Goal: Communication & Community: Answer question/provide support

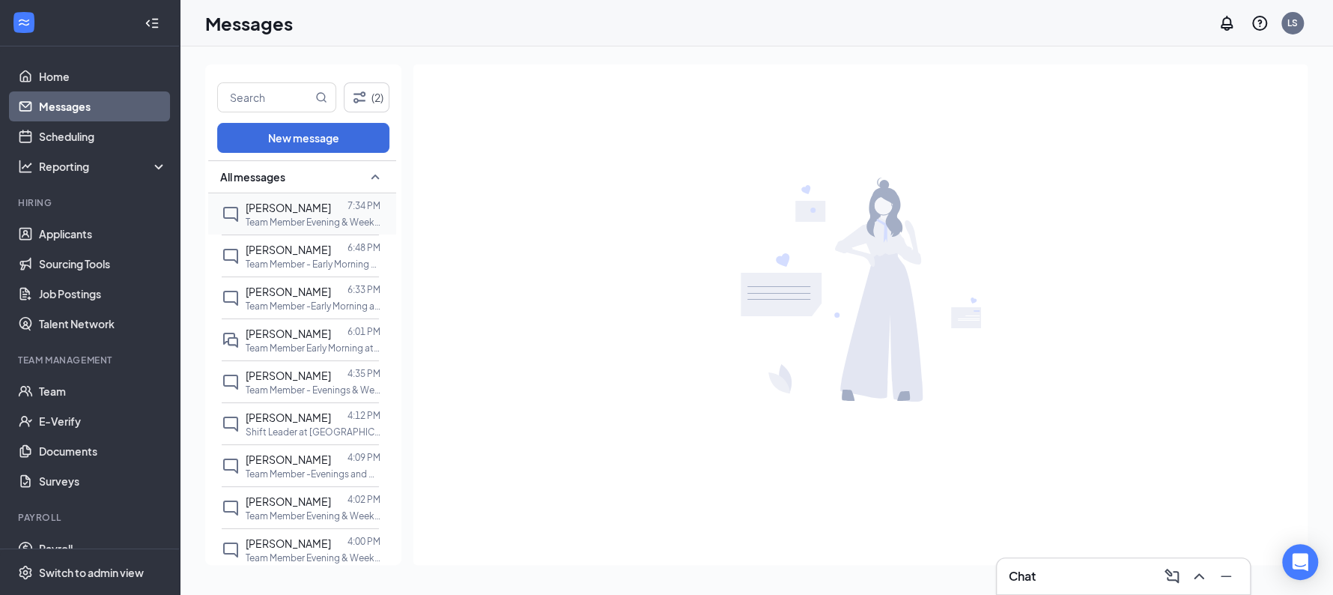
click at [294, 221] on p "Team Member Evening & Weekends at [GEOGRAPHIC_DATA] TX-222 LLC" at bounding box center [313, 222] width 135 height 13
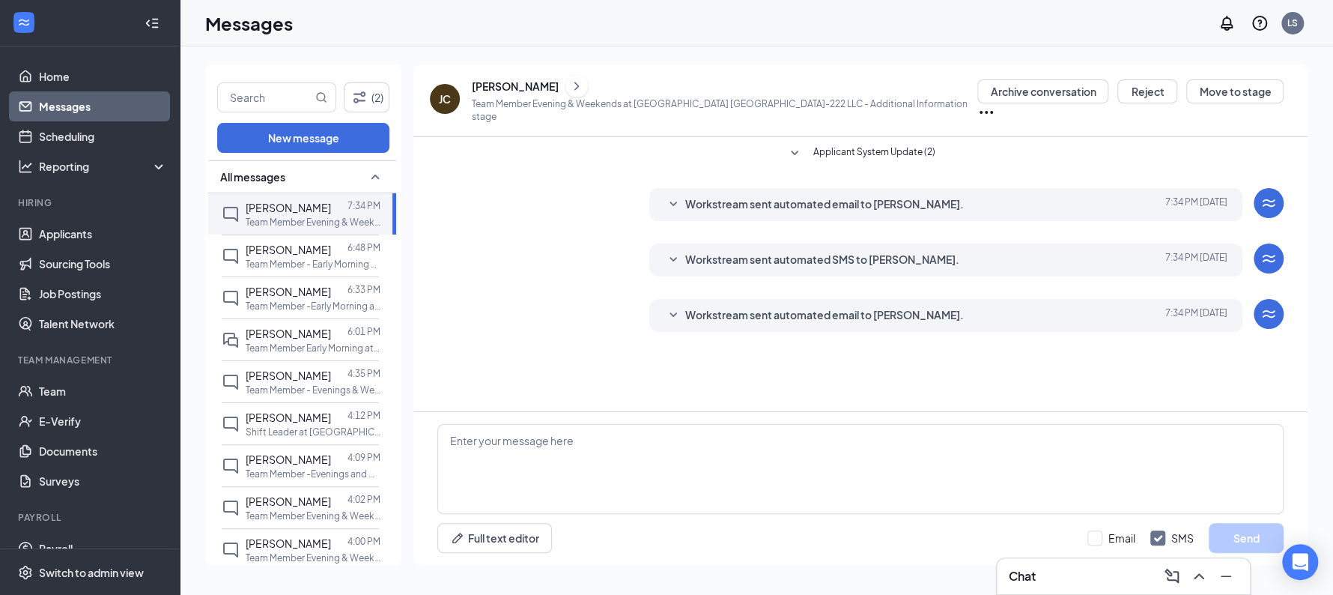
click at [569, 93] on icon "ChevronRight" at bounding box center [576, 86] width 15 height 18
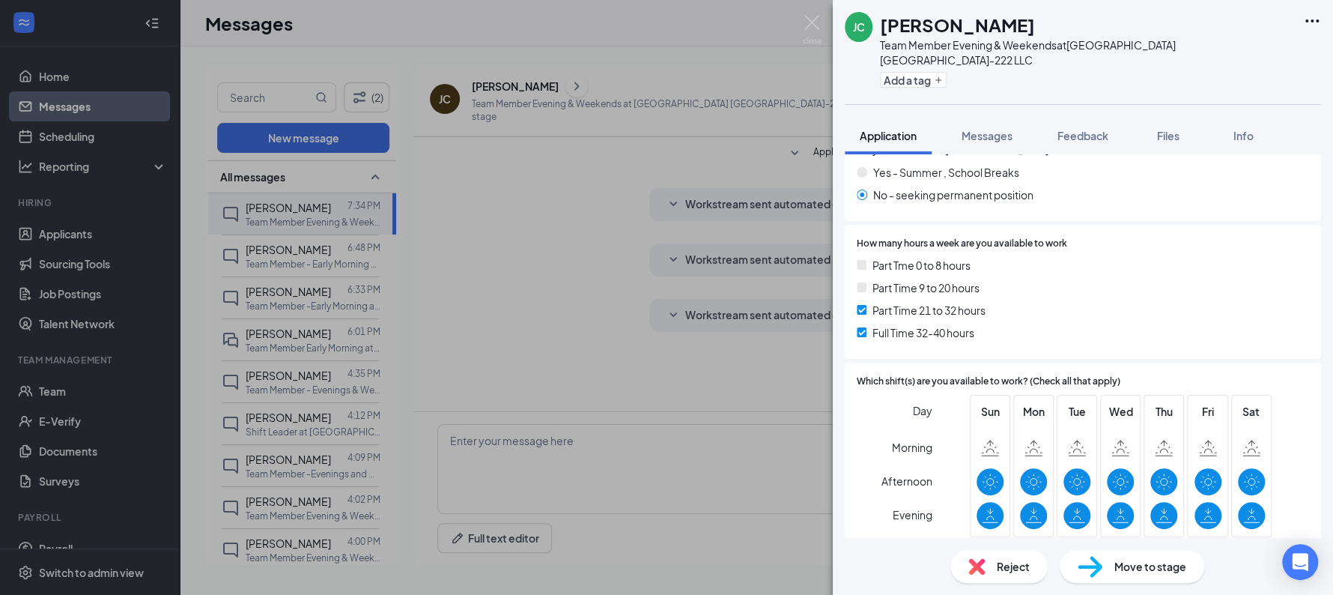
scroll to position [243, 0]
click at [1169, 129] on span "Files" at bounding box center [1168, 135] width 22 height 13
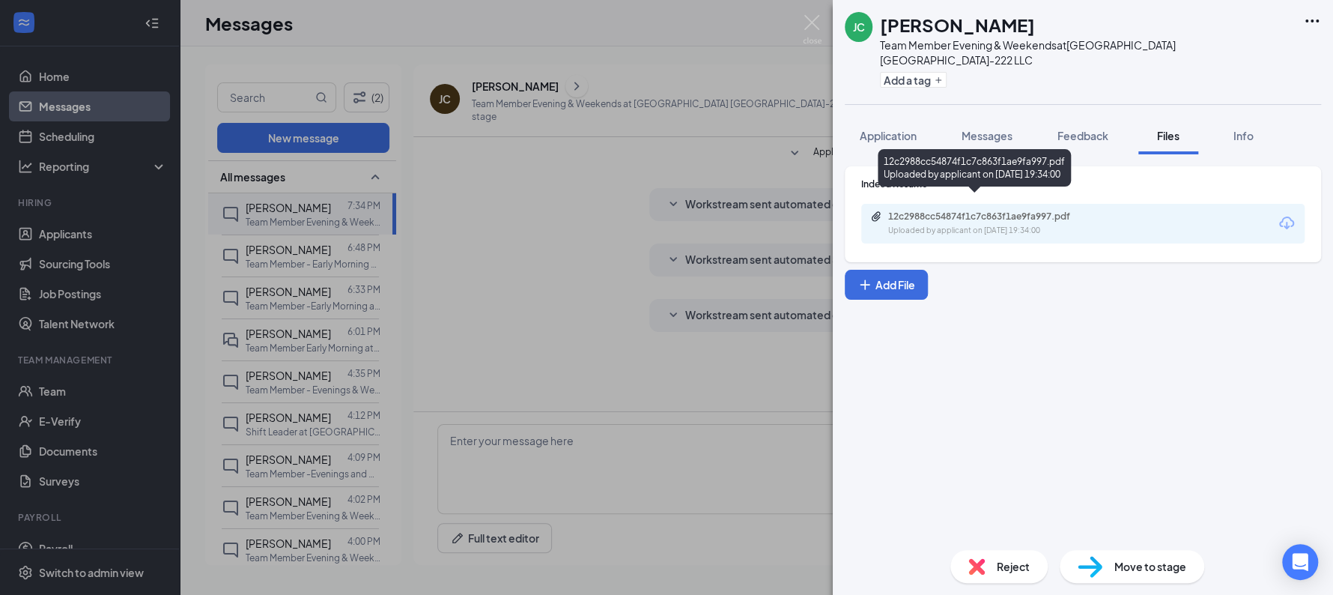
click at [1019, 210] on div "12c2988cc54874f1c7c863f1ae9fa997.pdf Uploaded by applicant on Aug 26, 2025 at 1…" at bounding box center [991, 223] width 243 height 26
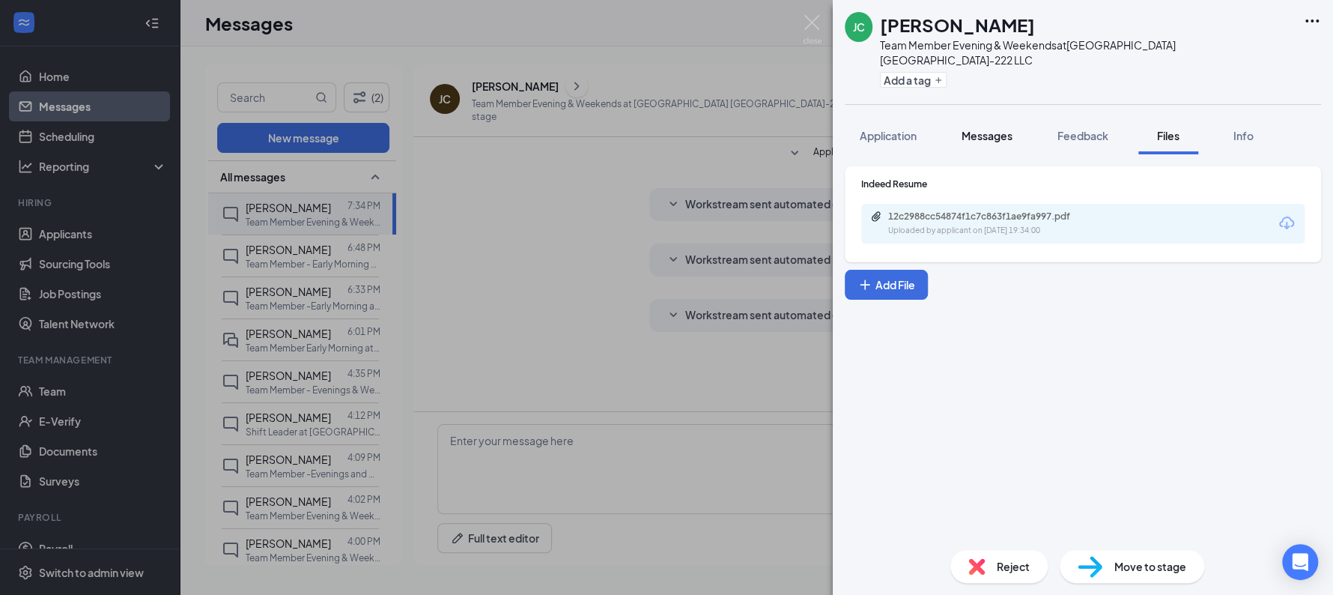
click at [974, 129] on span "Messages" at bounding box center [987, 135] width 51 height 13
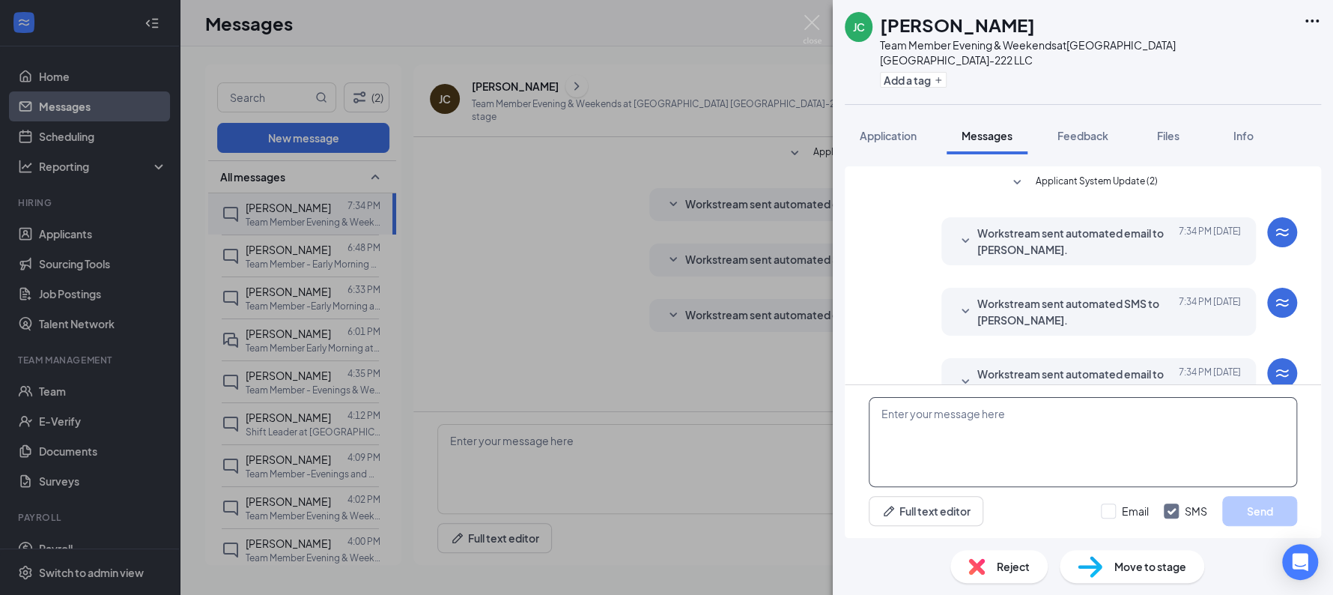
scroll to position [20, 0]
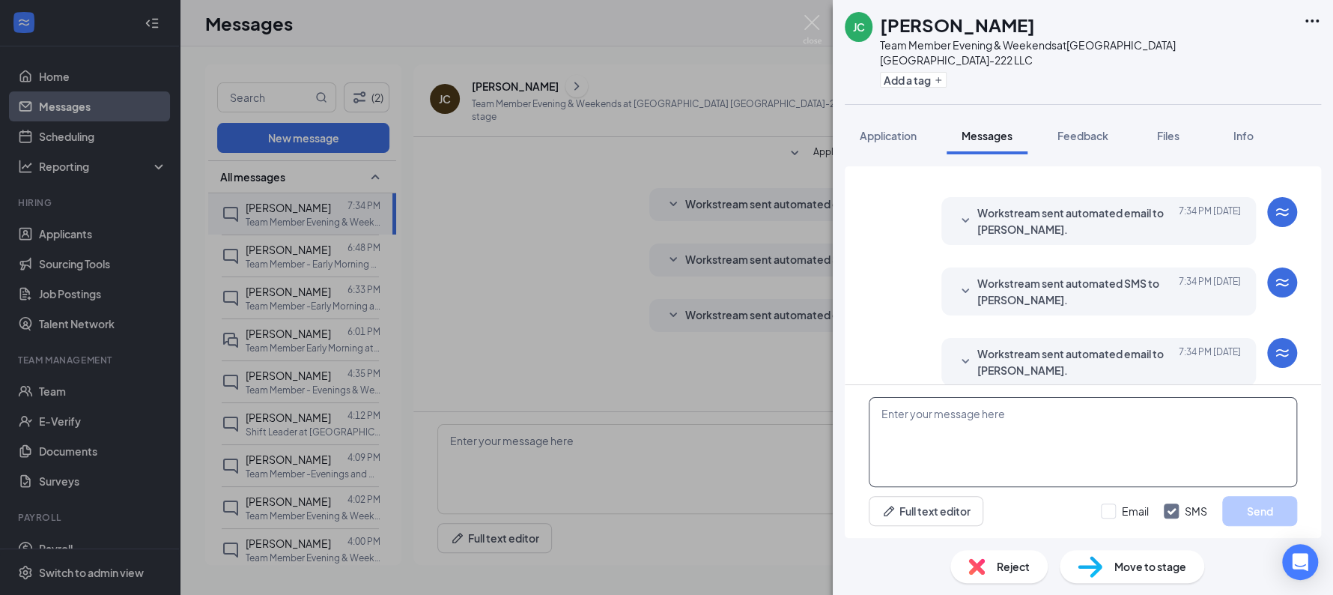
click at [964, 431] on textarea at bounding box center [1083, 442] width 428 height 90
type textarea "."
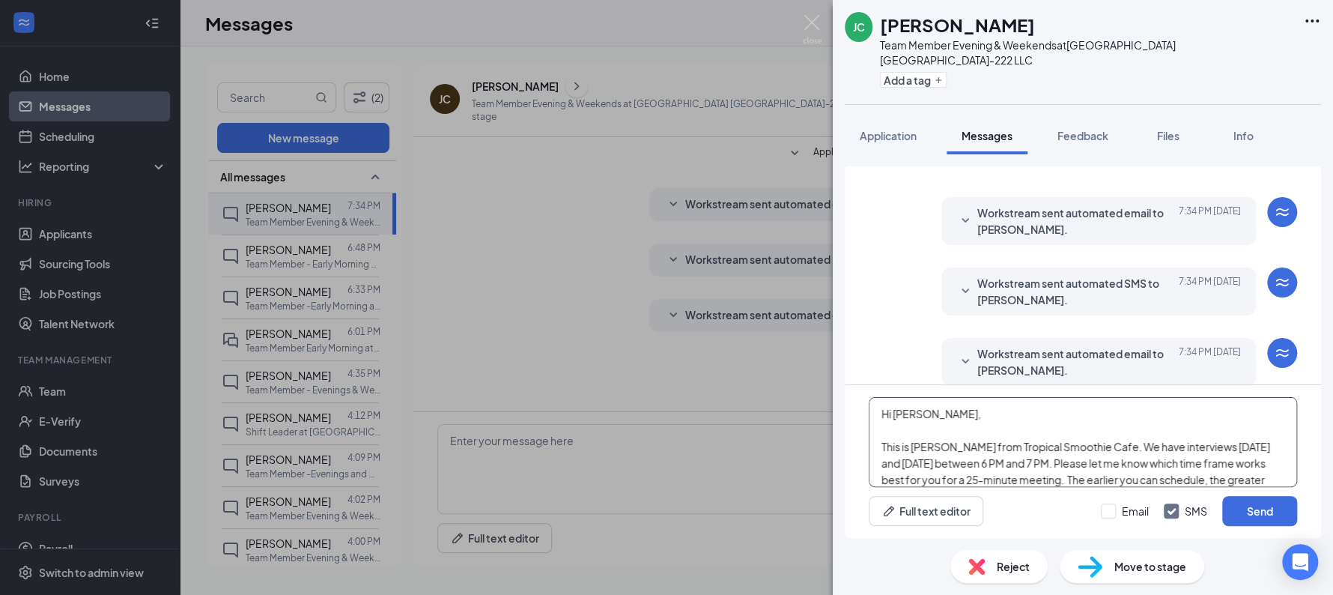
click at [964, 431] on textarea ".jen" at bounding box center [1083, 442] width 428 height 90
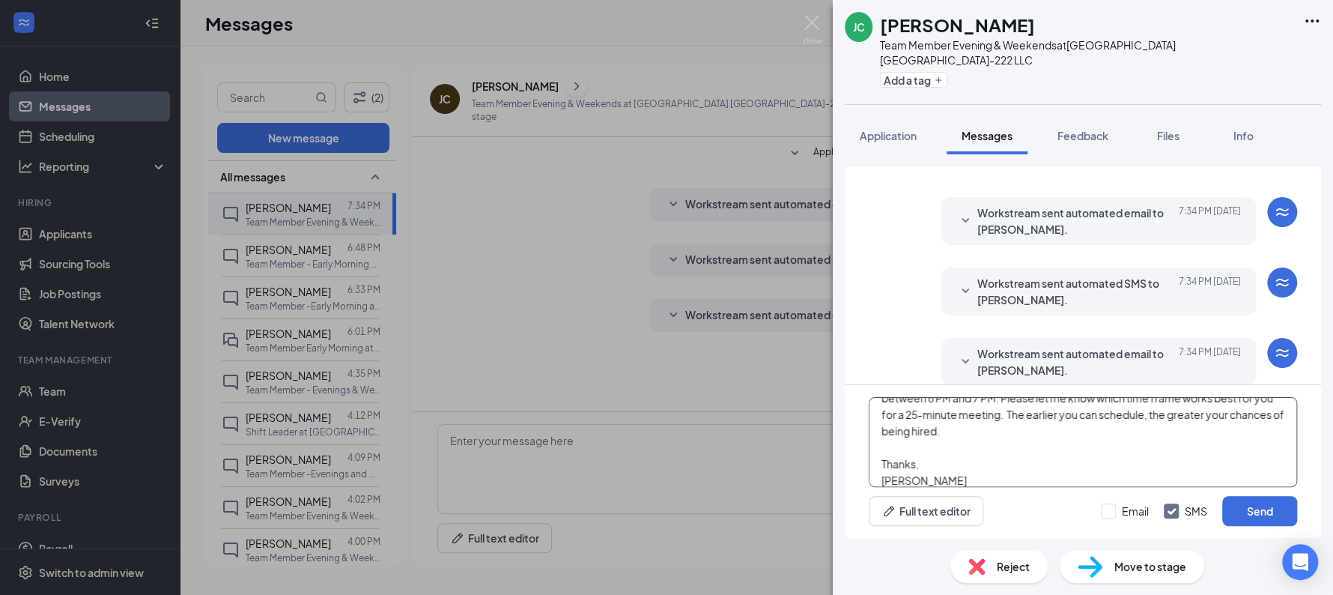
scroll to position [8, 0]
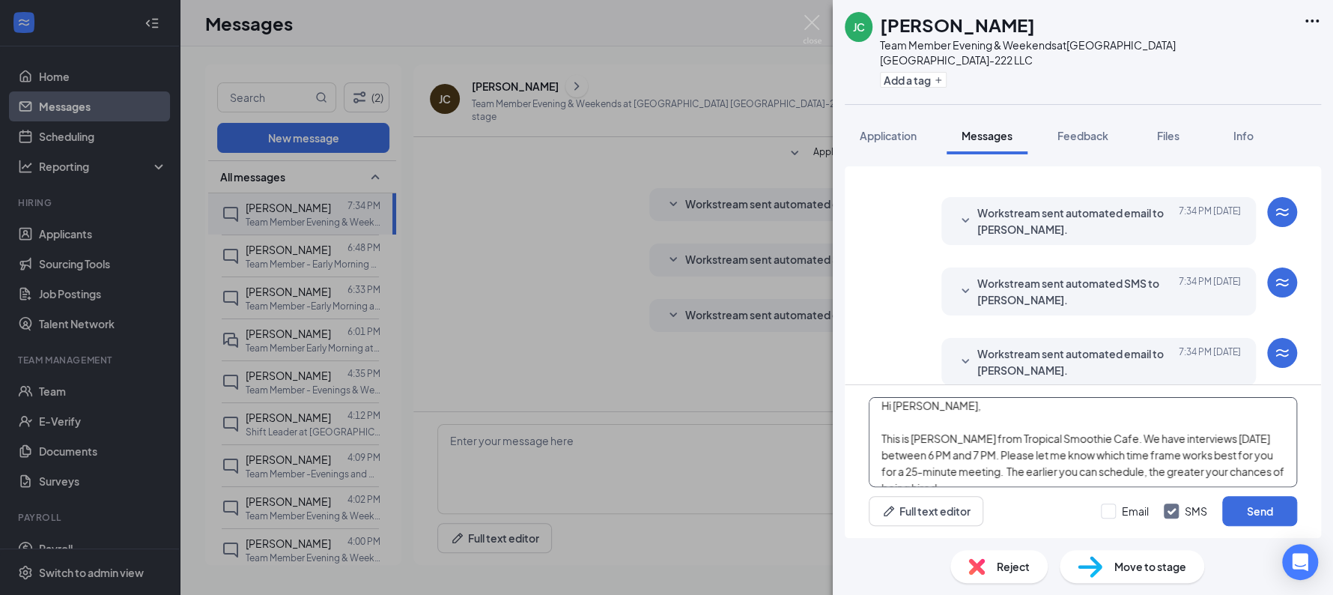
type textarea "Hi Jay, This is Laura from Tropical Smoothie Cafe. We have interviews tomorrow …"
click at [1222, 496] on button "Send" at bounding box center [1259, 511] width 75 height 30
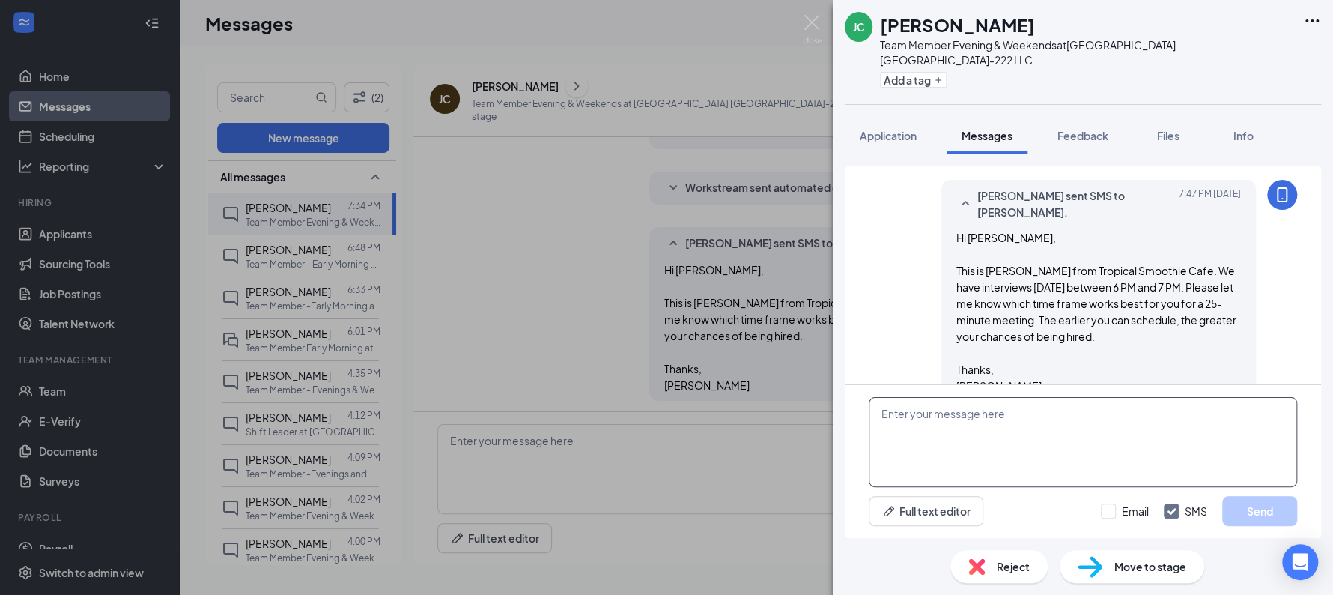
scroll to position [250, 0]
click at [301, 264] on div "JC Jay Clark Team Member Evening & Weekends at Sunshine Hospitality TX-222 LLC …" at bounding box center [666, 297] width 1333 height 595
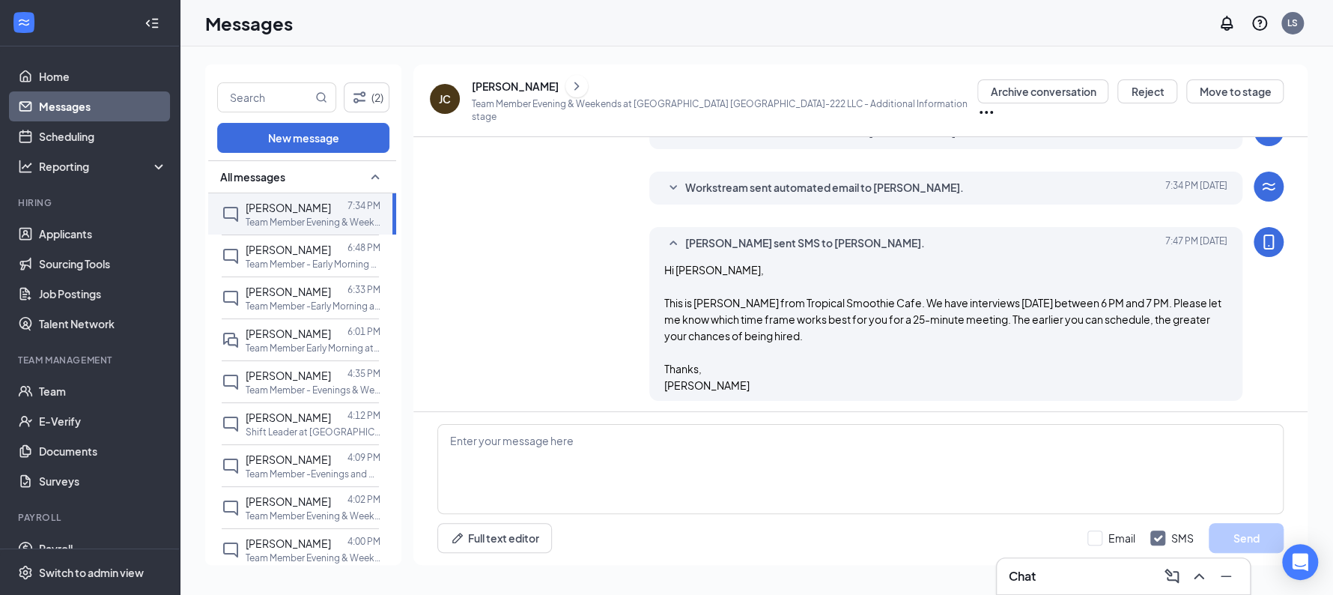
click at [301, 264] on p "Team Member - Early Morning at [GEOGRAPHIC_DATA] [GEOGRAPHIC_DATA]-222 LLC" at bounding box center [313, 264] width 135 height 13
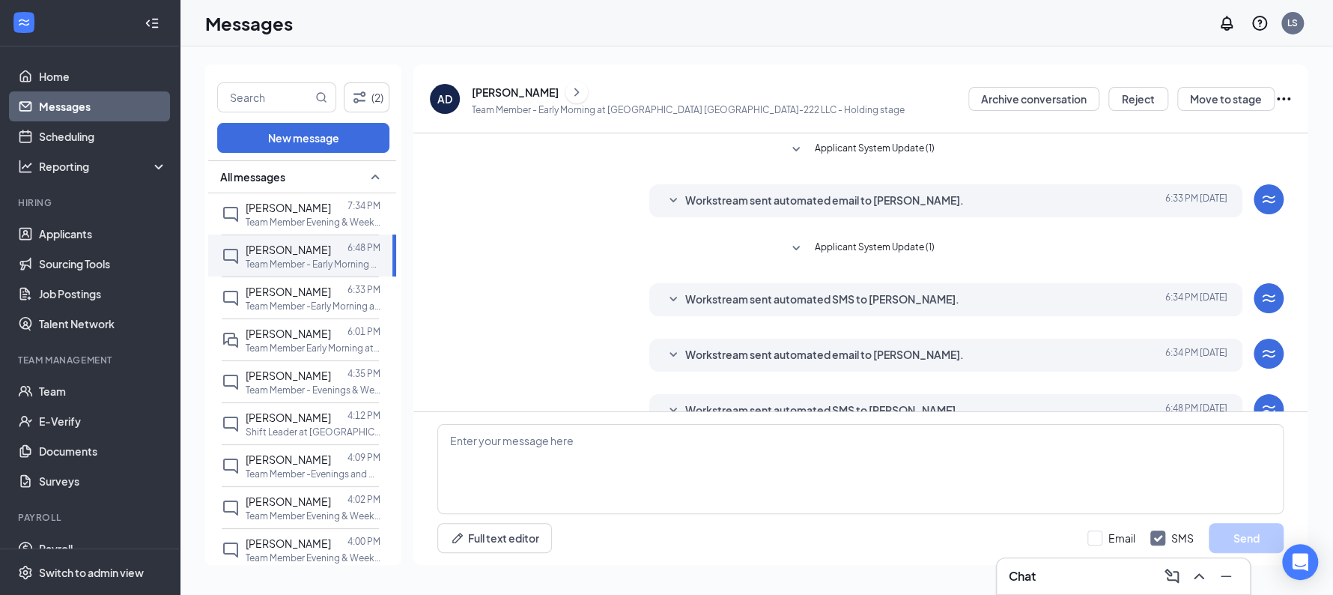
scroll to position [73, 0]
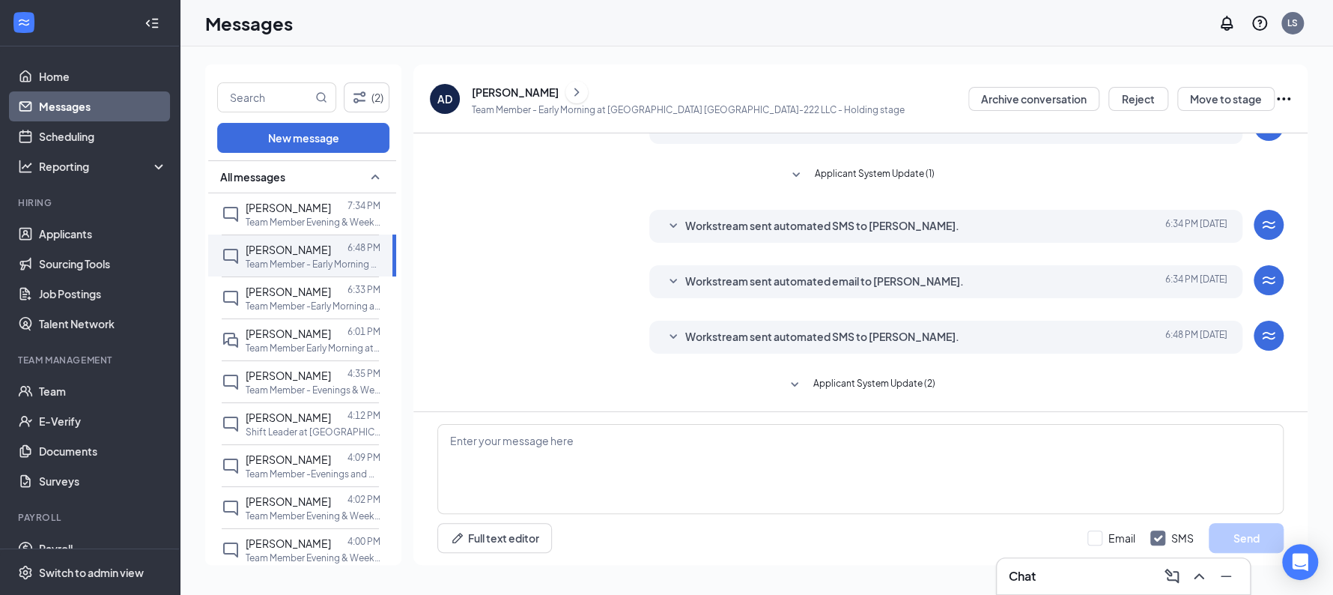
click at [530, 92] on div "[PERSON_NAME]" at bounding box center [515, 92] width 87 height 15
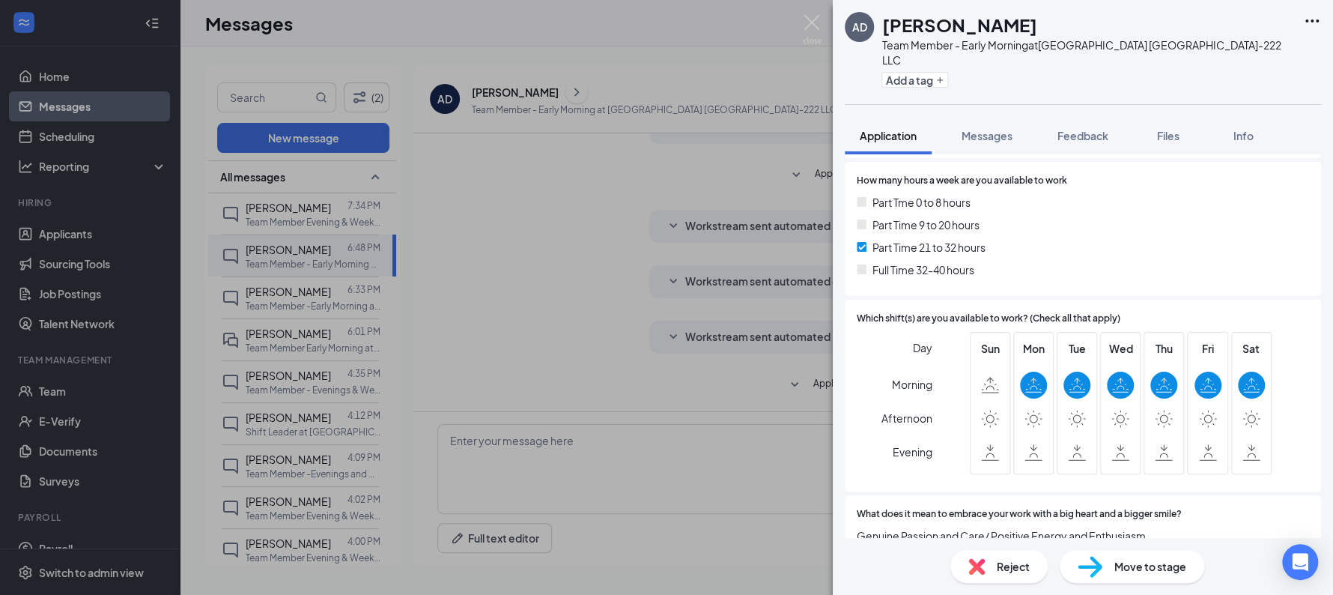
scroll to position [347, 0]
click at [298, 294] on div "AD Antonio Diaz Team Member - Early Morning at Sunshine Hospitality TX-222 LLC …" at bounding box center [666, 297] width 1333 height 595
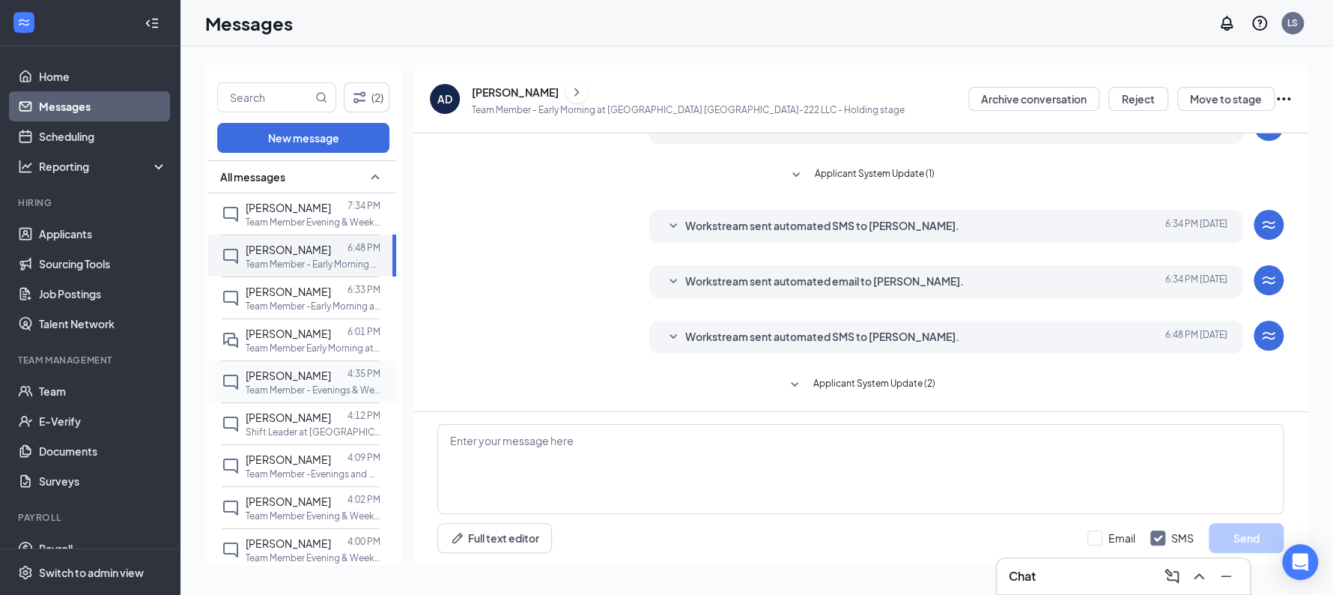
click at [308, 385] on p "Team Member - Evenings & Weekend at [GEOGRAPHIC_DATA] TX-220 LLC" at bounding box center [313, 390] width 135 height 13
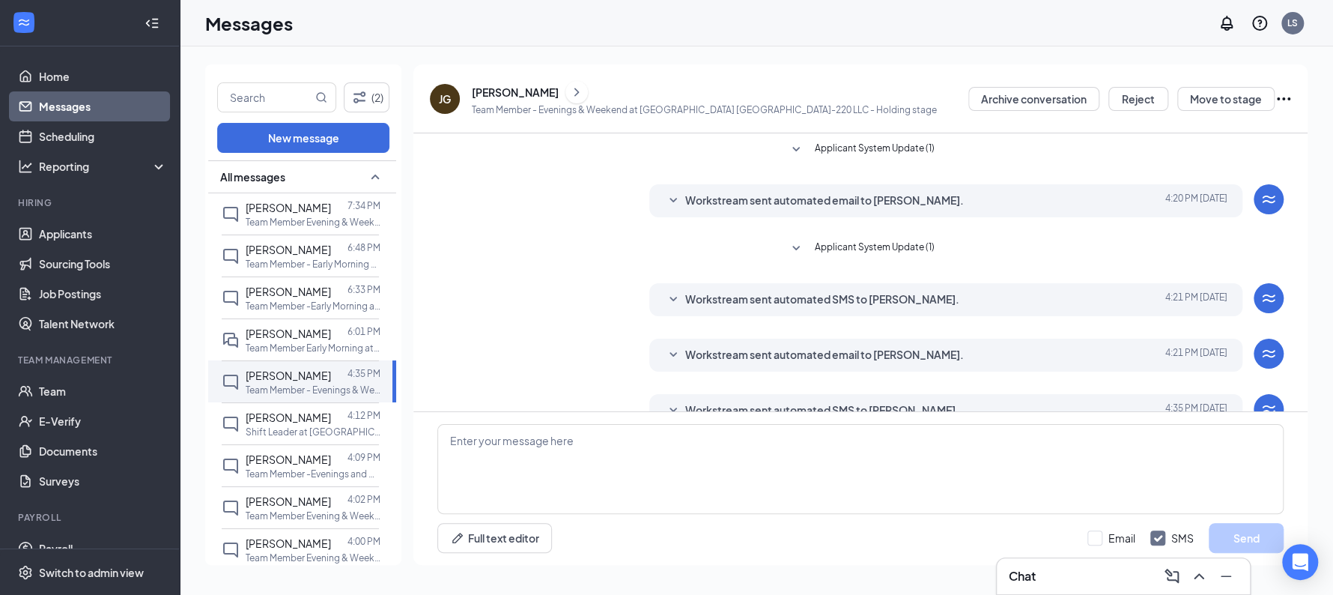
scroll to position [73, 0]
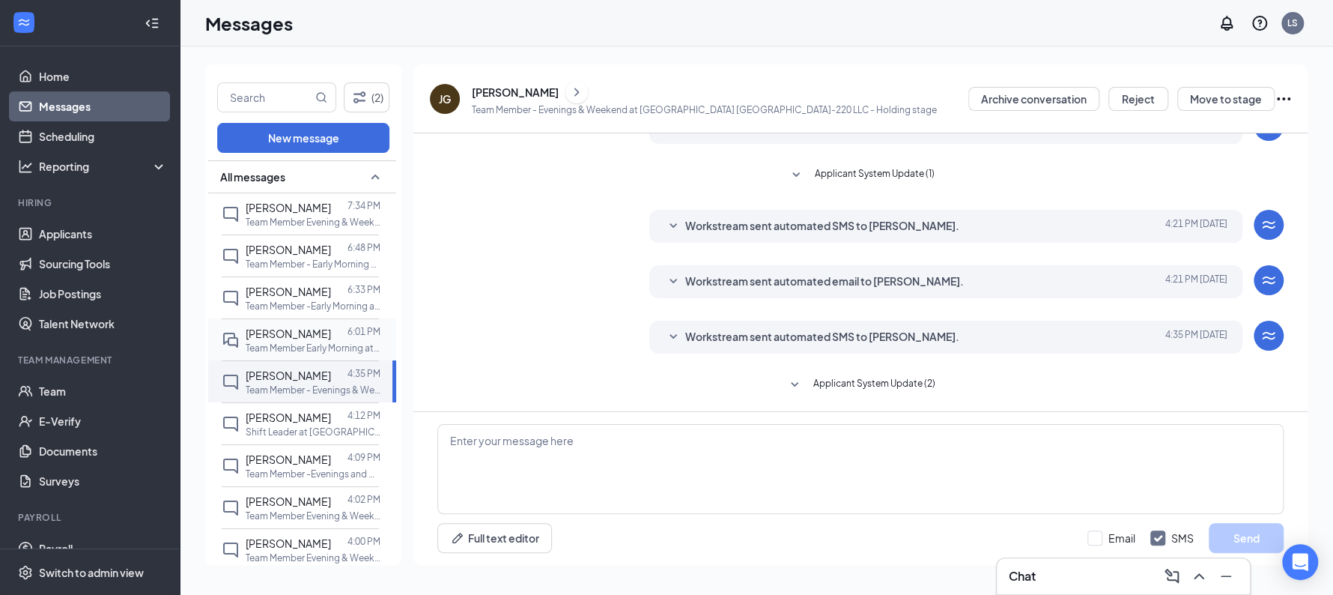
click at [318, 340] on div "[PERSON_NAME]" at bounding box center [288, 333] width 85 height 16
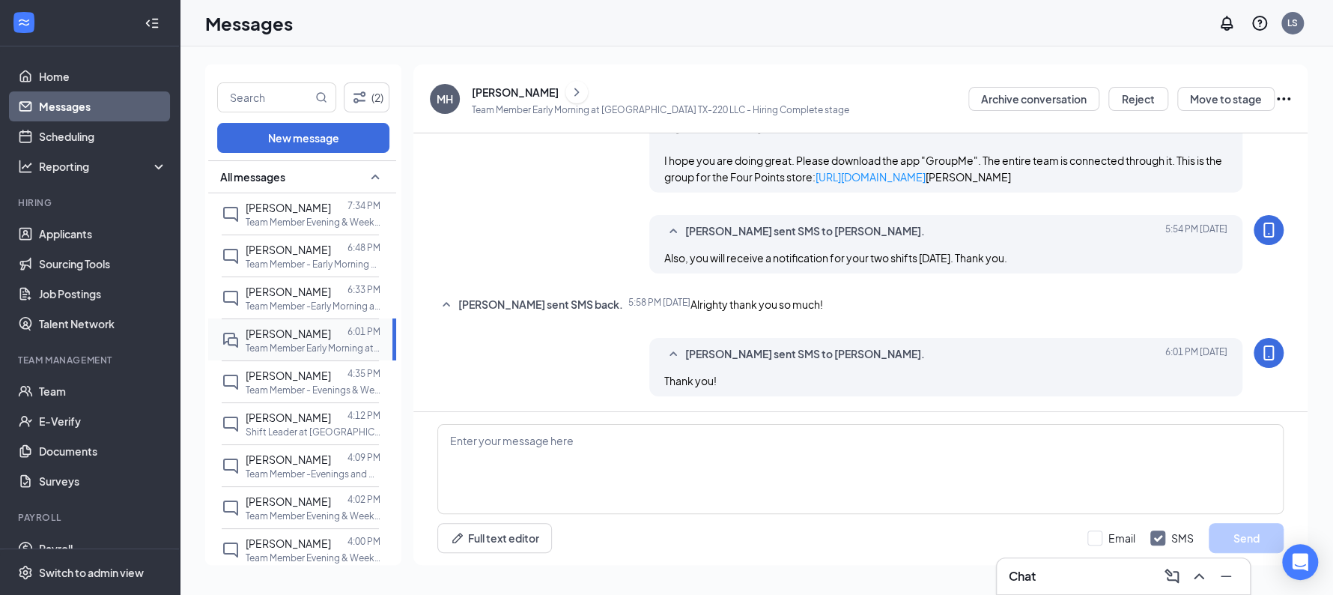
scroll to position [858, 0]
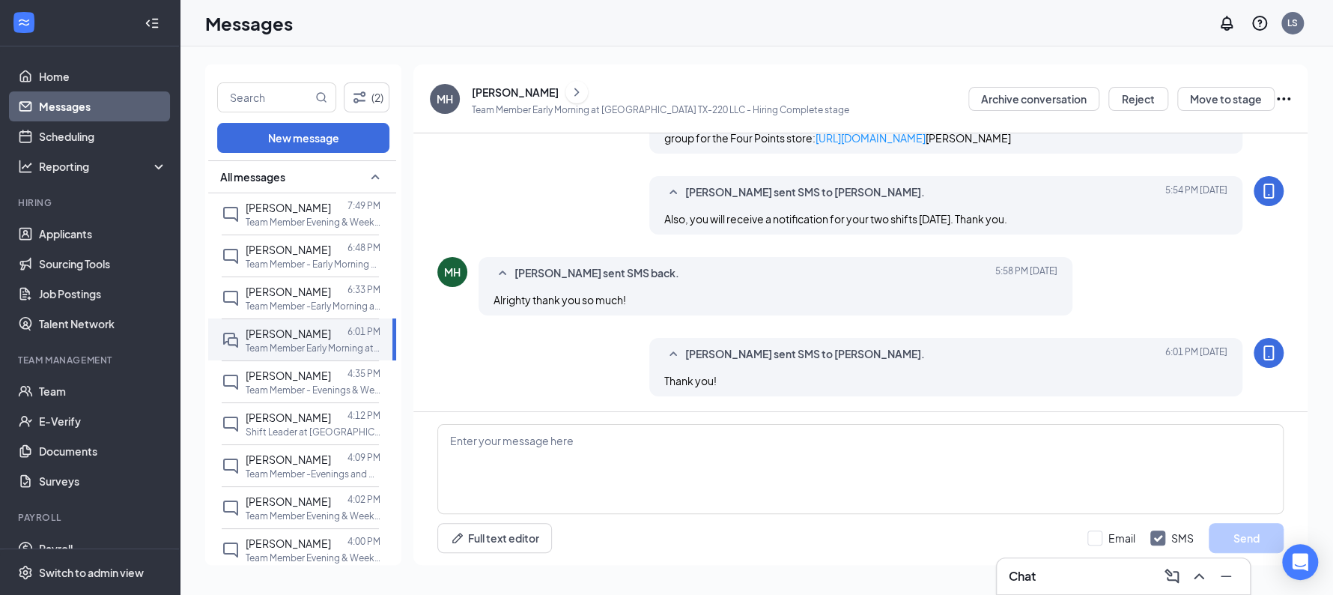
scroll to position [858, 0]
click at [331, 210] on div at bounding box center [339, 207] width 16 height 16
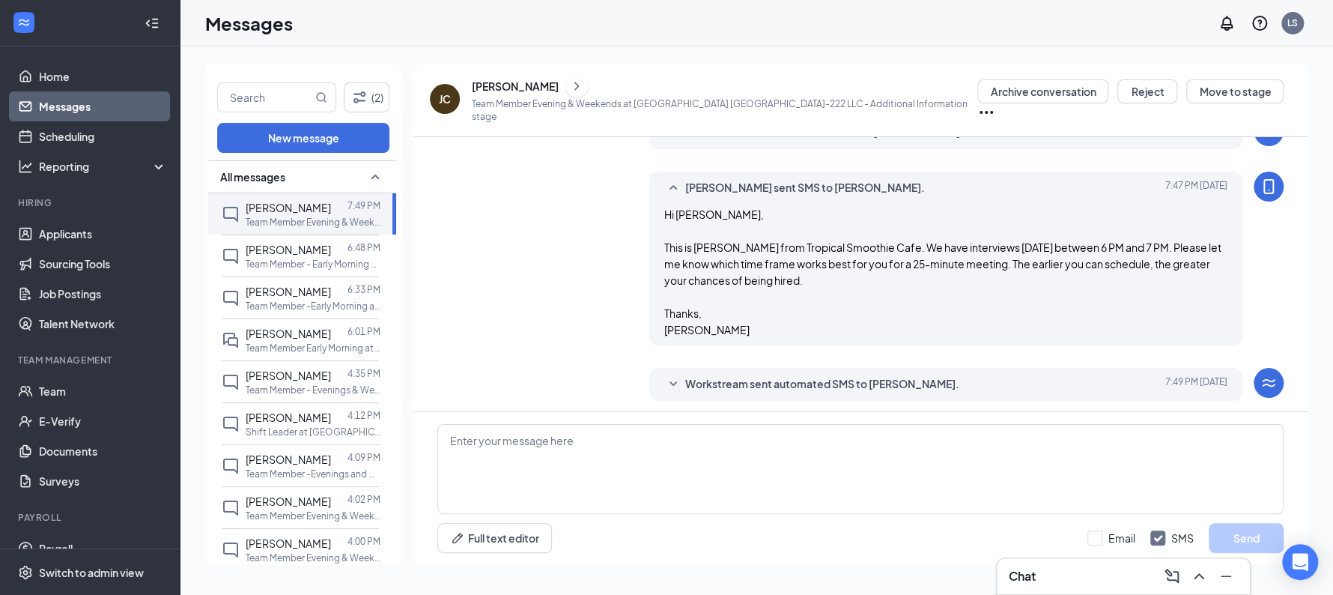
scroll to position [182, 0]
click at [777, 384] on span "Workstream sent automated SMS to [PERSON_NAME]." at bounding box center [822, 385] width 274 height 18
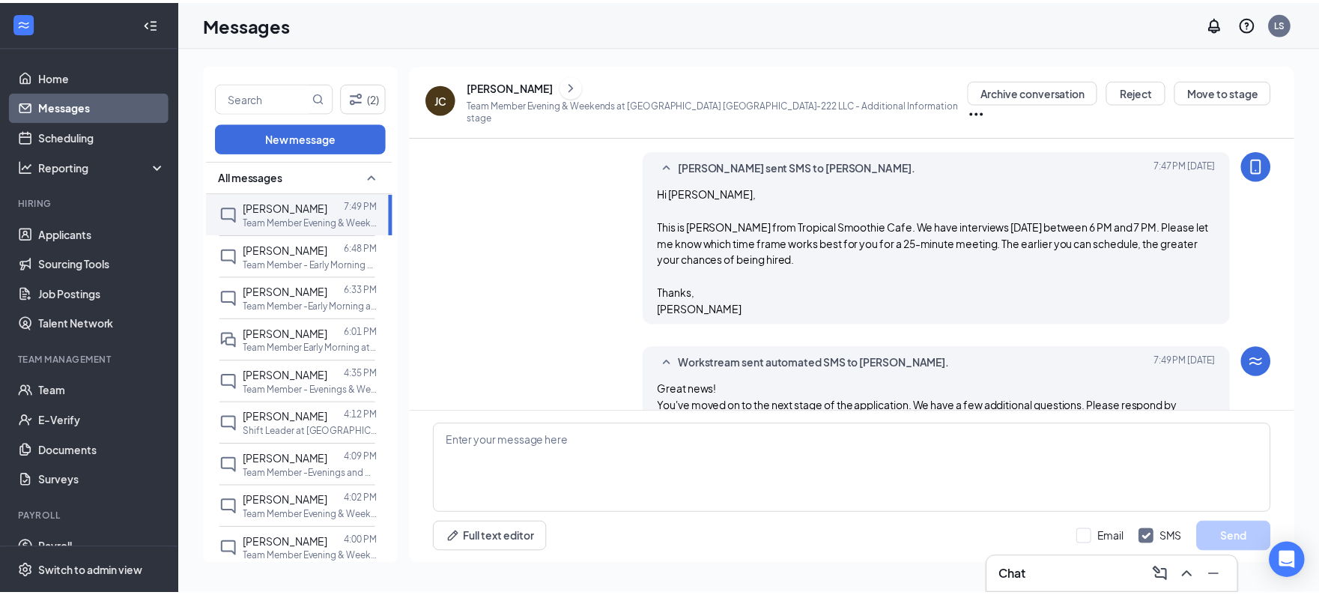
scroll to position [204, 0]
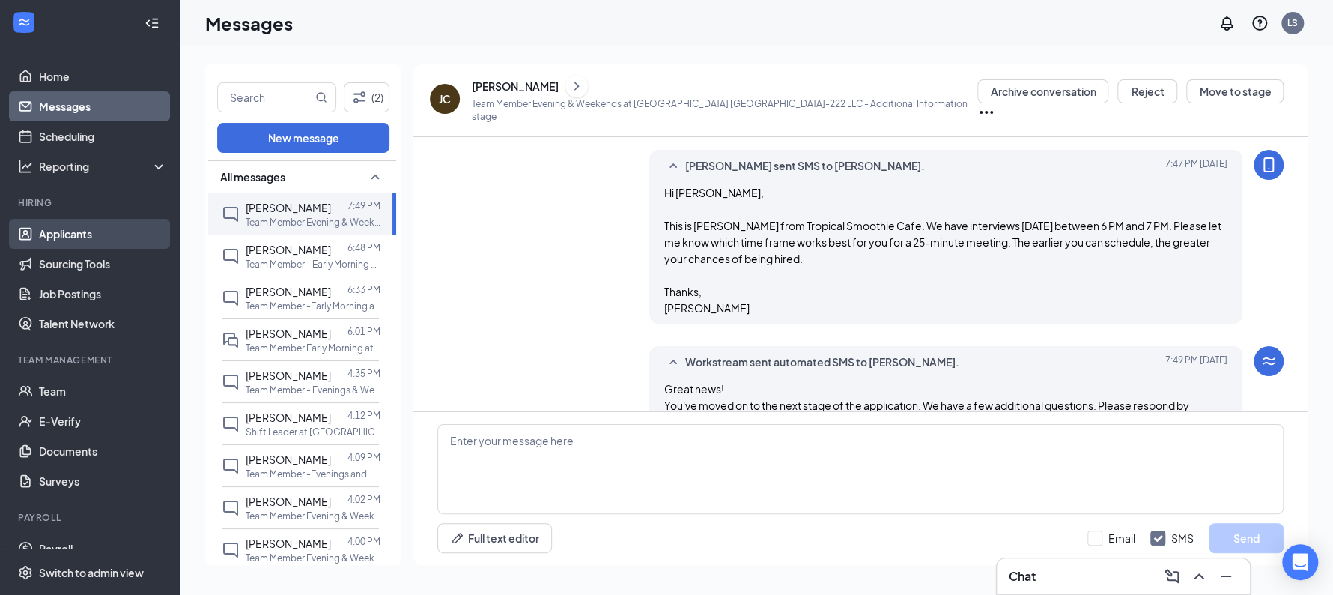
click at [76, 240] on link "Applicants" at bounding box center [103, 234] width 128 height 30
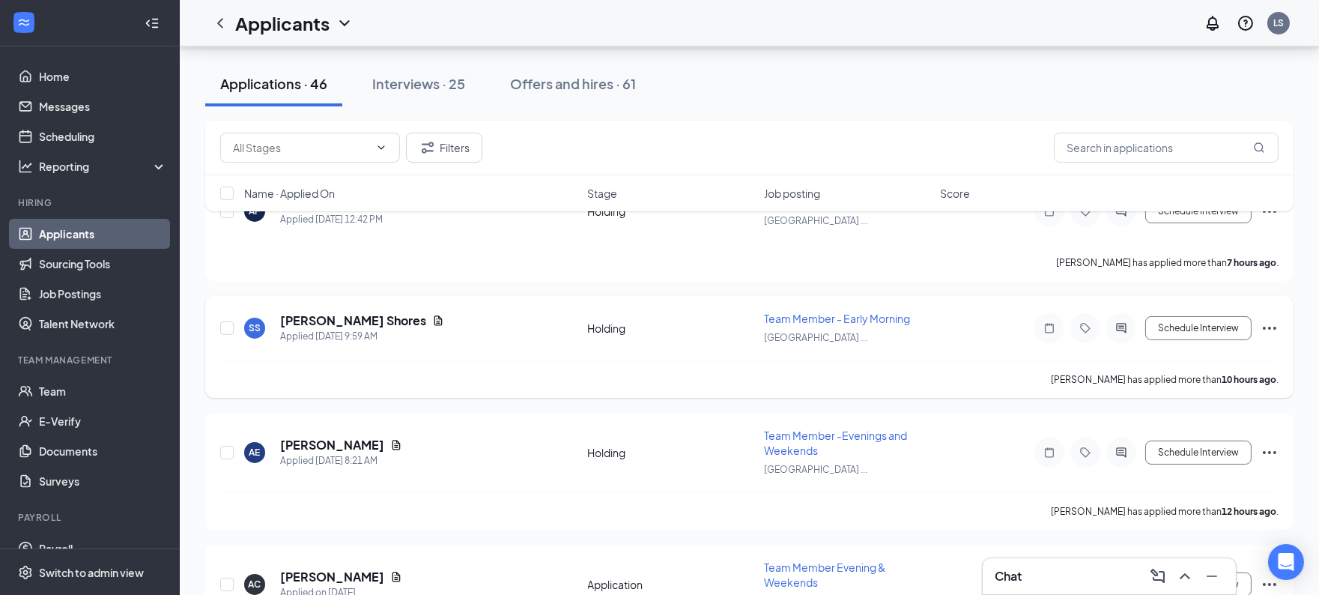
scroll to position [582, 0]
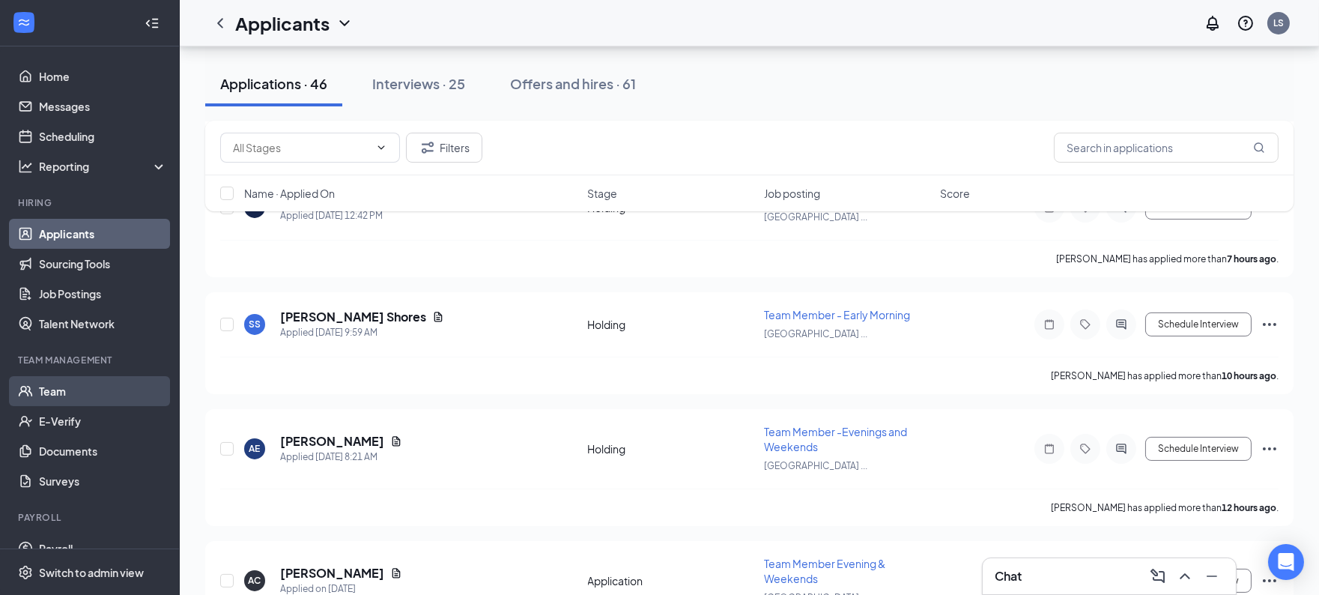
click at [73, 391] on link "Team" at bounding box center [103, 391] width 128 height 30
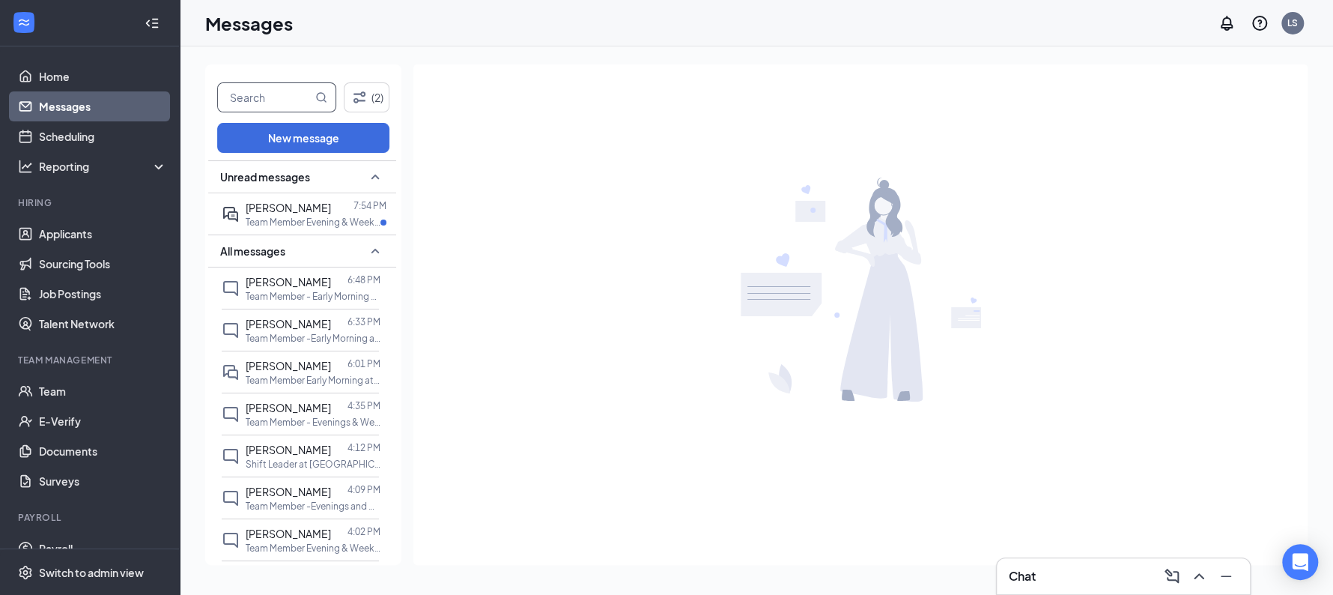
click at [262, 112] on span at bounding box center [276, 97] width 119 height 30
click at [300, 198] on div "[PERSON_NAME] 7:54 PM Team Member Evening & Weekends at [GEOGRAPHIC_DATA] [GEOG…" at bounding box center [300, 213] width 157 height 41
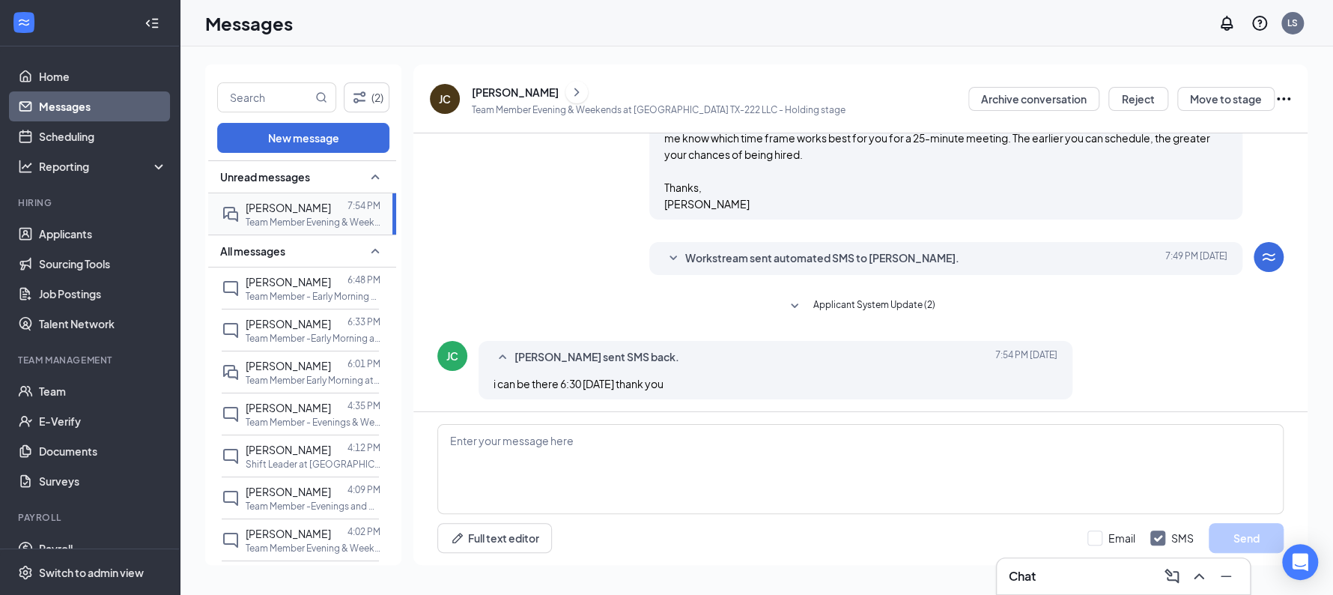
scroll to position [307, 0]
click at [648, 462] on textarea at bounding box center [860, 469] width 846 height 90
type textarea "."
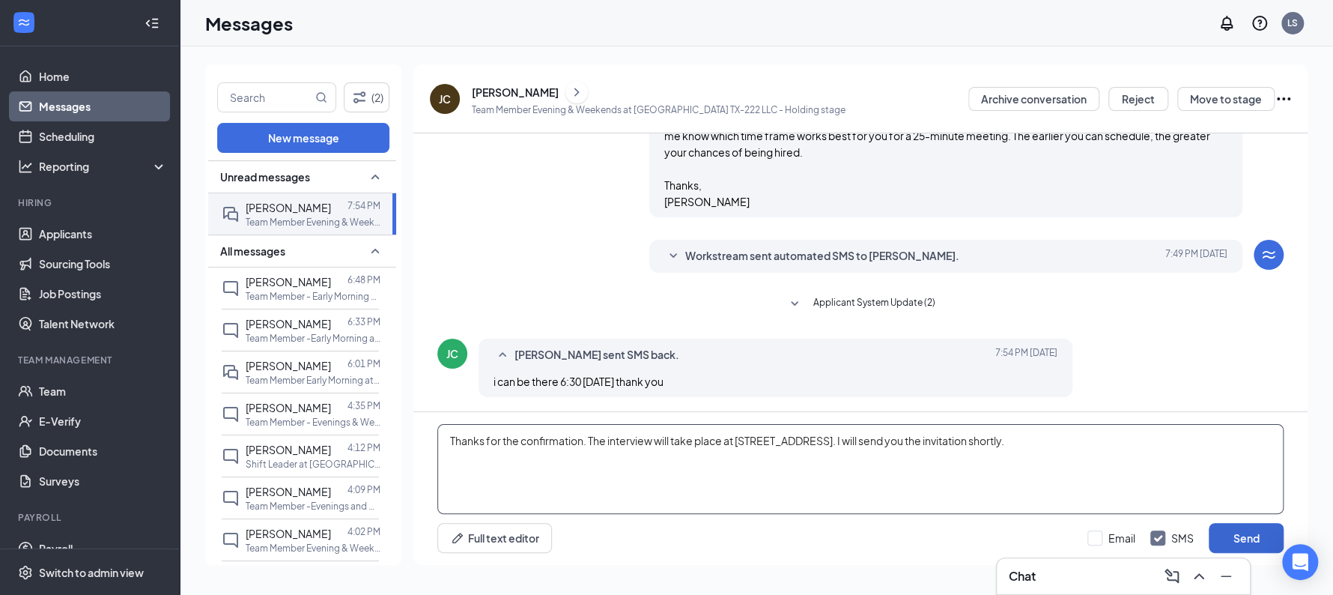
type textarea "Thanks for the confirmation. The interview will take place at [STREET_ADDRESS].…"
click at [1248, 539] on button "Send" at bounding box center [1246, 538] width 75 height 30
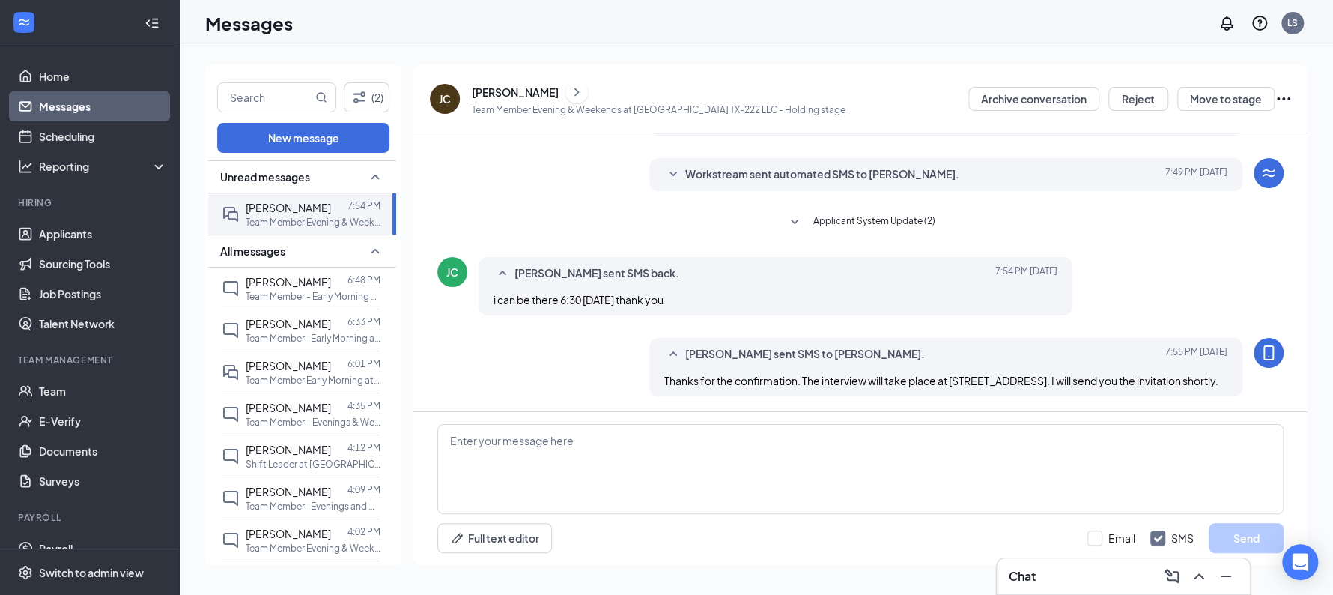
scroll to position [404, 0]
click at [1245, 98] on button "Move to stage" at bounding box center [1226, 99] width 97 height 24
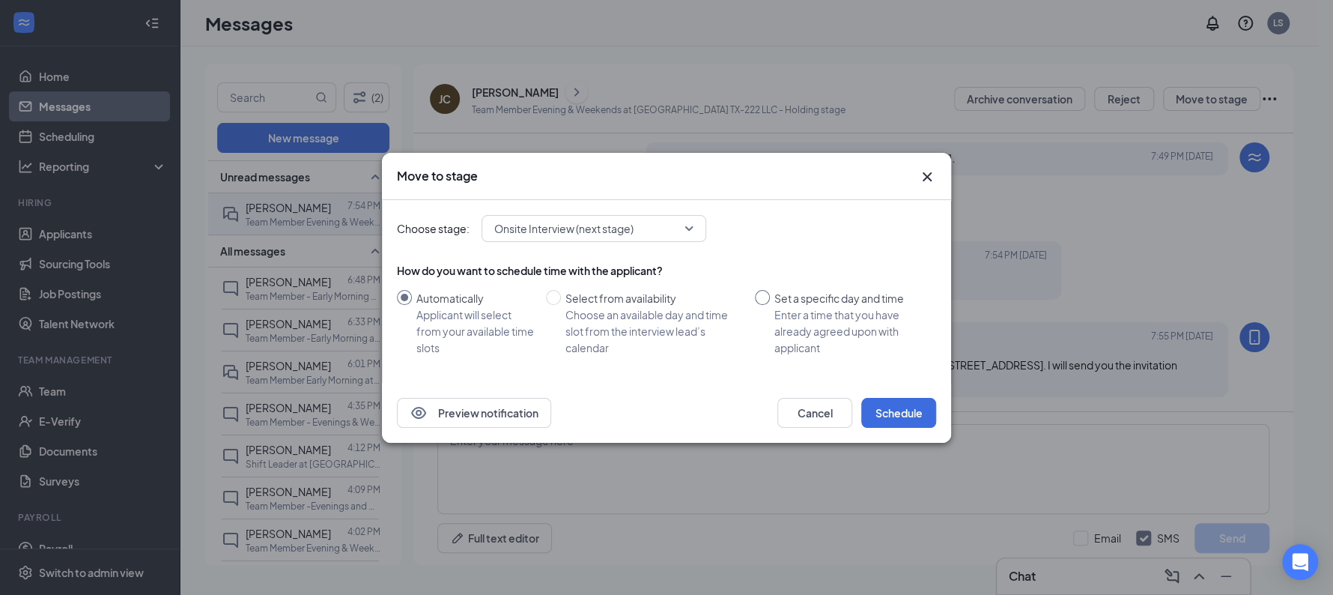
click at [763, 303] on input "Set a specific day and time Enter a time that you have already agreed upon with…" at bounding box center [762, 297] width 15 height 15
radio input "true"
radio input "false"
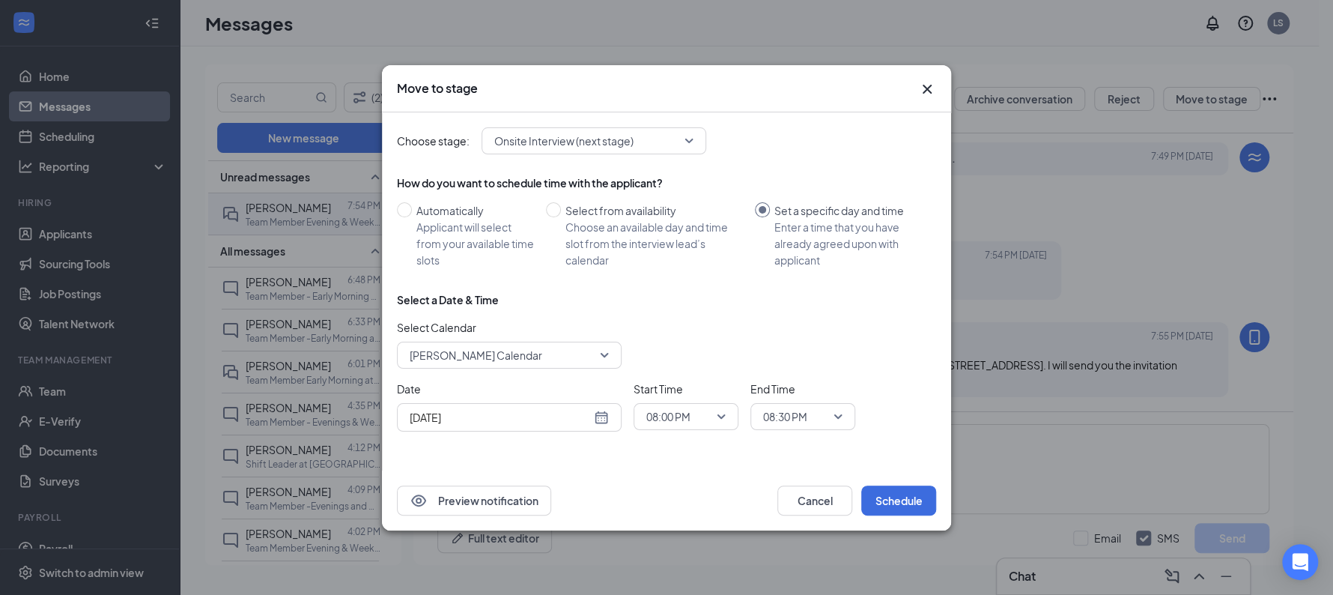
click at [932, 93] on icon "Cross" at bounding box center [927, 89] width 18 height 18
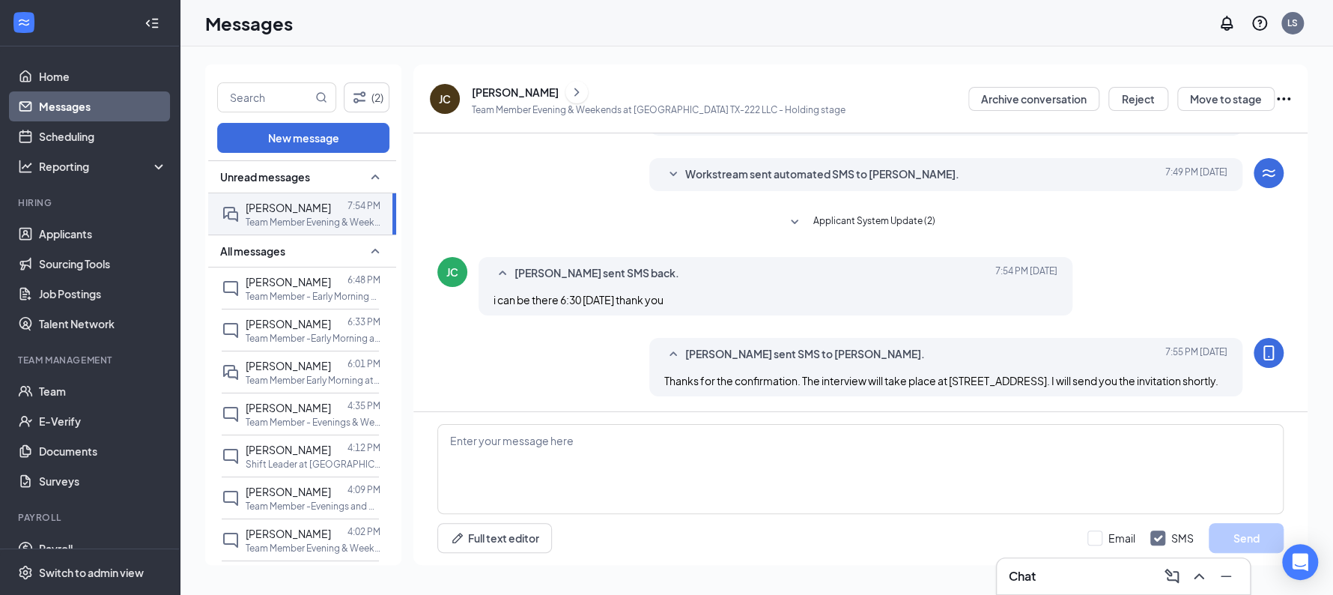
click at [566, 92] on button at bounding box center [577, 92] width 22 height 22
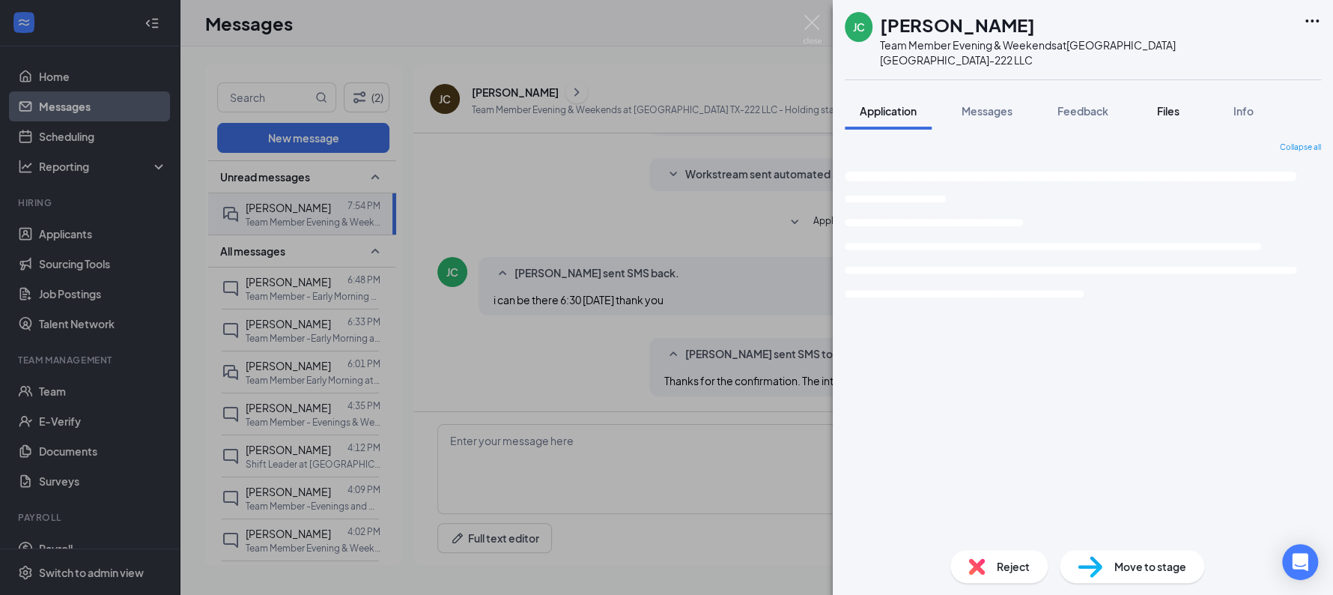
click at [1180, 118] on div "Files" at bounding box center [1169, 110] width 30 height 15
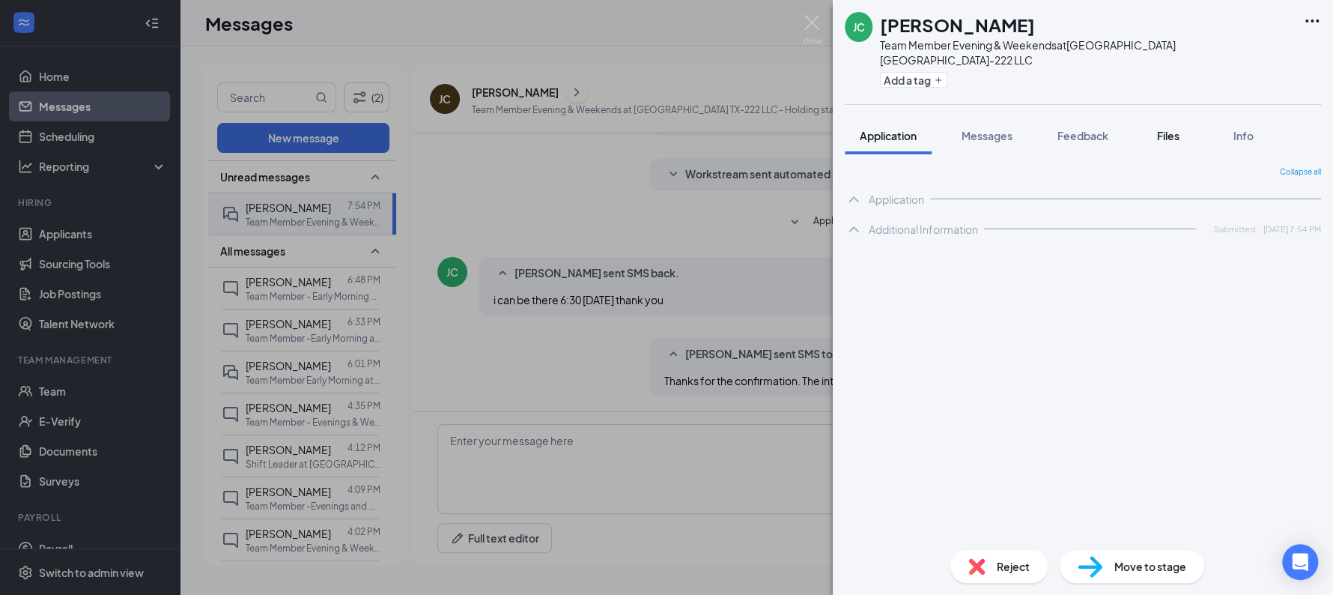
click at [1166, 129] on span "Files" at bounding box center [1168, 135] width 22 height 13
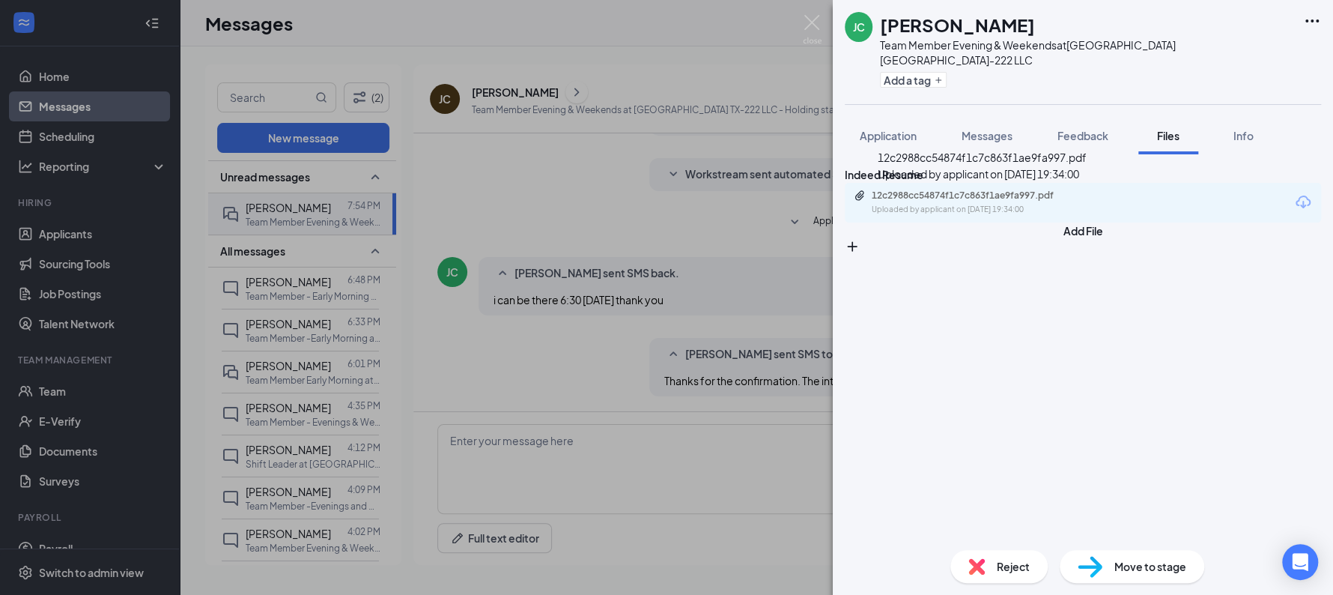
click at [972, 201] on div "12c2988cc54874f1c7c863f1ae9fa997.pdf" at bounding box center [977, 196] width 210 height 12
click at [983, 129] on span "Messages" at bounding box center [987, 135] width 51 height 13
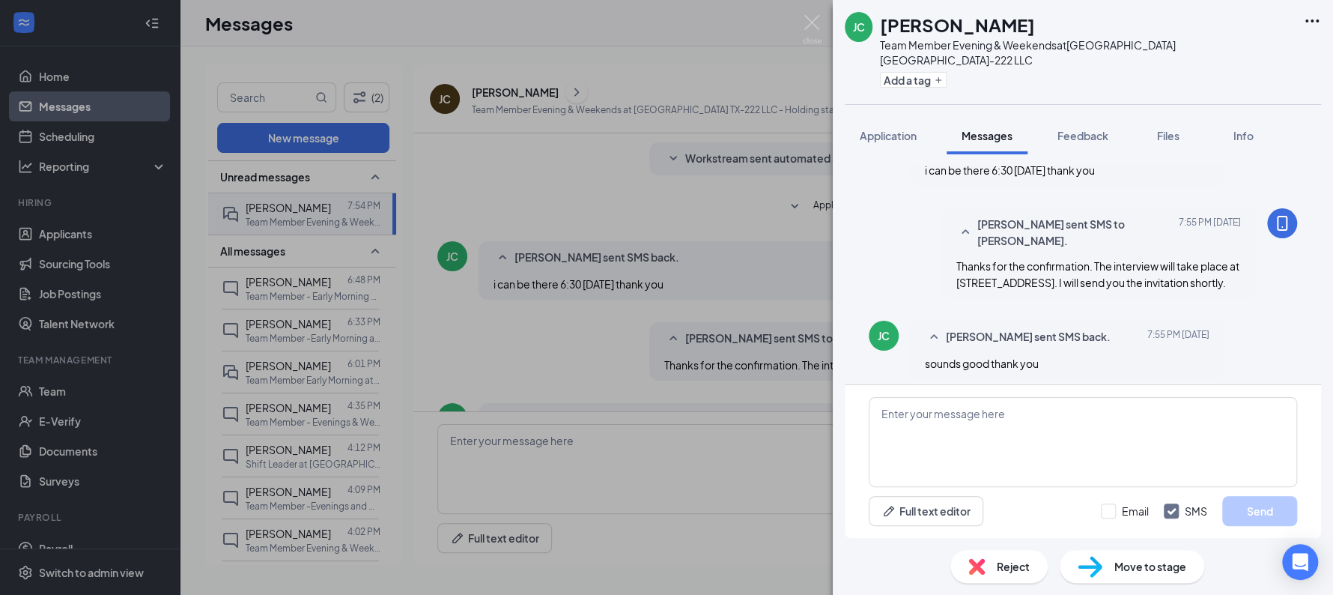
scroll to position [644, 0]
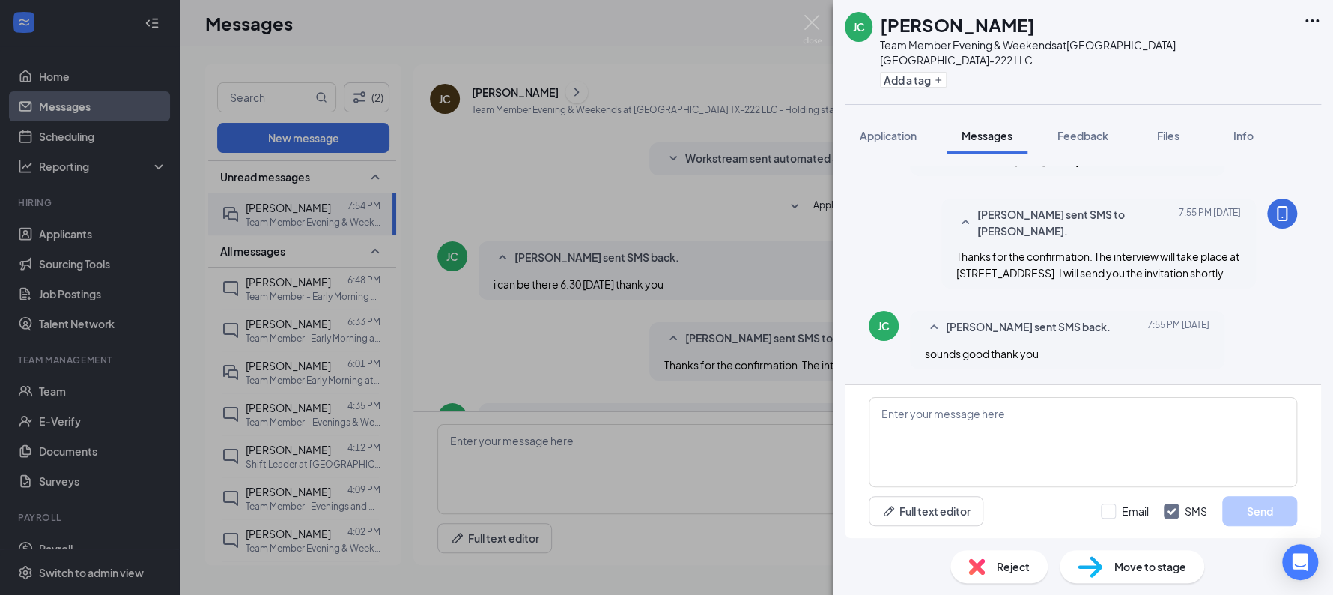
click at [1110, 570] on div "Move to stage" at bounding box center [1132, 566] width 145 height 33
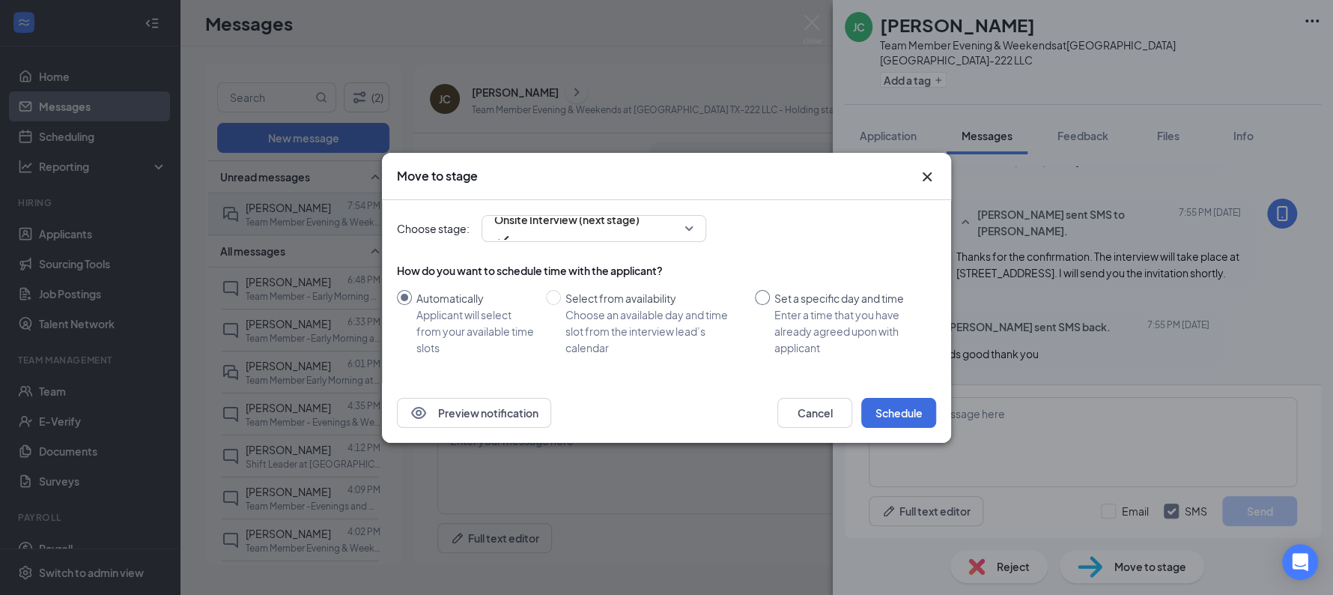
click at [796, 290] on div "Set a specific day and time" at bounding box center [850, 298] width 150 height 16
click at [770, 290] on input "Set a specific day and time Enter a time that you have already agreed upon with…" at bounding box center [762, 297] width 15 height 15
radio input "true"
radio input "false"
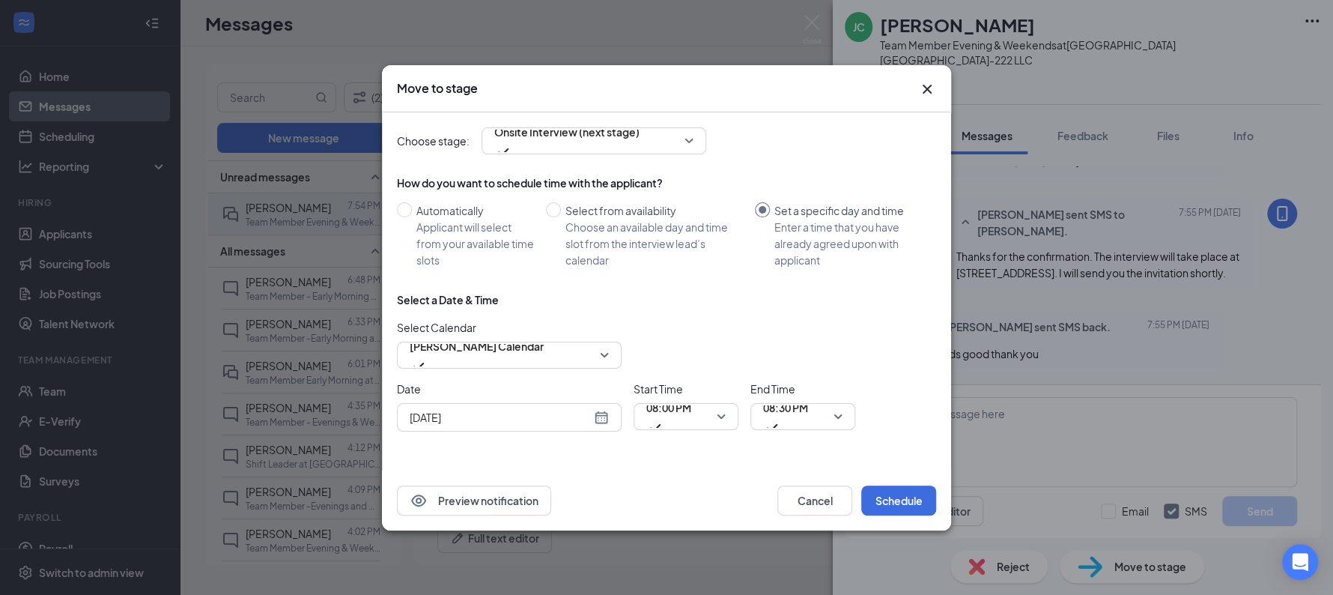
click at [612, 413] on div "Aug 26, 2025" at bounding box center [509, 417] width 225 height 28
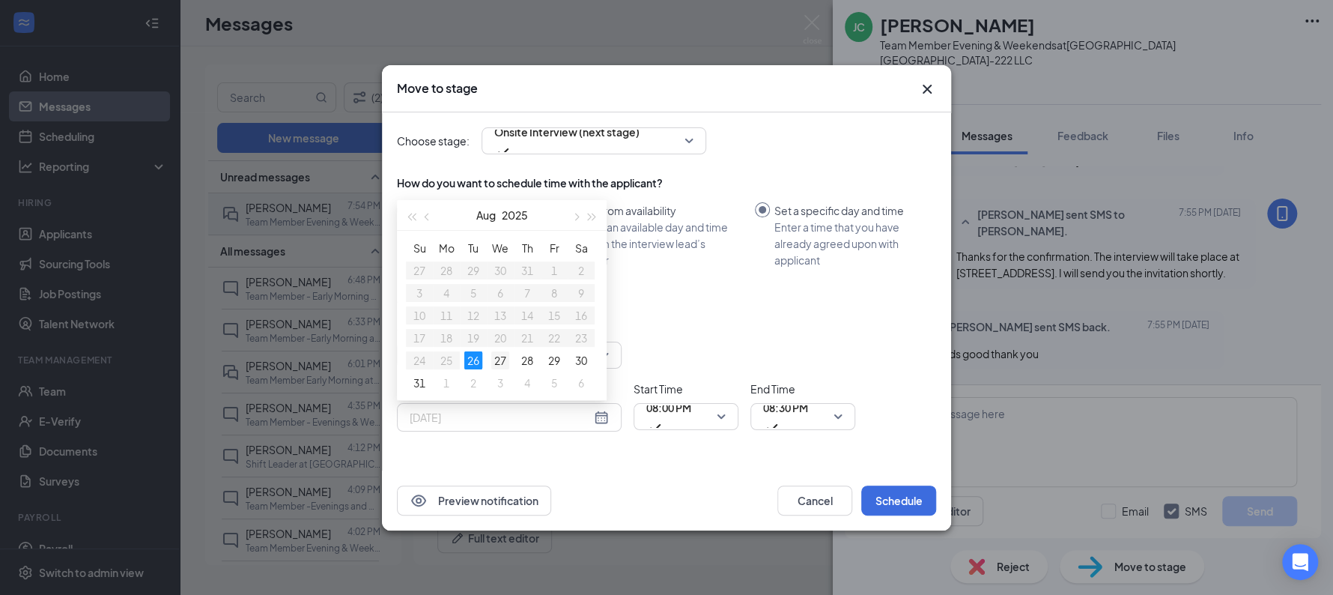
type input "Aug 27, 2025"
click at [496, 354] on div "27" at bounding box center [500, 360] width 18 height 18
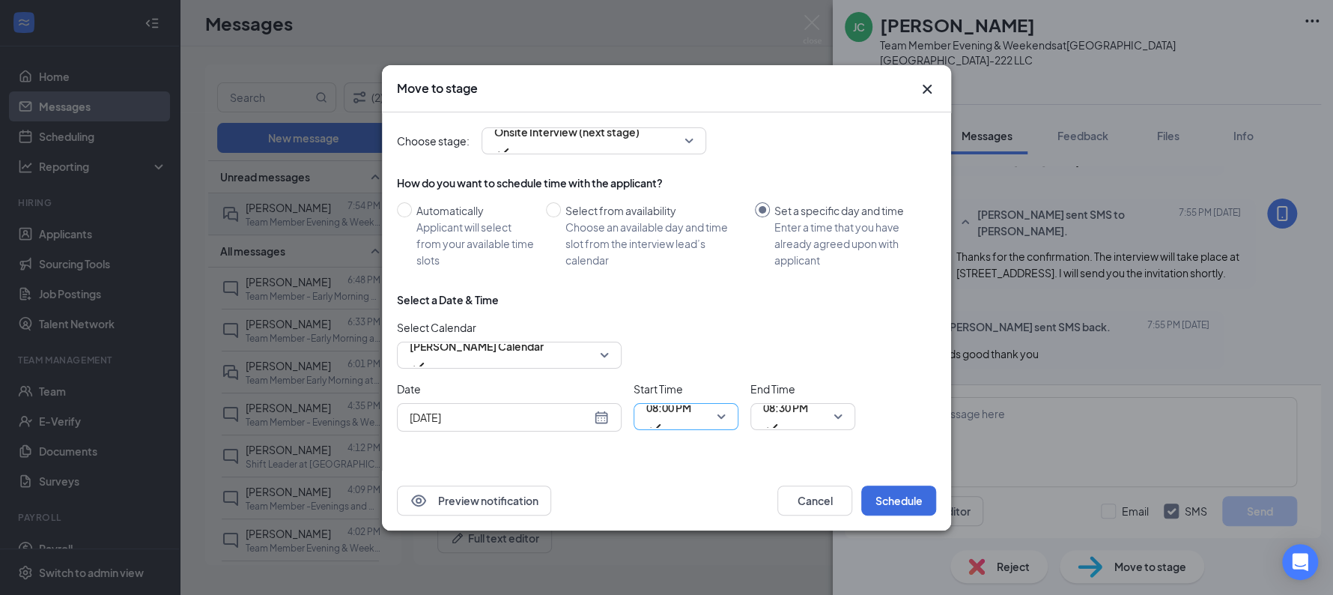
click at [670, 414] on span "08:00 PM" at bounding box center [668, 407] width 45 height 22
click at [787, 418] on span "08:30 PM" at bounding box center [785, 407] width 45 height 22
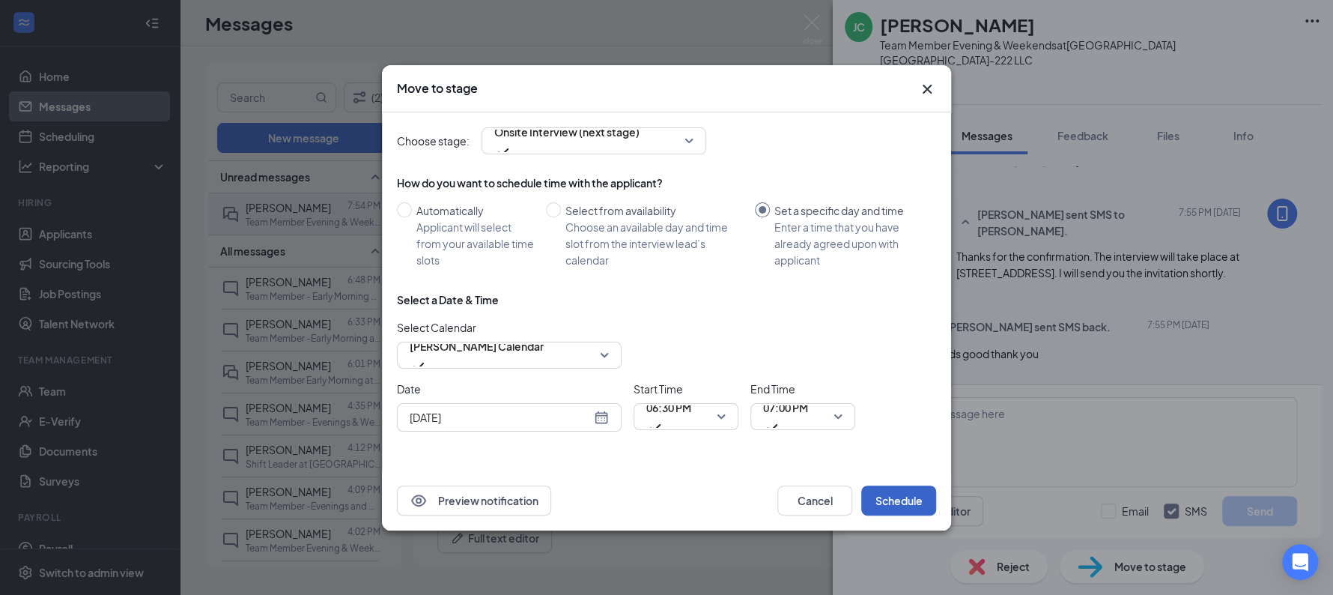
click at [901, 496] on button "Schedule" at bounding box center [898, 500] width 75 height 30
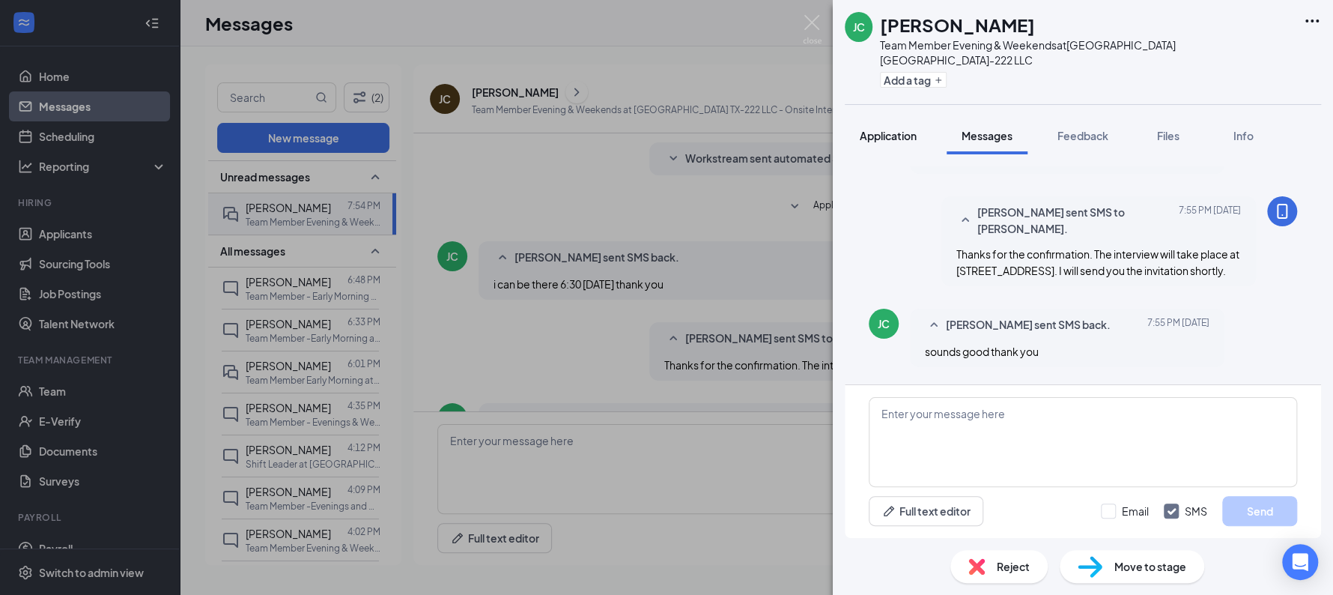
click at [892, 129] on span "Application" at bounding box center [888, 135] width 57 height 13
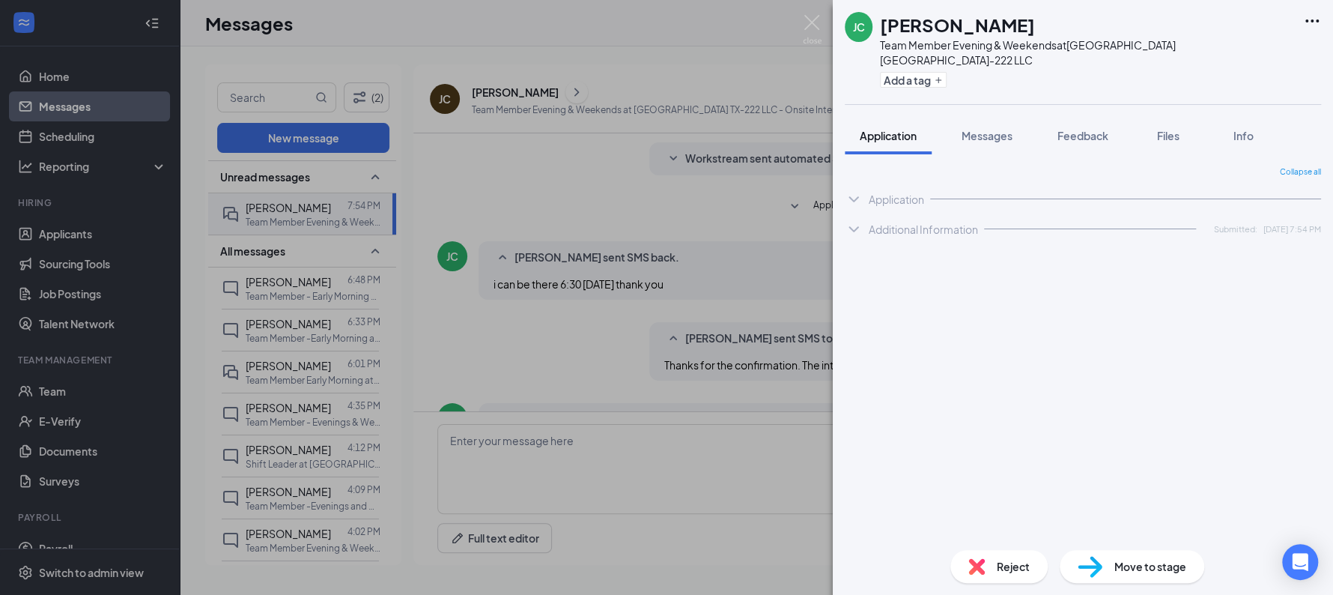
click at [892, 129] on span "Application" at bounding box center [888, 135] width 57 height 13
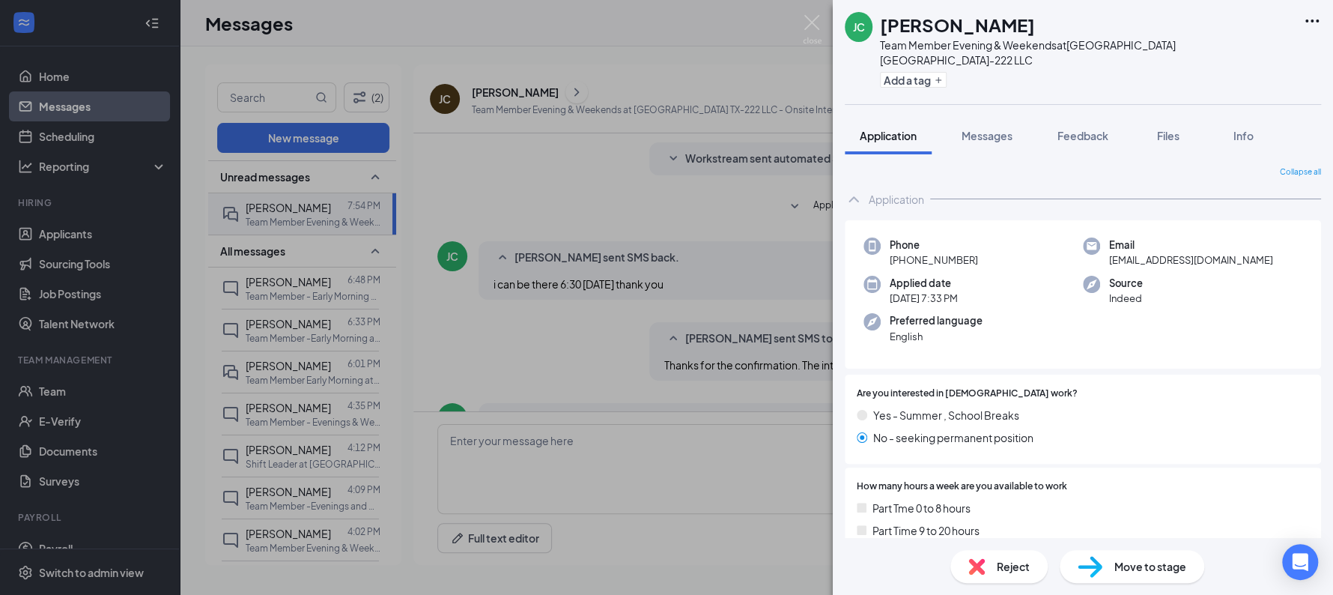
drag, startPoint x: 942, startPoint y: 243, endPoint x: 895, endPoint y: 246, distance: 47.3
click at [895, 246] on div "Phone +1 (512) 662-9833" at bounding box center [973, 252] width 219 height 31
click at [511, 222] on div "JC Jay Clark Team Member Evening & Weekends at Sunshine Hospitality TX-222 LLC …" at bounding box center [666, 297] width 1333 height 595
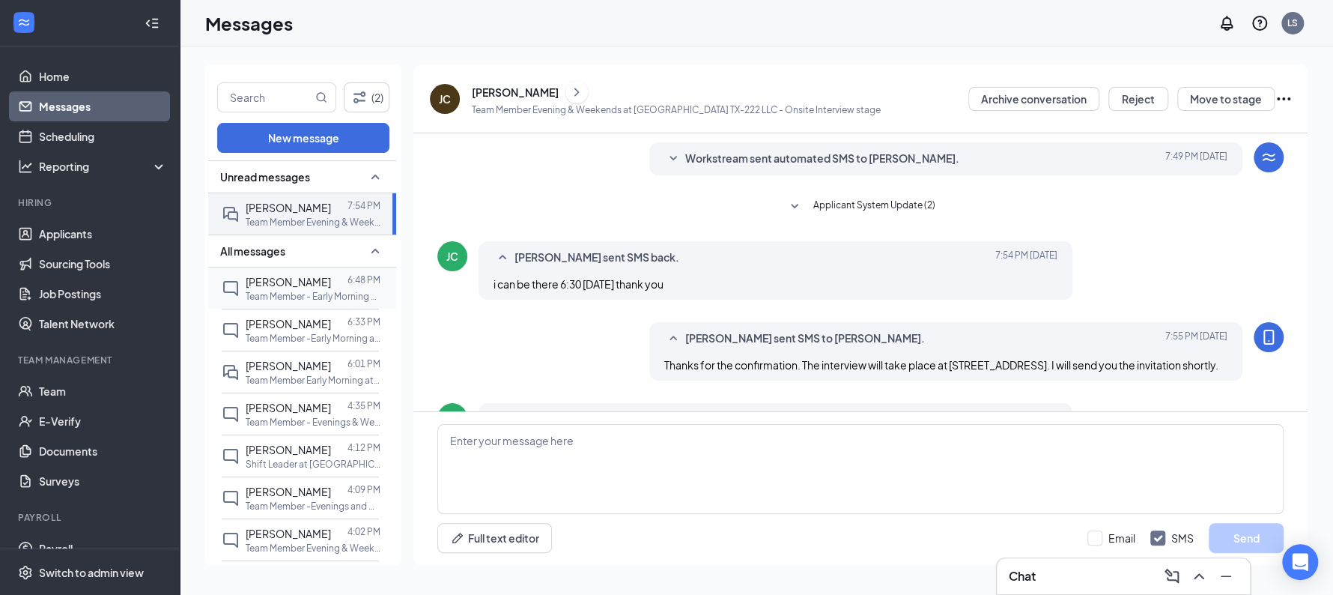
click at [282, 297] on p "Team Member - Early Morning at [GEOGRAPHIC_DATA] [GEOGRAPHIC_DATA]-222 LLC" at bounding box center [313, 296] width 135 height 13
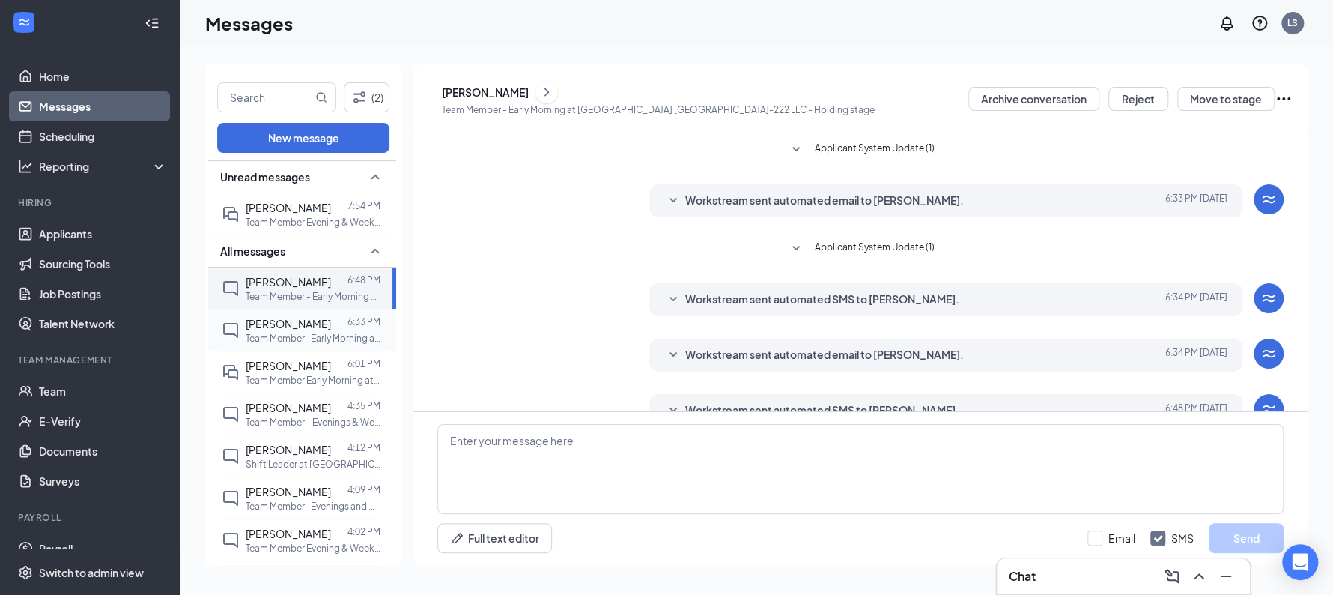
scroll to position [73, 0]
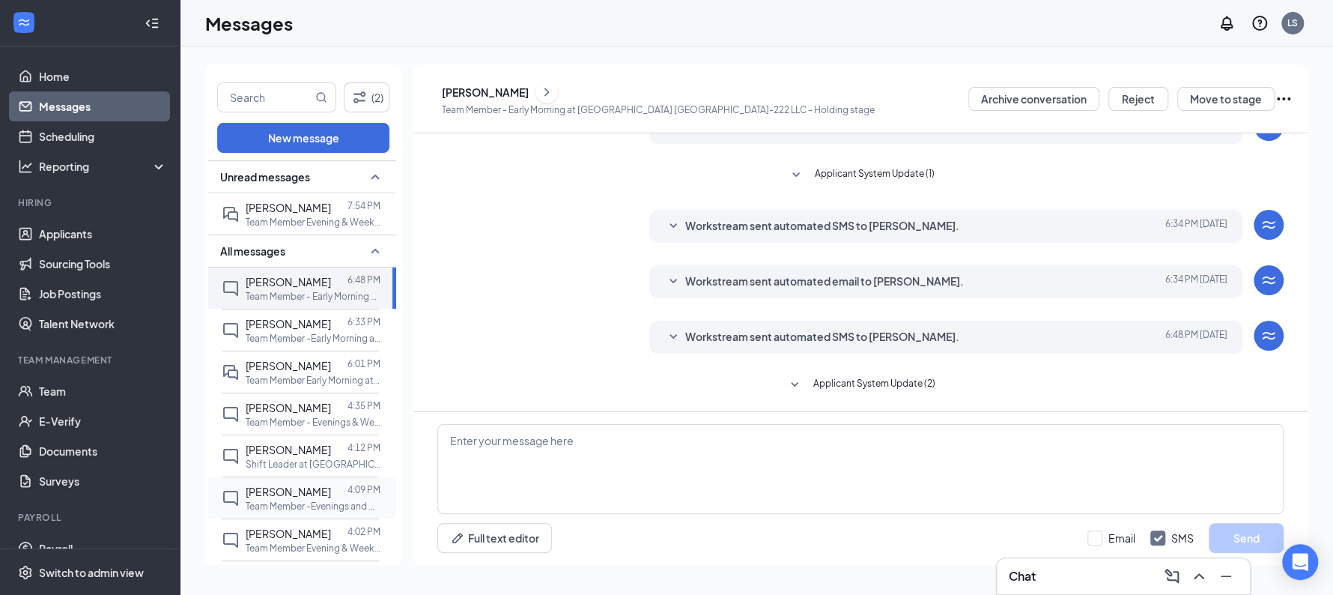
click at [331, 497] on div at bounding box center [339, 491] width 16 height 16
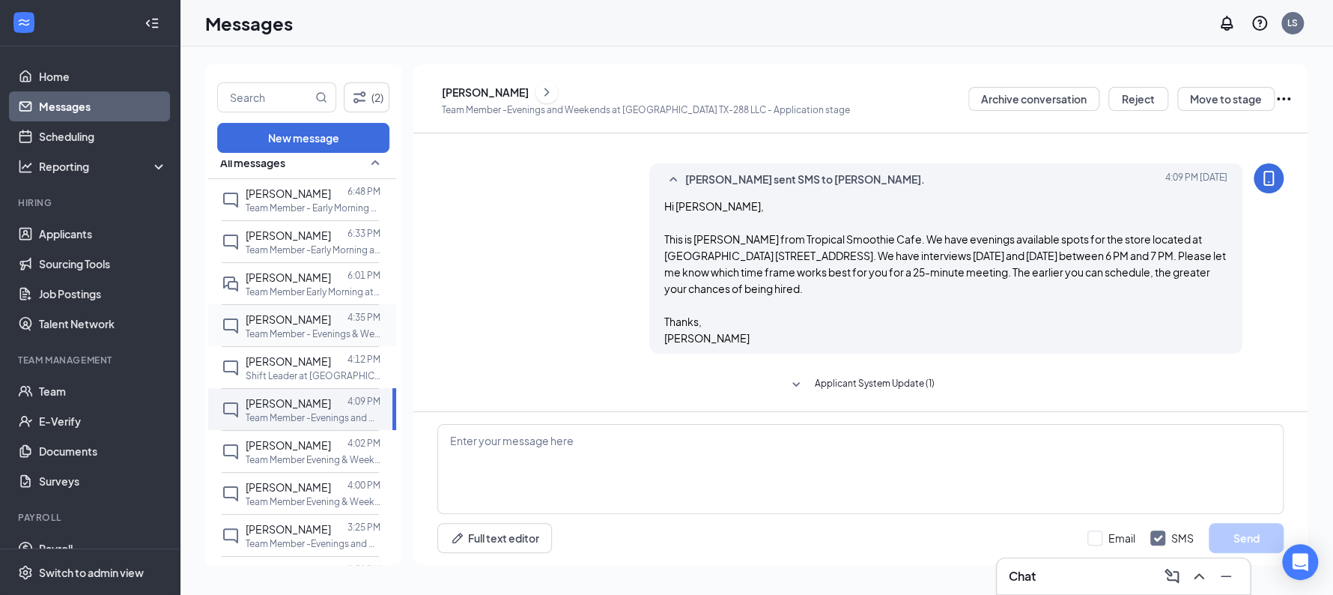
scroll to position [90, 0]
click at [850, 385] on span "Applicant System Update (1)" at bounding box center [875, 385] width 120 height 18
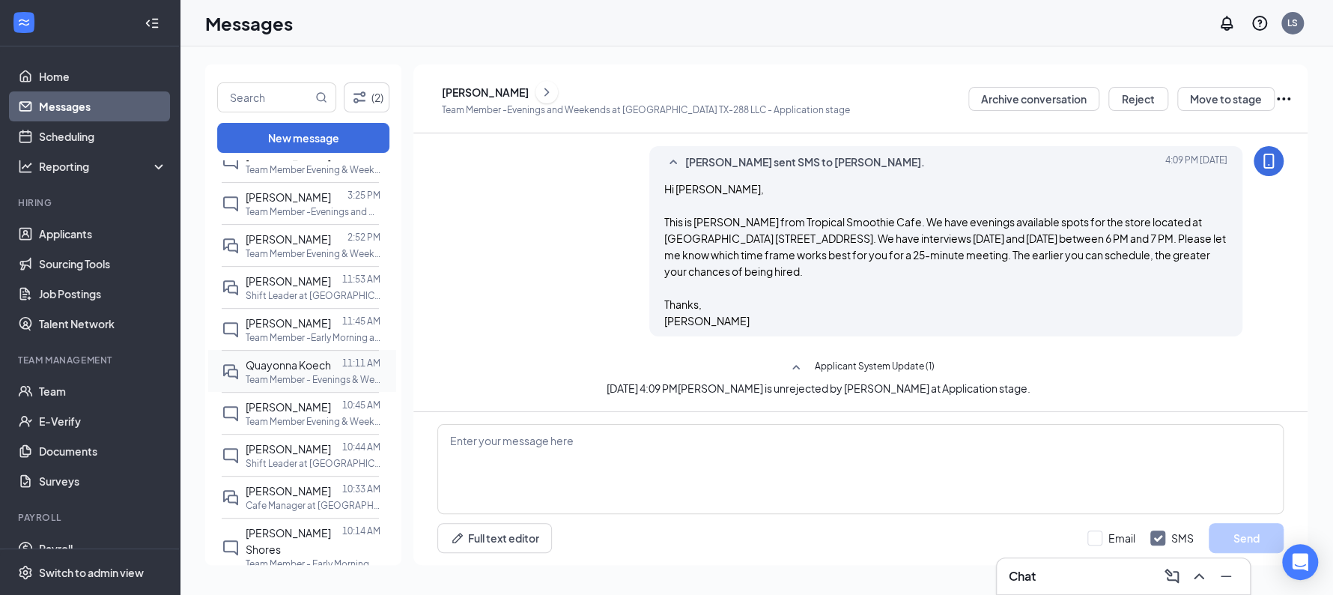
scroll to position [447, 0]
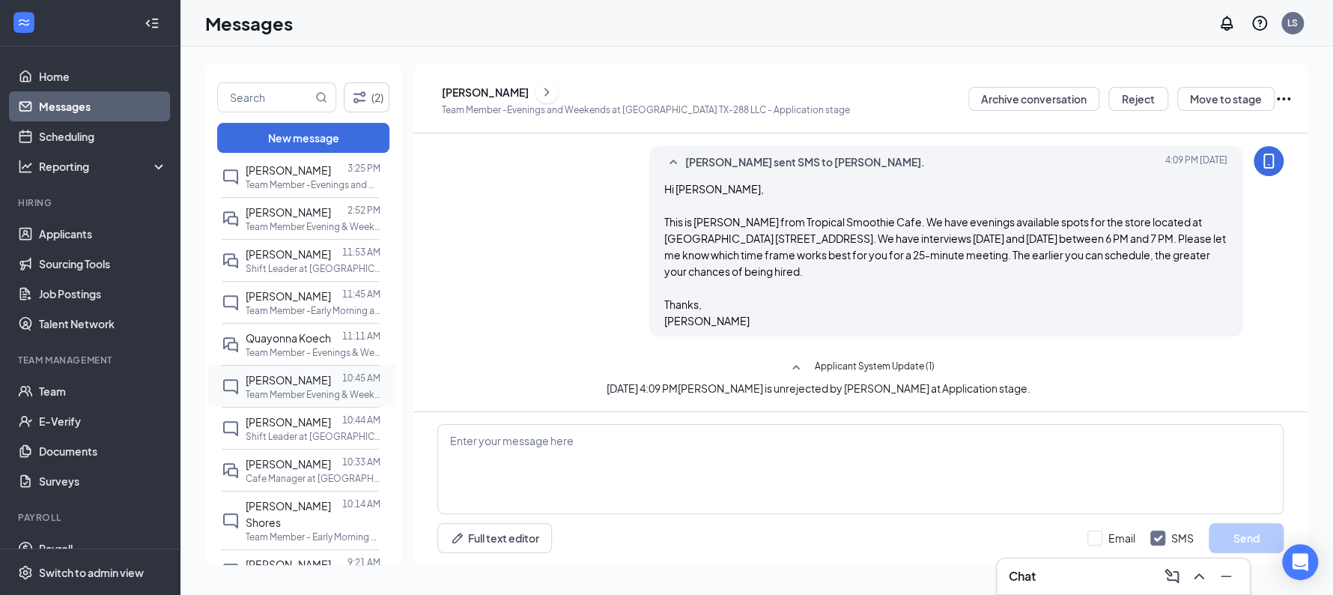
click at [331, 388] on div at bounding box center [336, 380] width 11 height 16
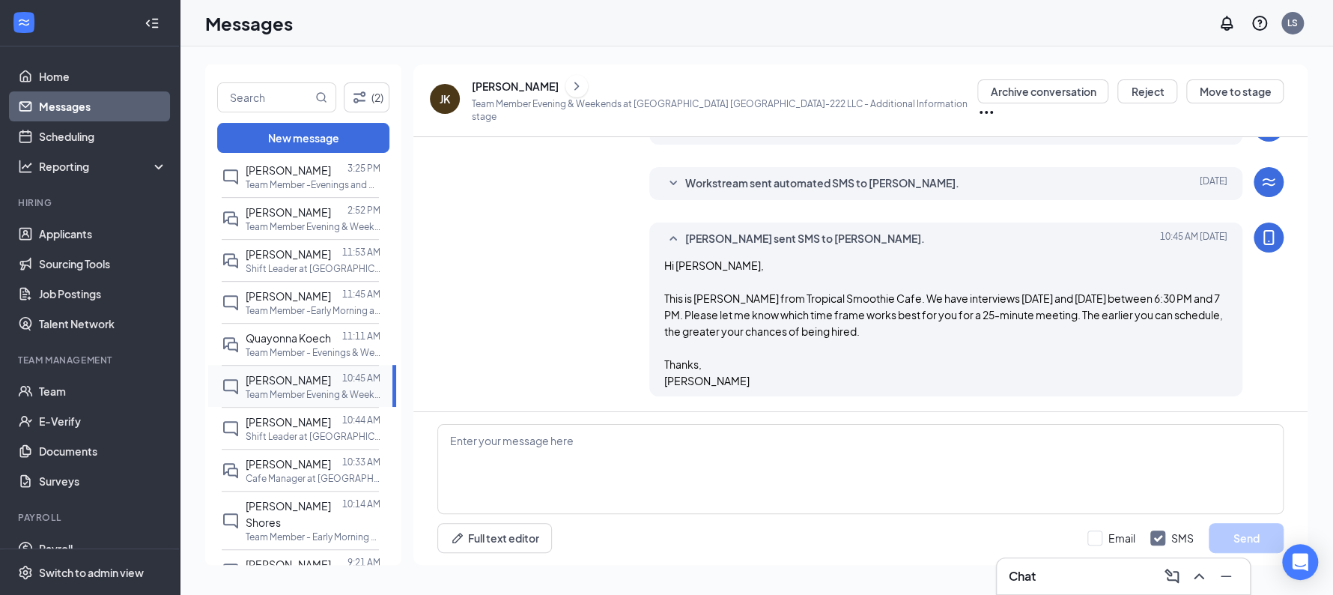
scroll to position [452, 0]
click at [575, 483] on textarea at bounding box center [860, 469] width 846 height 90
type textarea "."
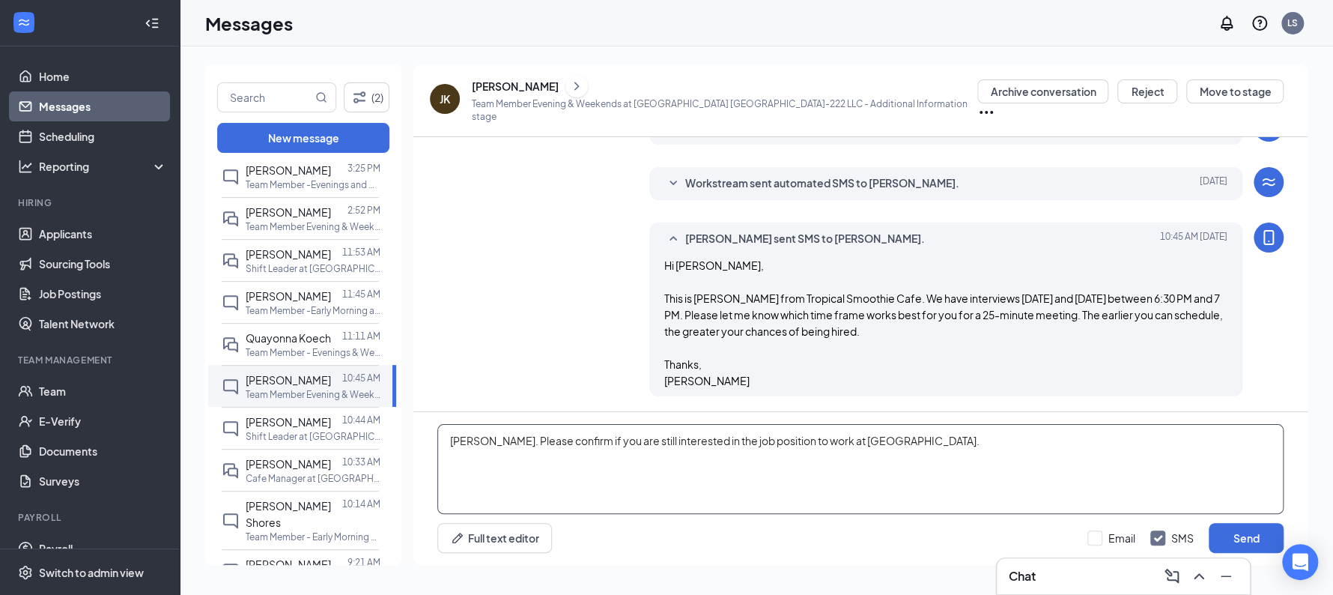
click at [837, 479] on textarea "Justin. Please confirm if you are still interested in the job position to work …" at bounding box center [860, 469] width 846 height 90
type textarea "Justin. Please confirm if you are still interested in the job position to work …"
click at [1252, 536] on button "Send" at bounding box center [1246, 538] width 75 height 30
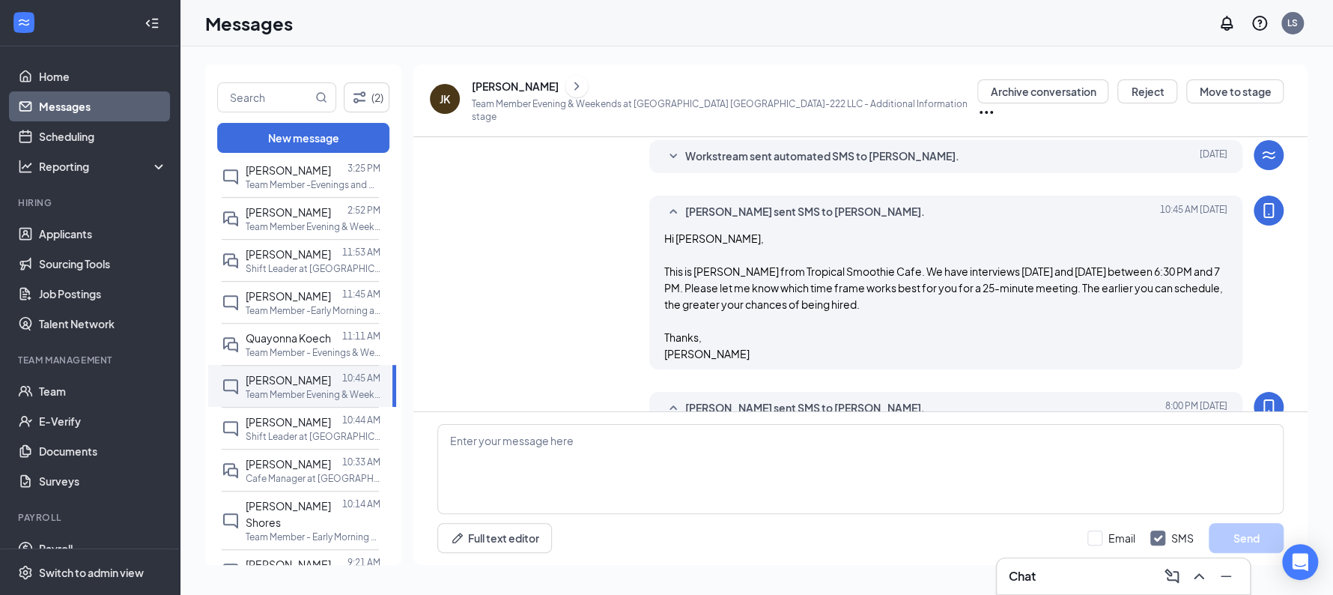
scroll to position [533, 0]
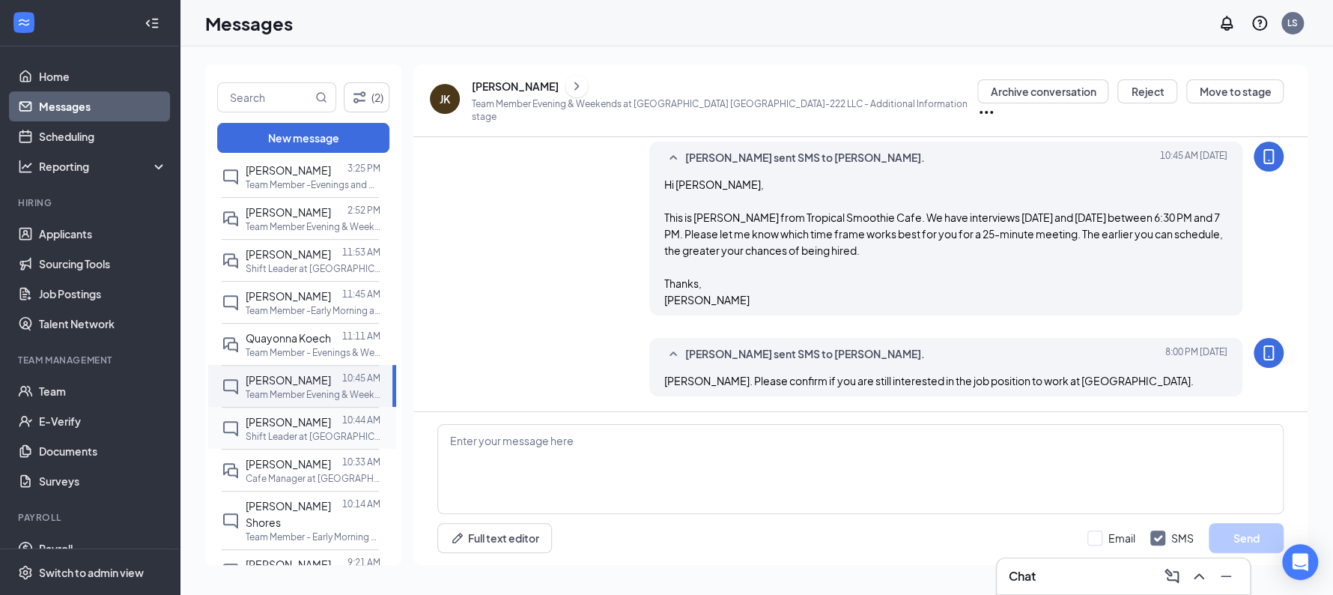
click at [282, 428] on span "[PERSON_NAME]" at bounding box center [288, 421] width 85 height 13
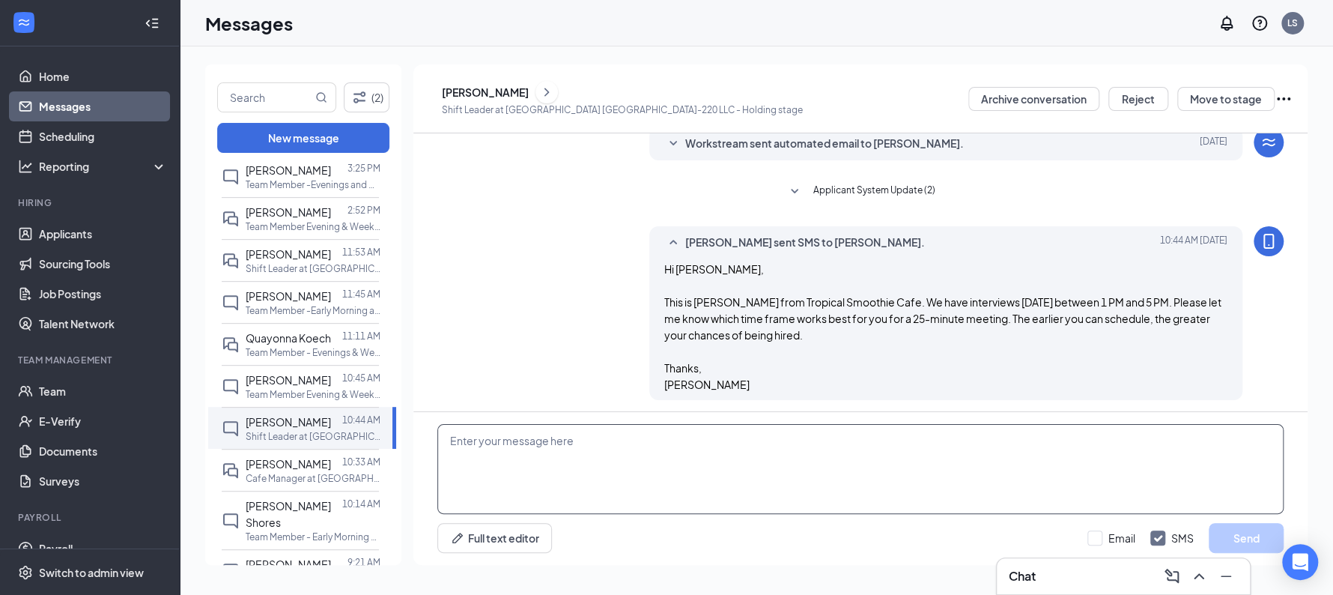
scroll to position [171, 0]
click at [318, 470] on span "[PERSON_NAME]" at bounding box center [288, 463] width 85 height 13
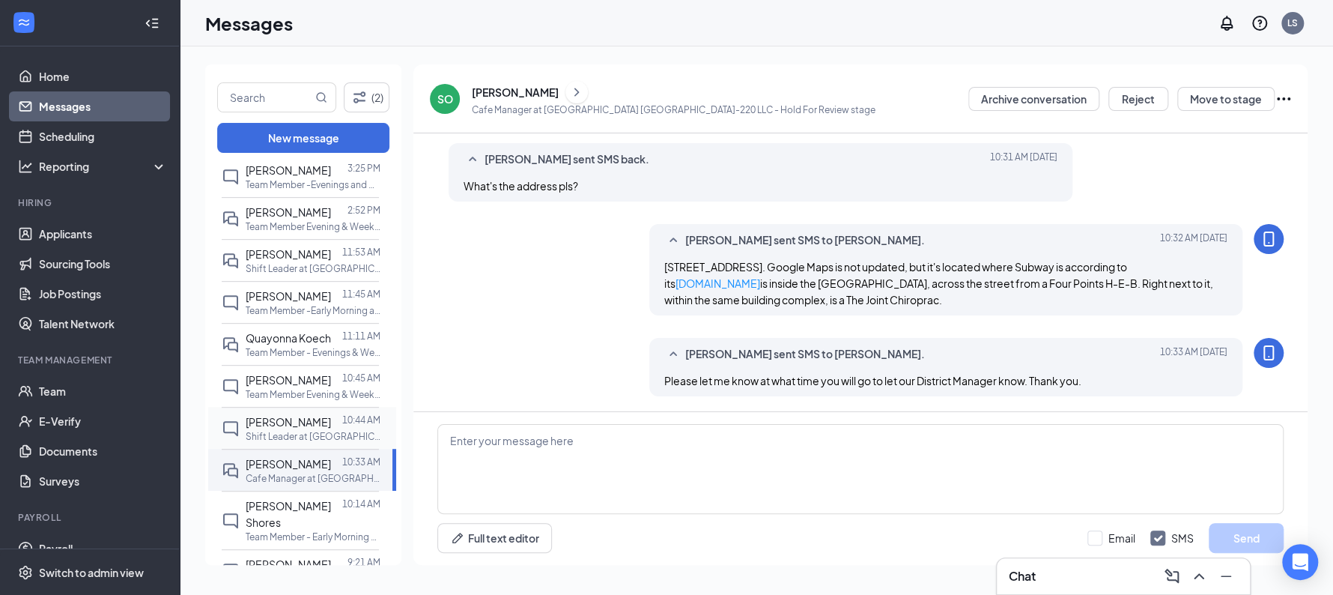
scroll to position [742, 0]
click at [331, 430] on div at bounding box center [336, 421] width 11 height 16
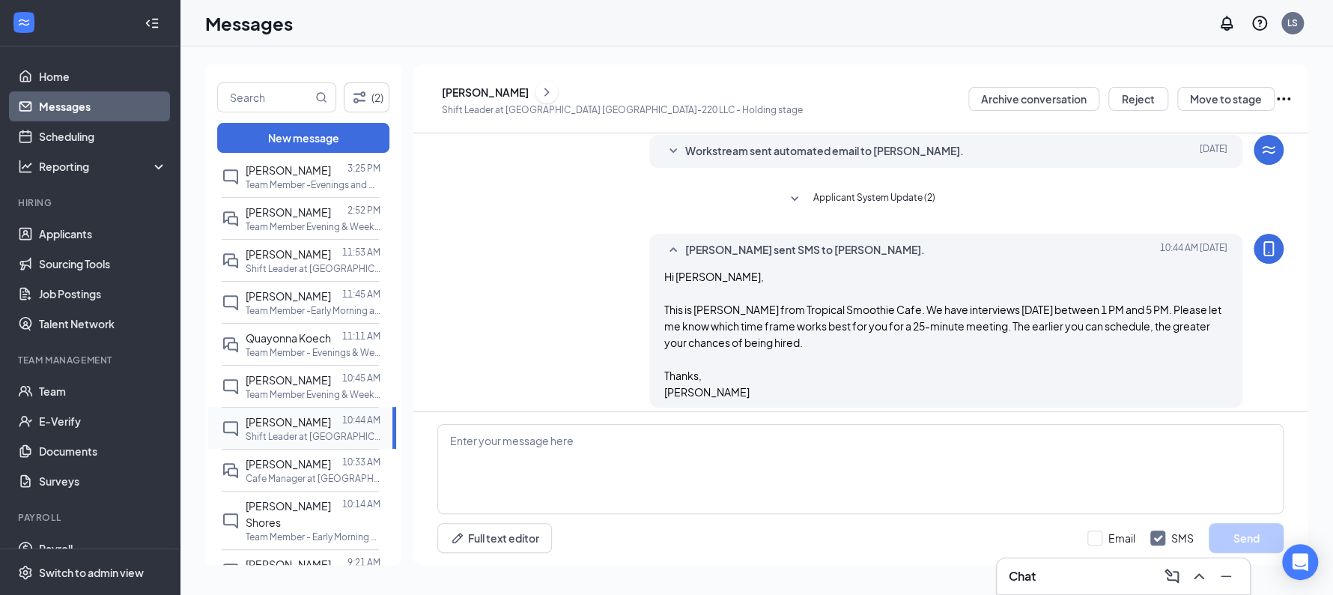
scroll to position [171, 0]
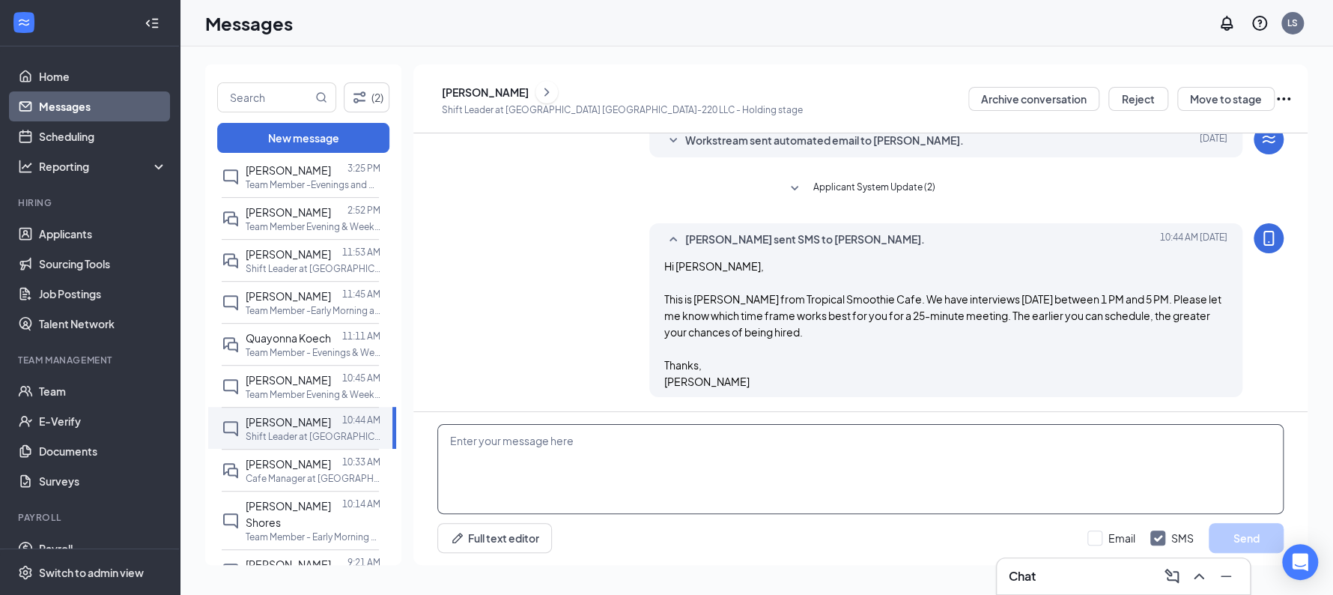
click at [489, 440] on textarea at bounding box center [860, 469] width 846 height 90
paste textarea "Justin. Please confirm if you are still interested in the job position to work …"
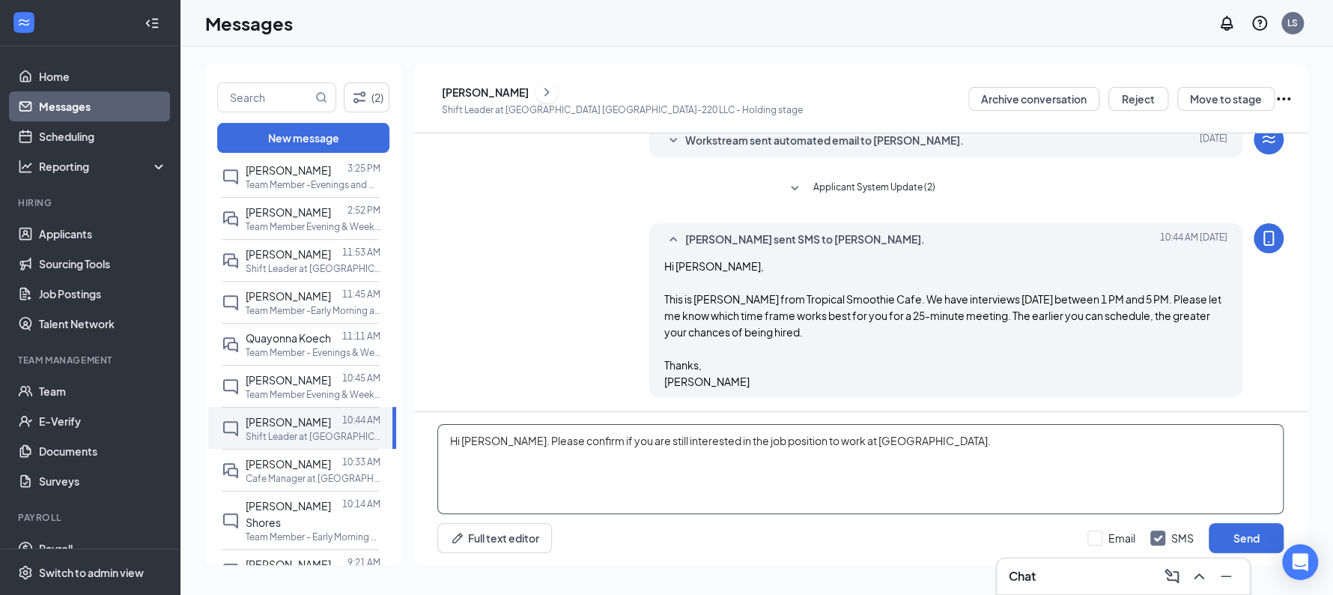
click at [634, 446] on textarea "Hi Ruth. Please confirm if you are still interested in the job position to work…" at bounding box center [860, 469] width 846 height 90
click at [930, 438] on textarea "Hi Ruth. Please confirm if you are still interested in the job position to work…" at bounding box center [860, 469] width 846 height 90
click at [951, 437] on textarea "Hi Ruth. Please confirm if you are still interested in the job position to work…" at bounding box center [860, 469] width 846 height 90
click at [543, 90] on icon "ChevronRight" at bounding box center [546, 92] width 15 height 18
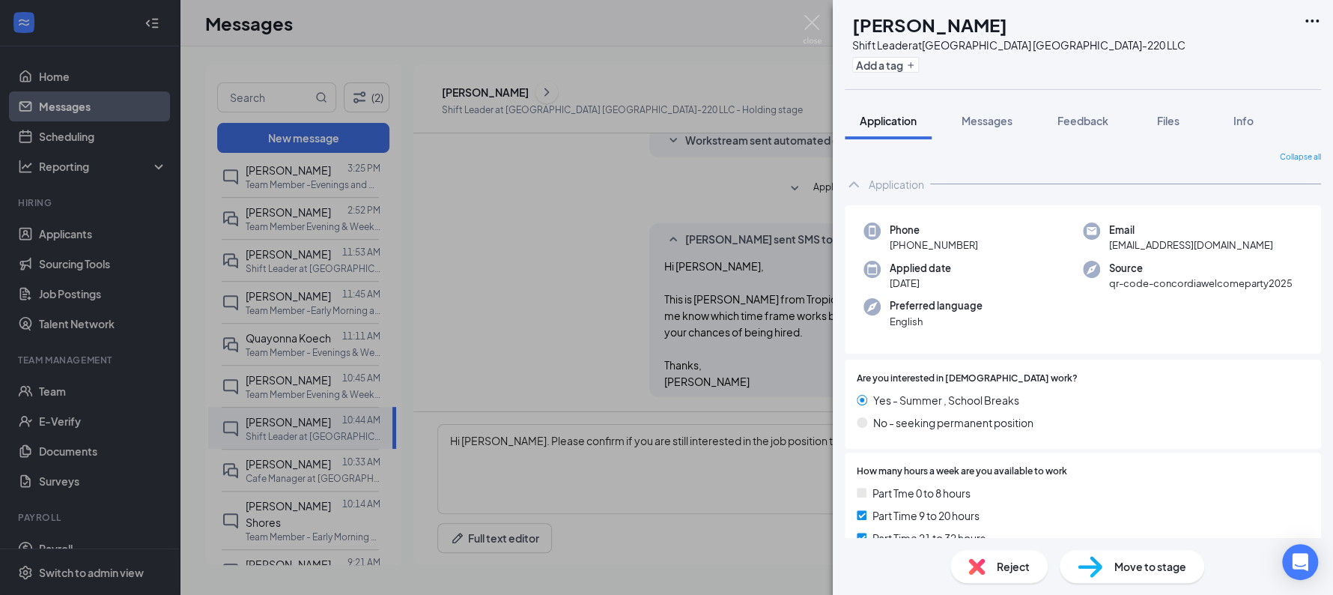
click at [637, 312] on div "RT ruth tataw Shift Leader at Sunshine Hospitality TX-220 LLC Add a tag Applica…" at bounding box center [666, 297] width 1333 height 595
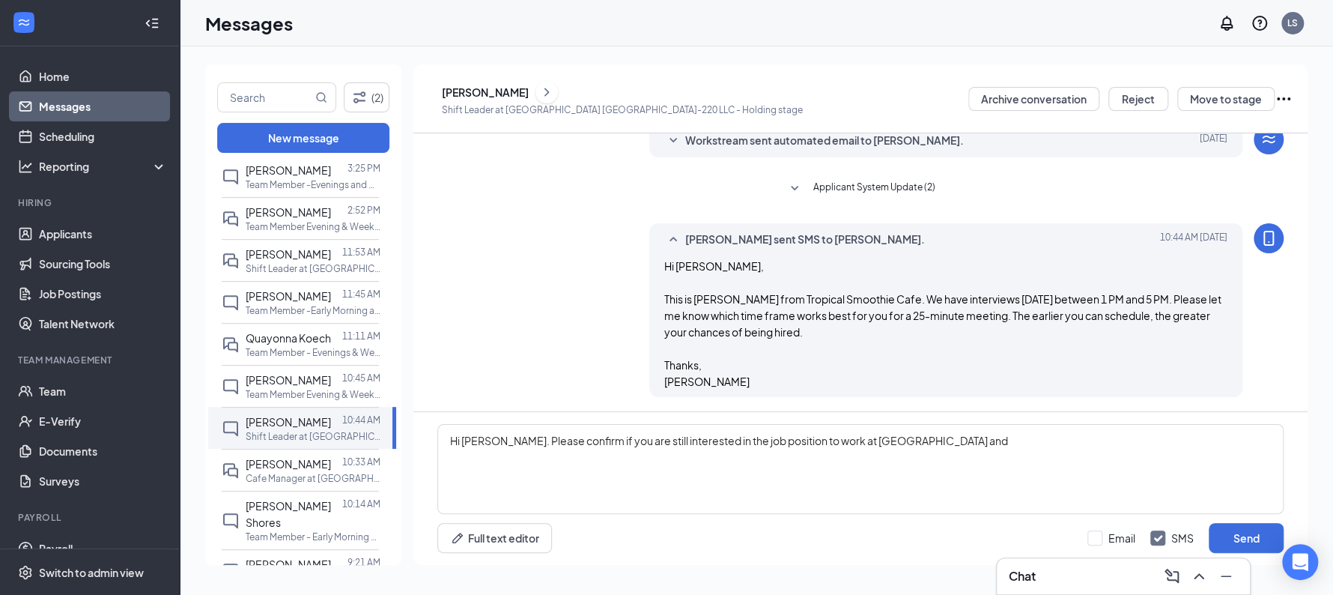
click at [694, 391] on div "Laura Sims sent SMS to ruth tataw. Today 10:44 AM Hi Ruth, This is Laura from T…" at bounding box center [946, 310] width 594 height 174
click at [964, 442] on textarea "Hi Ruth. Please confirm if you are still interested in the job position to work…" at bounding box center [860, 469] width 846 height 90
type textarea "Hi Ruth. Please confirm if you are still interested in the job position to work…"
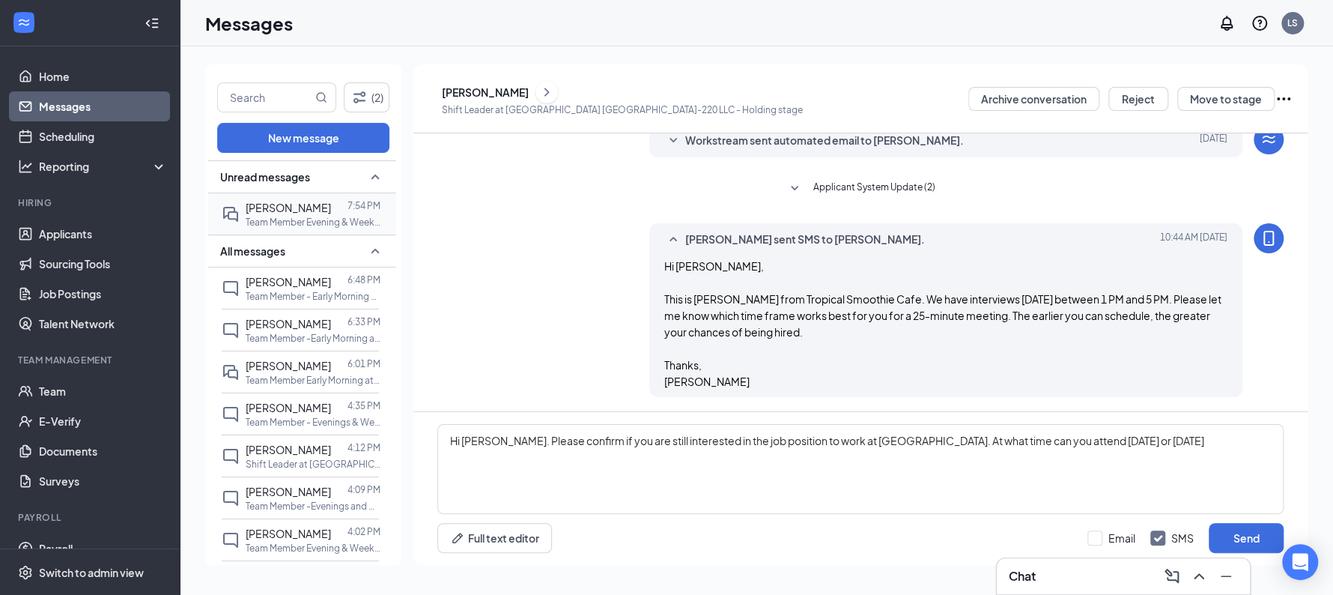
click at [290, 227] on p "Team Member Evening & Weekends at [GEOGRAPHIC_DATA] TX-222 LLC" at bounding box center [313, 222] width 135 height 13
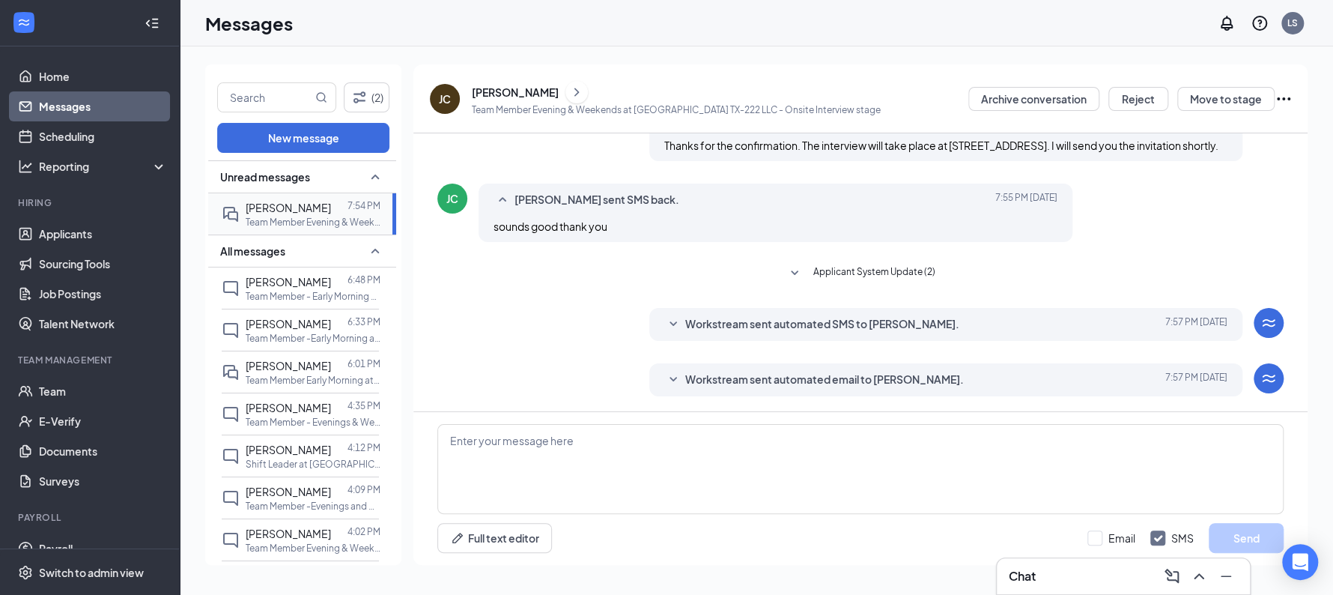
scroll to position [282, 0]
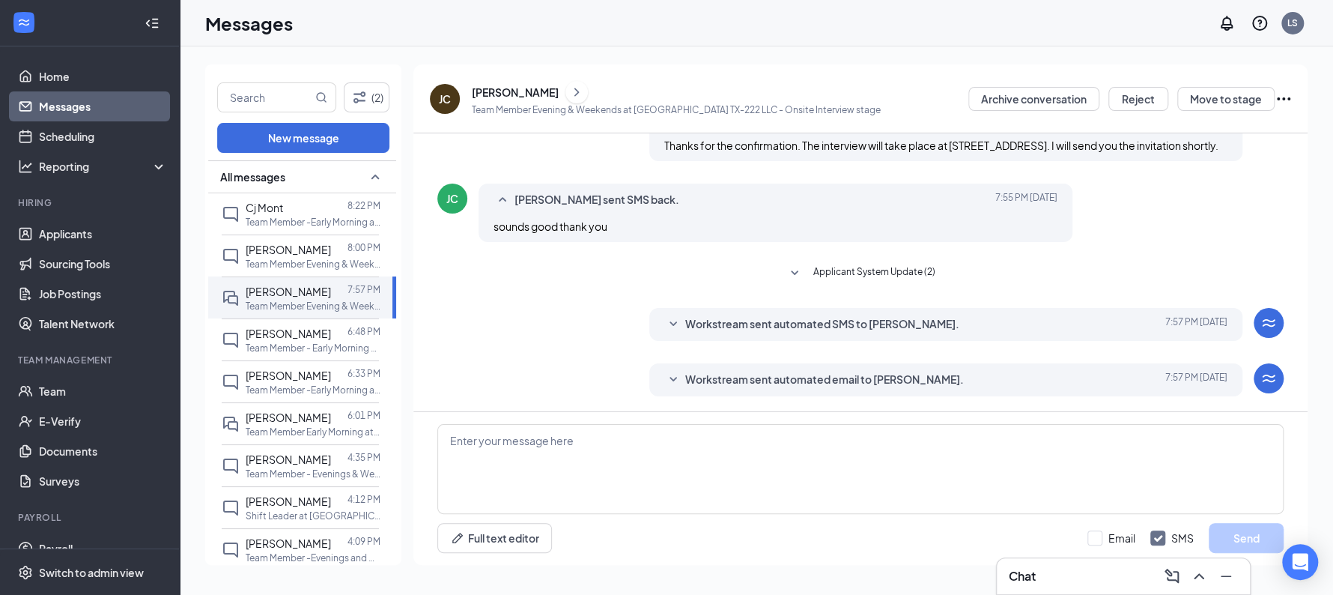
scroll to position [282, 0]
click at [309, 221] on p "Team Member -Early Morning at [GEOGRAPHIC_DATA] [GEOGRAPHIC_DATA]-288 LLC" at bounding box center [313, 222] width 135 height 13
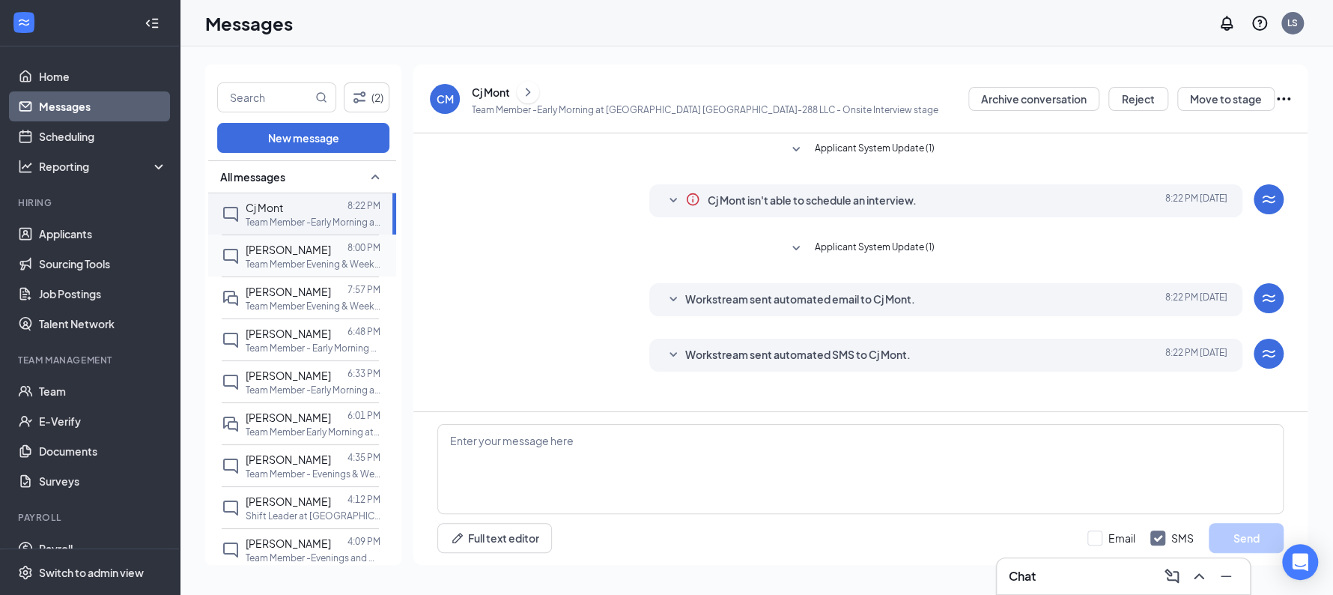
click at [279, 259] on p "Team Member Evening & Weekends at [GEOGRAPHIC_DATA] TX-222 LLC" at bounding box center [313, 264] width 135 height 13
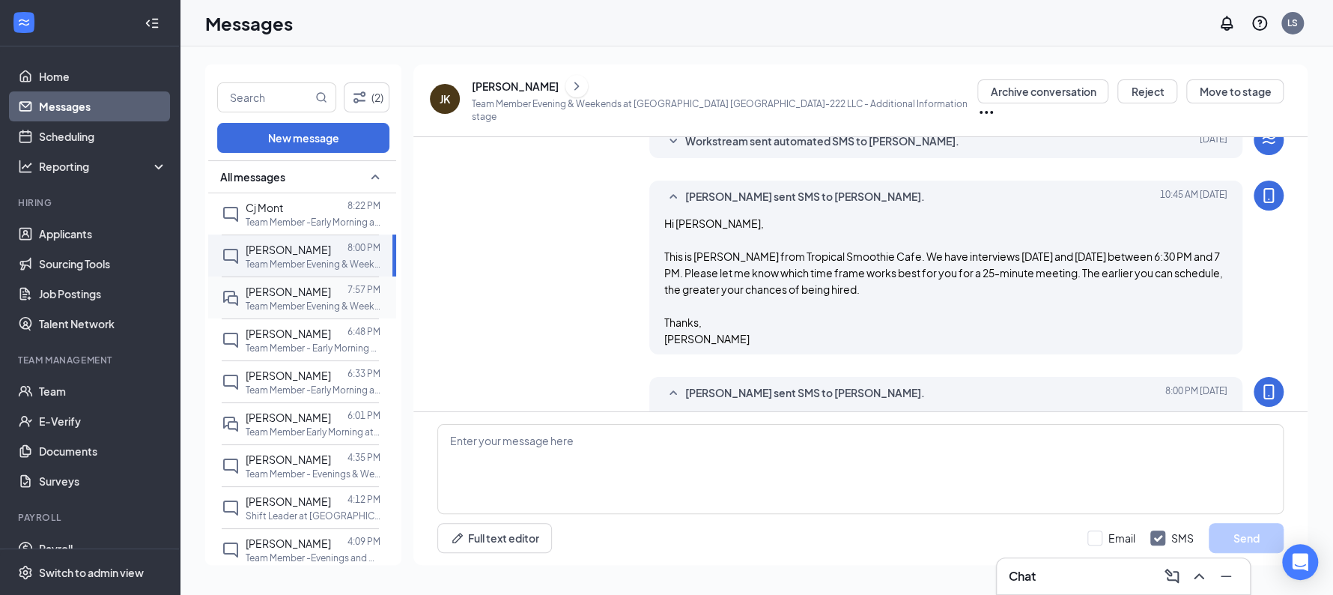
scroll to position [478, 0]
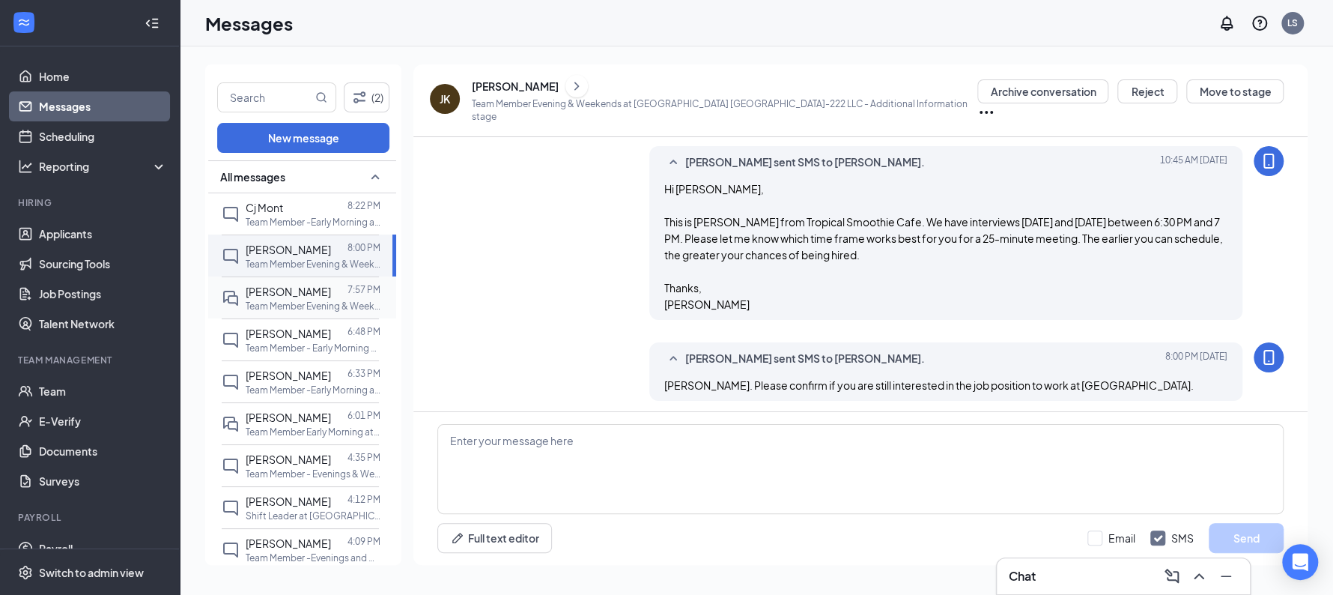
click at [279, 300] on p "Team Member Evening & Weekends at [GEOGRAPHIC_DATA] TX-222 LLC" at bounding box center [313, 306] width 135 height 13
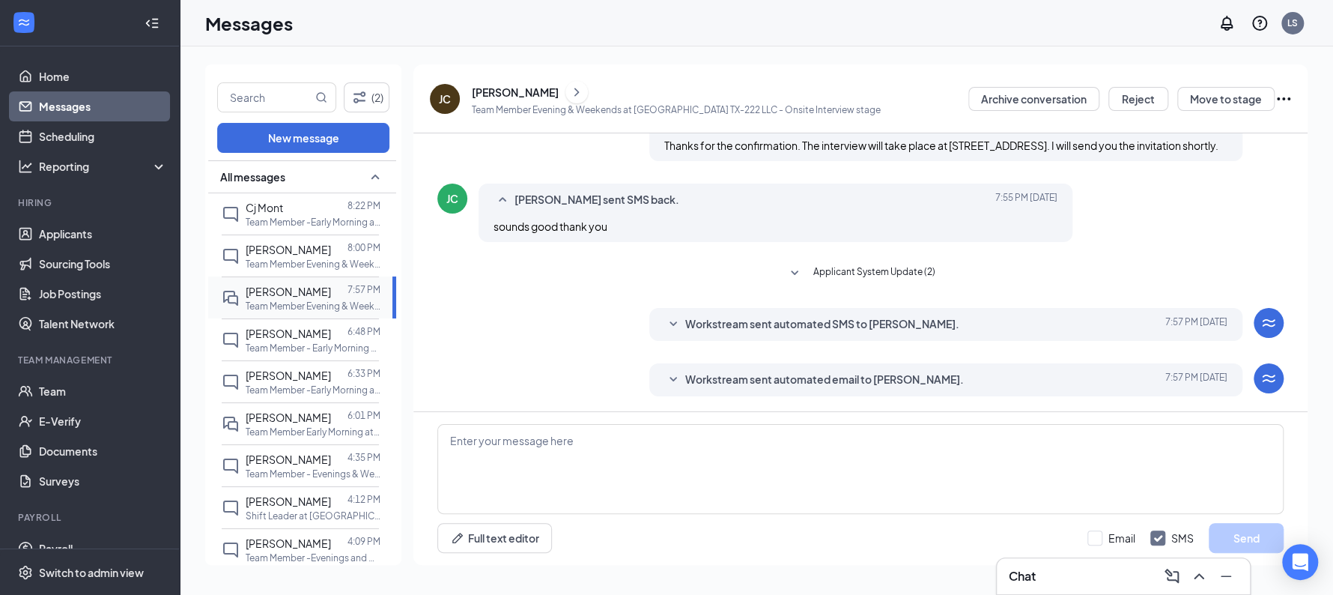
scroll to position [282, 0]
click at [569, 90] on icon "ChevronRight" at bounding box center [576, 92] width 15 height 18
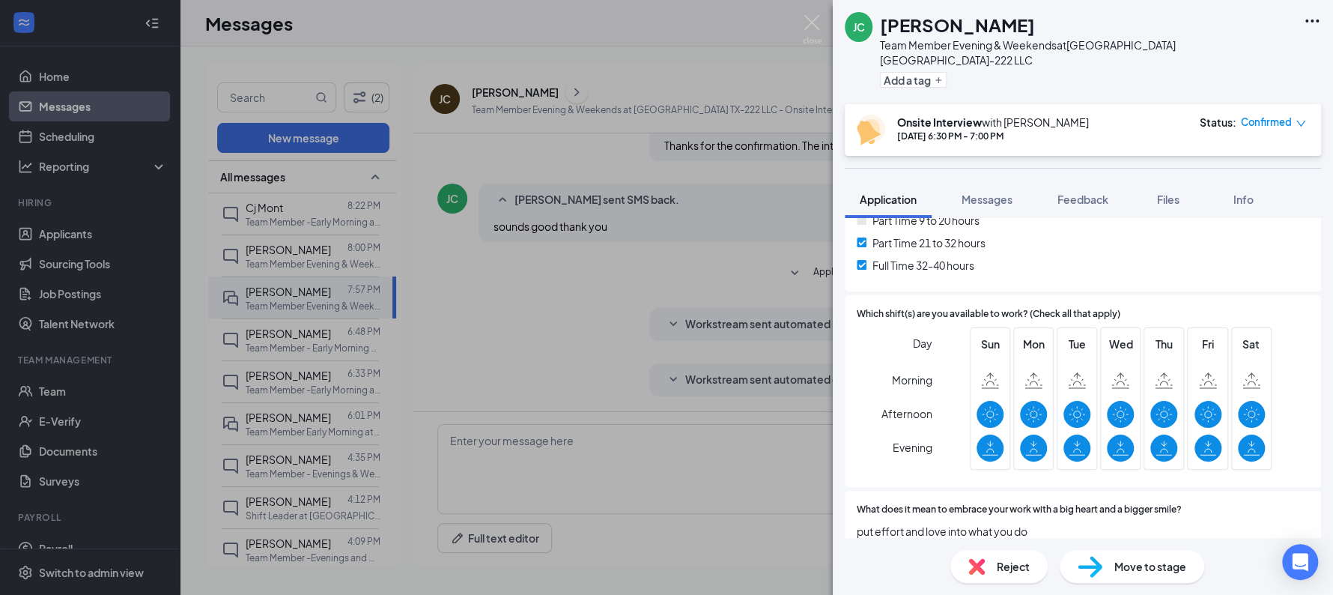
scroll to position [378, 0]
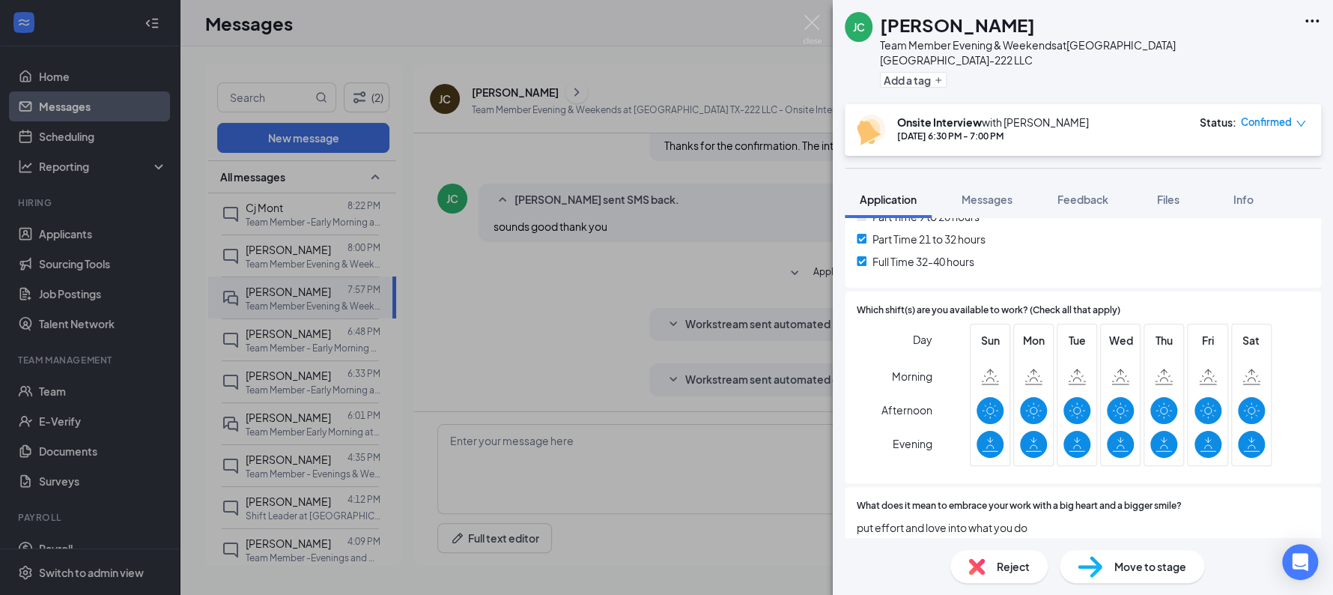
click at [553, 279] on div "JC Jay Clark Team Member Evening & Weekends at Sunshine Hospitality TX-222 LLC …" at bounding box center [666, 297] width 1333 height 595
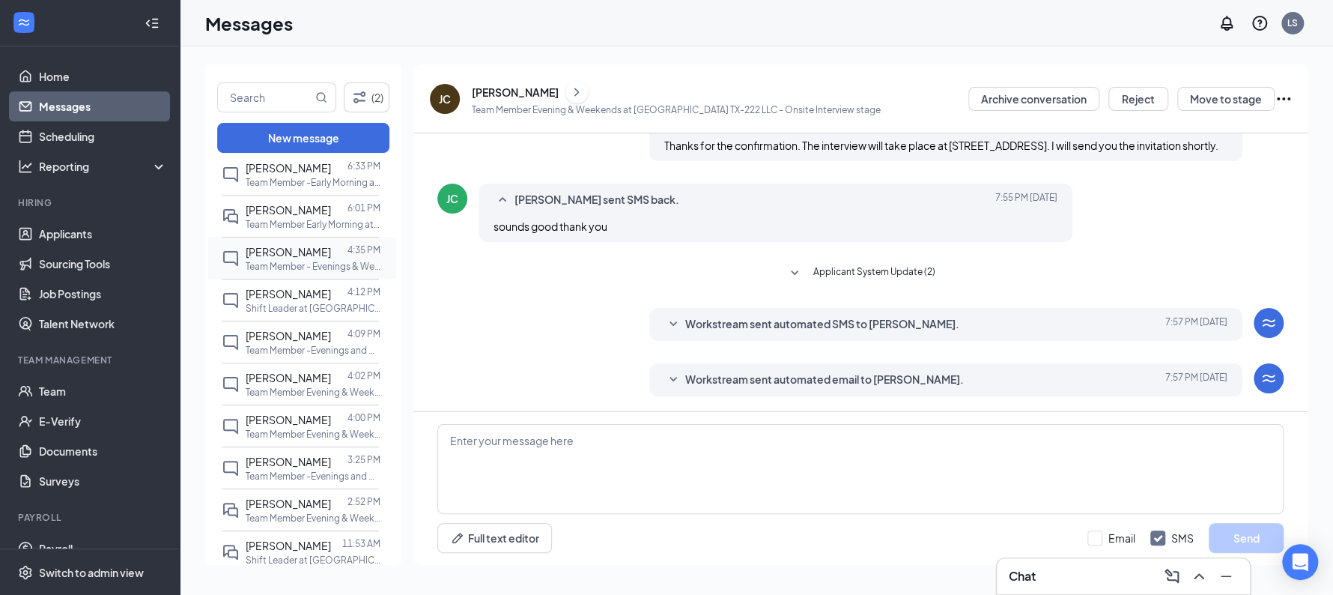
scroll to position [240, 0]
click at [258, 100] on input "text" at bounding box center [265, 97] width 94 height 28
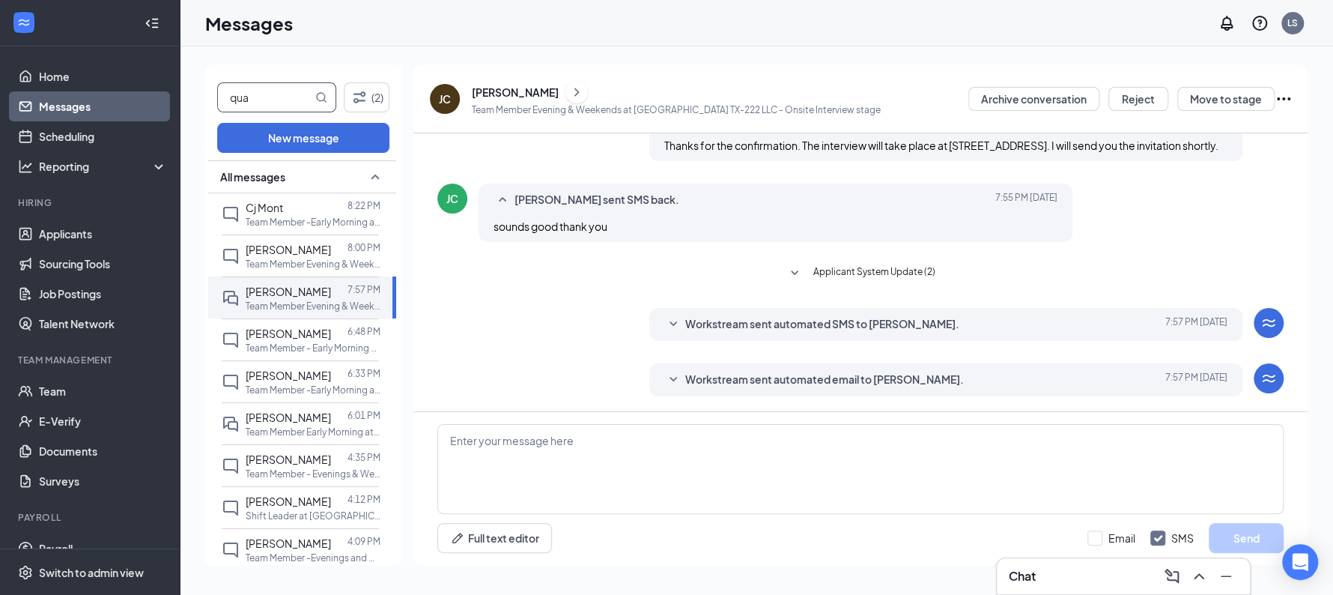
type input "qua"
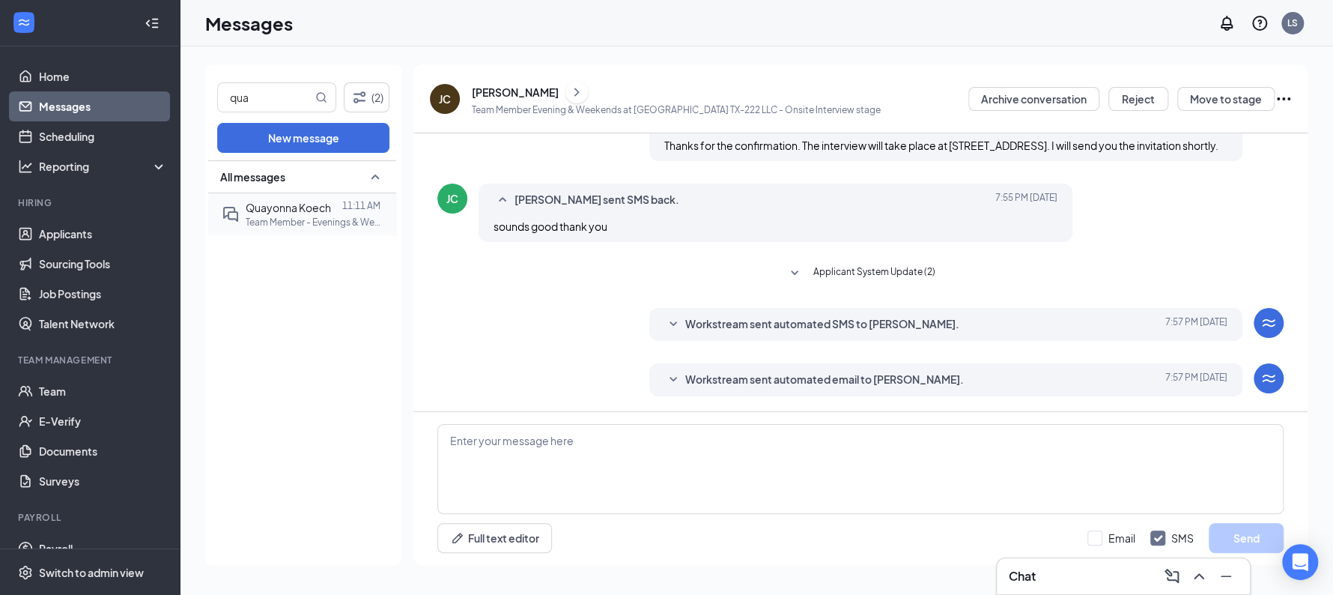
click at [264, 214] on div "Quayonna Koech" at bounding box center [288, 207] width 85 height 16
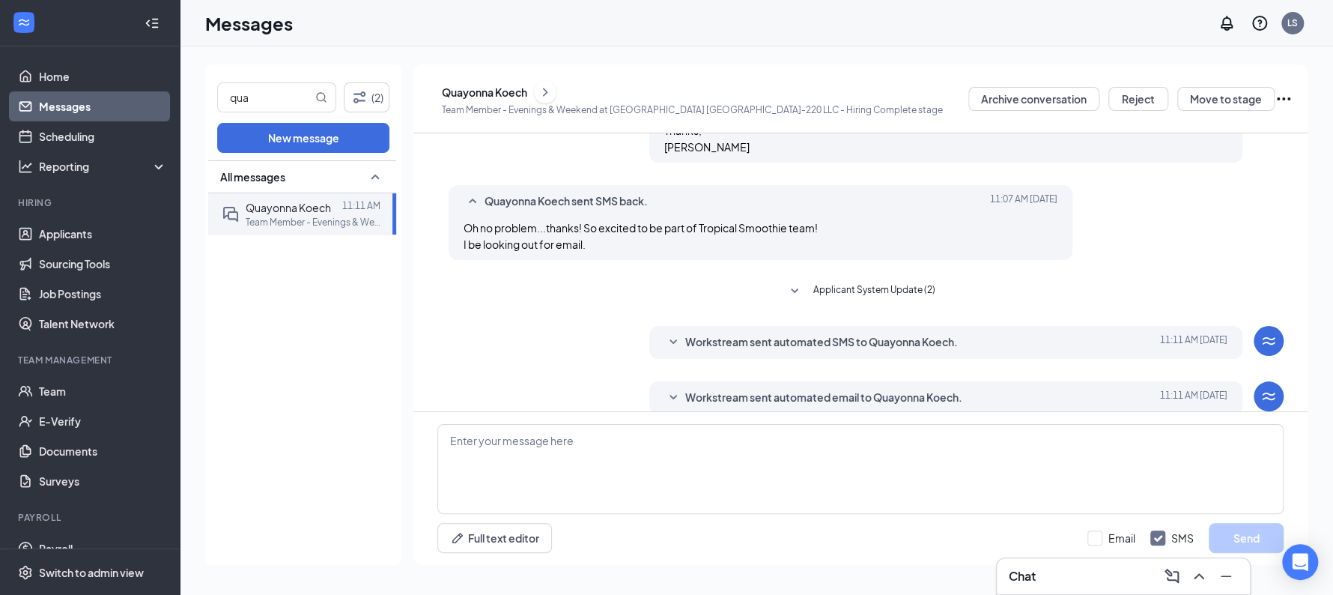
scroll to position [554, 0]
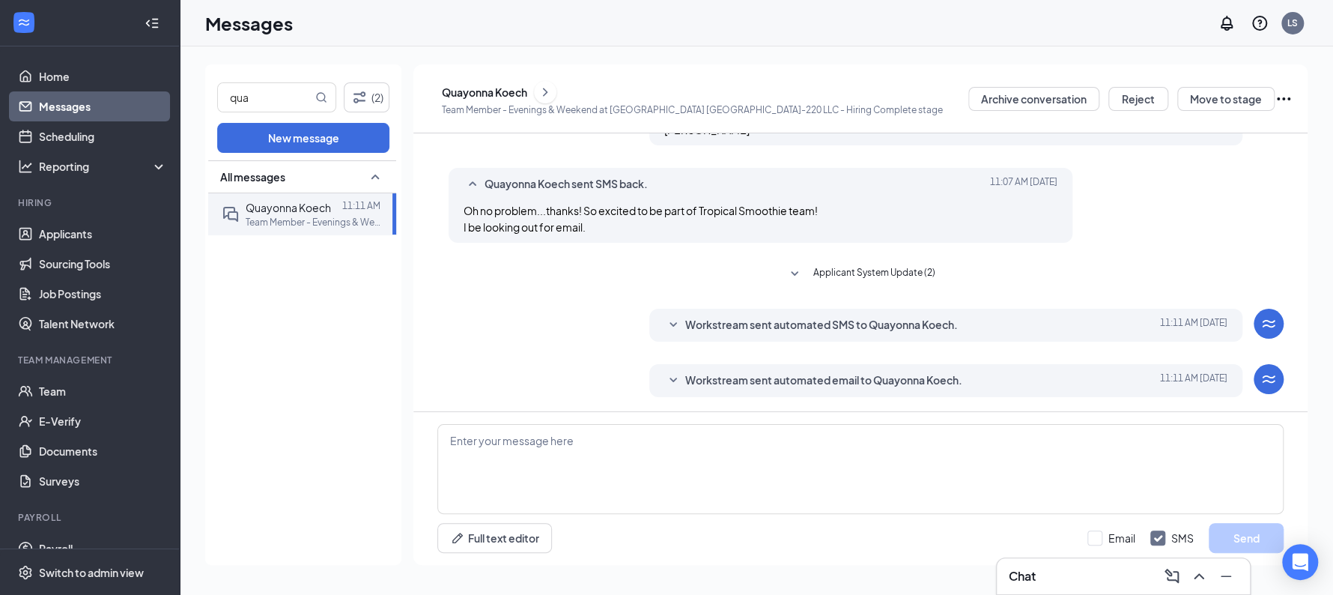
click at [553, 88] on icon "ChevronRight" at bounding box center [545, 92] width 15 height 18
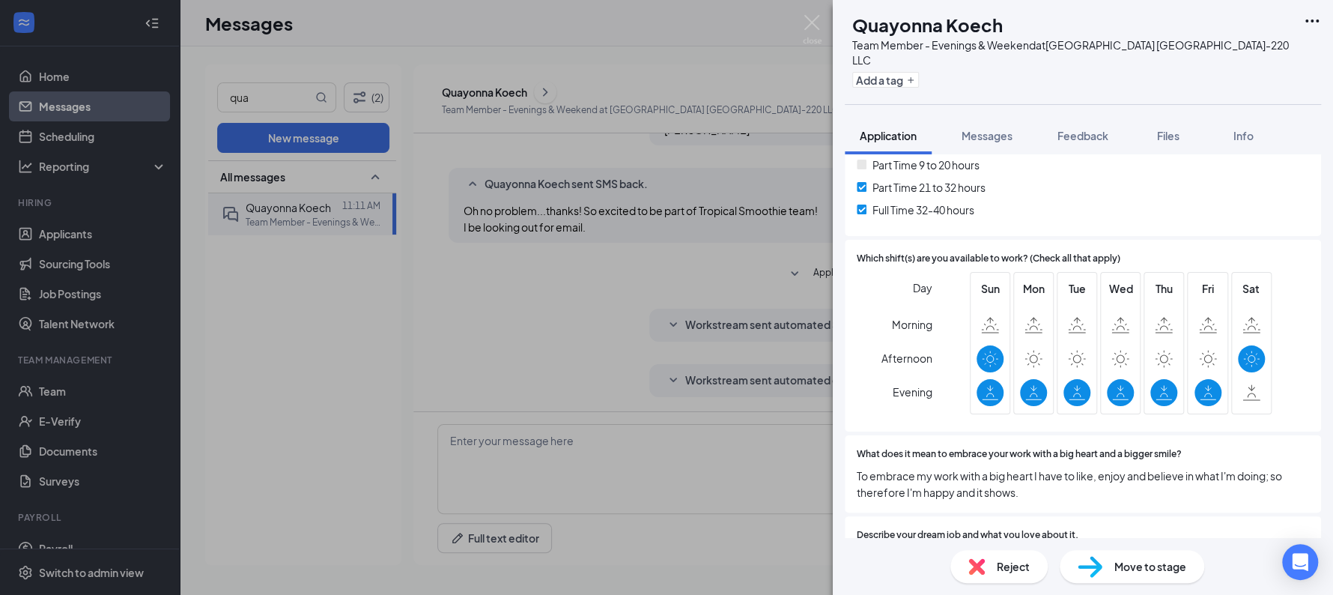
scroll to position [366, 0]
click at [556, 461] on div "QK Quayonna Koech Team Member - Evenings & Weekend at Sunshine Hospitality TX-2…" at bounding box center [666, 297] width 1333 height 595
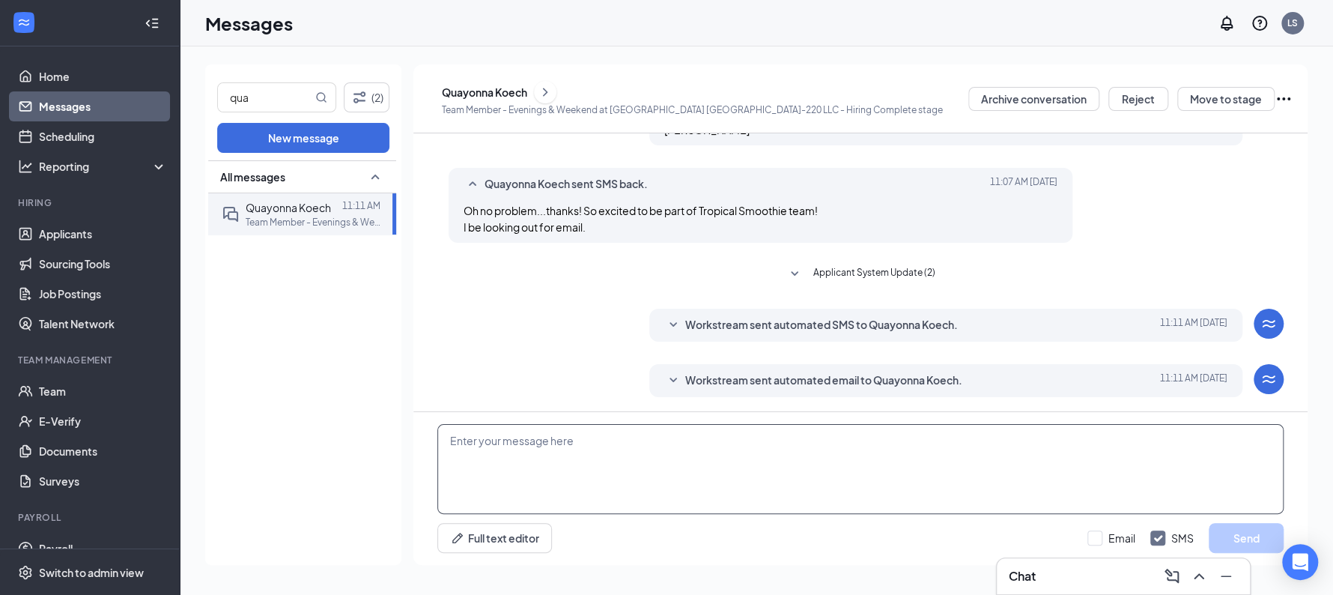
click at [556, 461] on textarea at bounding box center [860, 469] width 846 height 90
type textarea "."
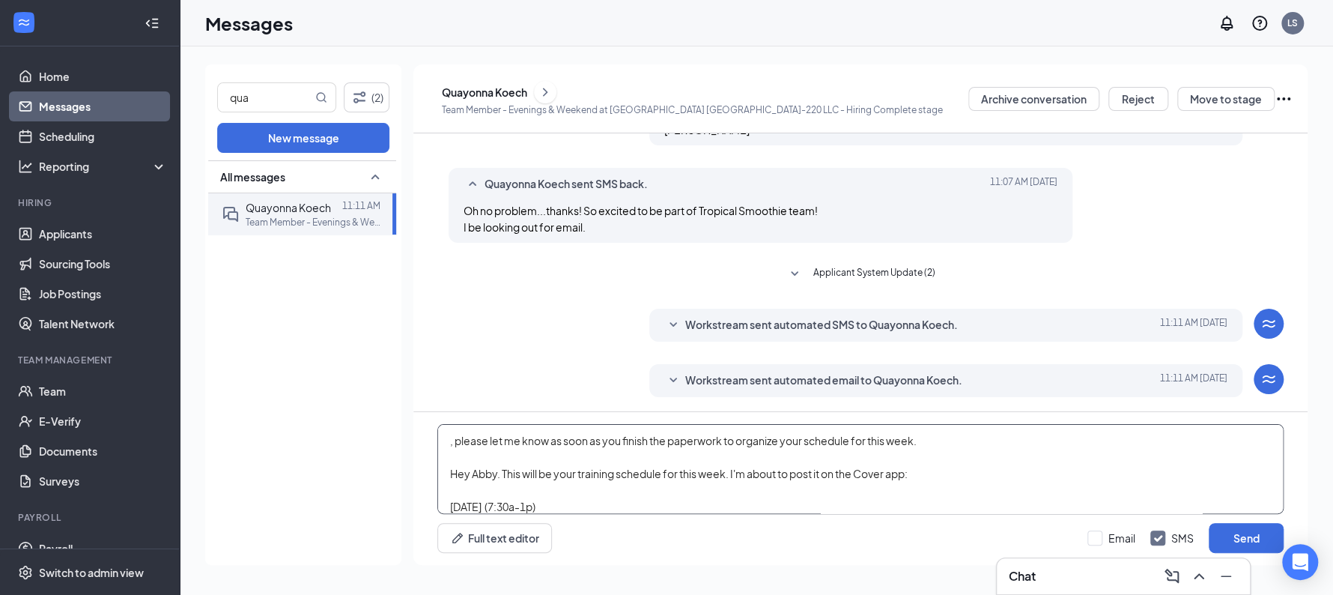
click at [540, 442] on textarea ", please let me know as soon as you finish the paperwork to organize your sched…" at bounding box center [860, 469] width 846 height 90
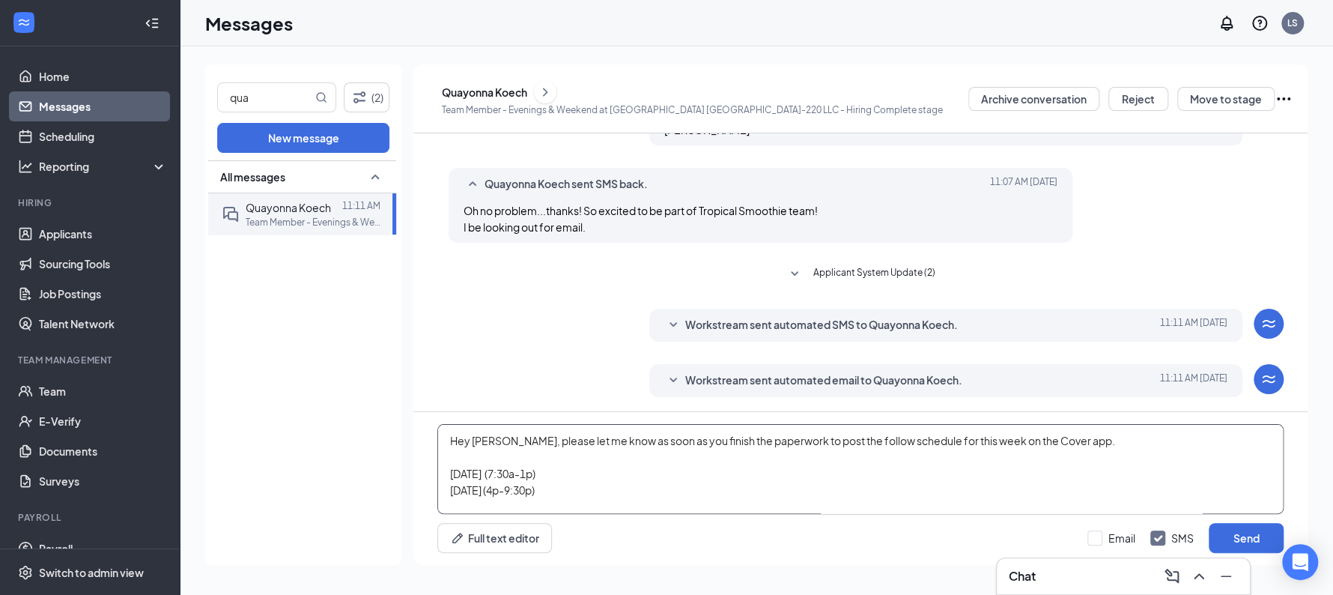
click at [861, 446] on textarea "Hey Quayonna, please let me know as soon as you finish the paperwork to post th…" at bounding box center [860, 469] width 846 height 90
click at [561, 481] on textarea "Hey Quayonna, please let me know as soon as you finish the paperwork to post th…" at bounding box center [860, 469] width 846 height 90
click at [553, 91] on icon "ChevronRight" at bounding box center [545, 92] width 15 height 18
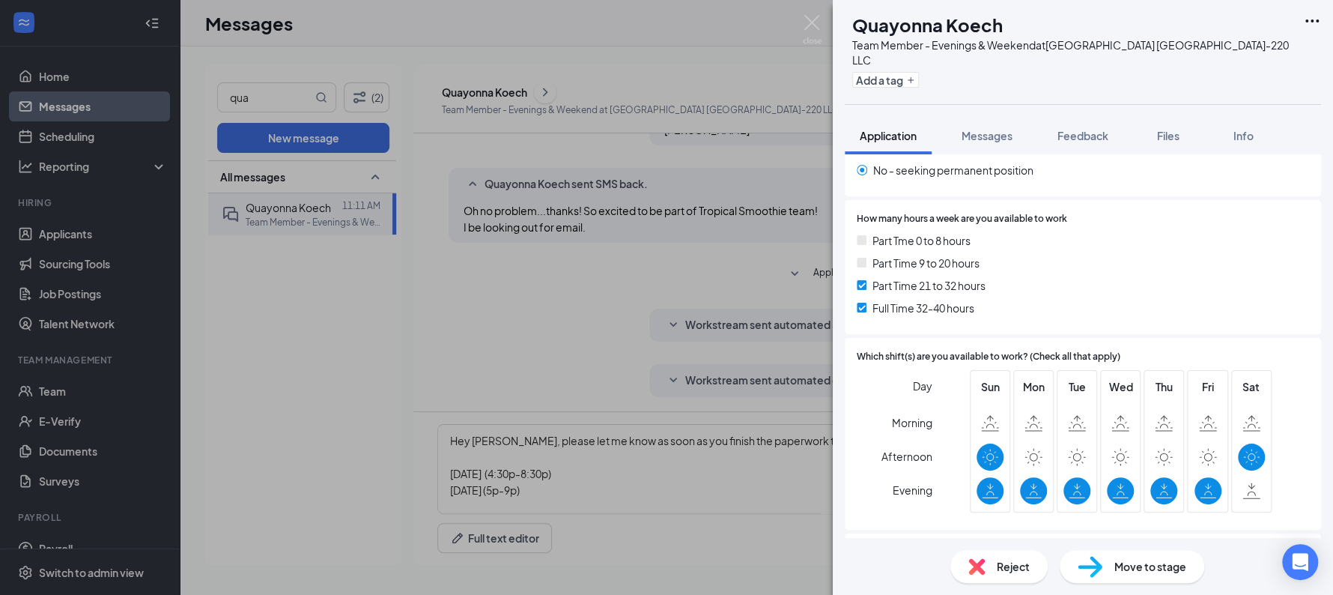
scroll to position [267, 0]
click at [571, 491] on div "QK Quayonna Koech Team Member - Evenings & Weekend at Sunshine Hospitality TX-2…" at bounding box center [666, 297] width 1333 height 595
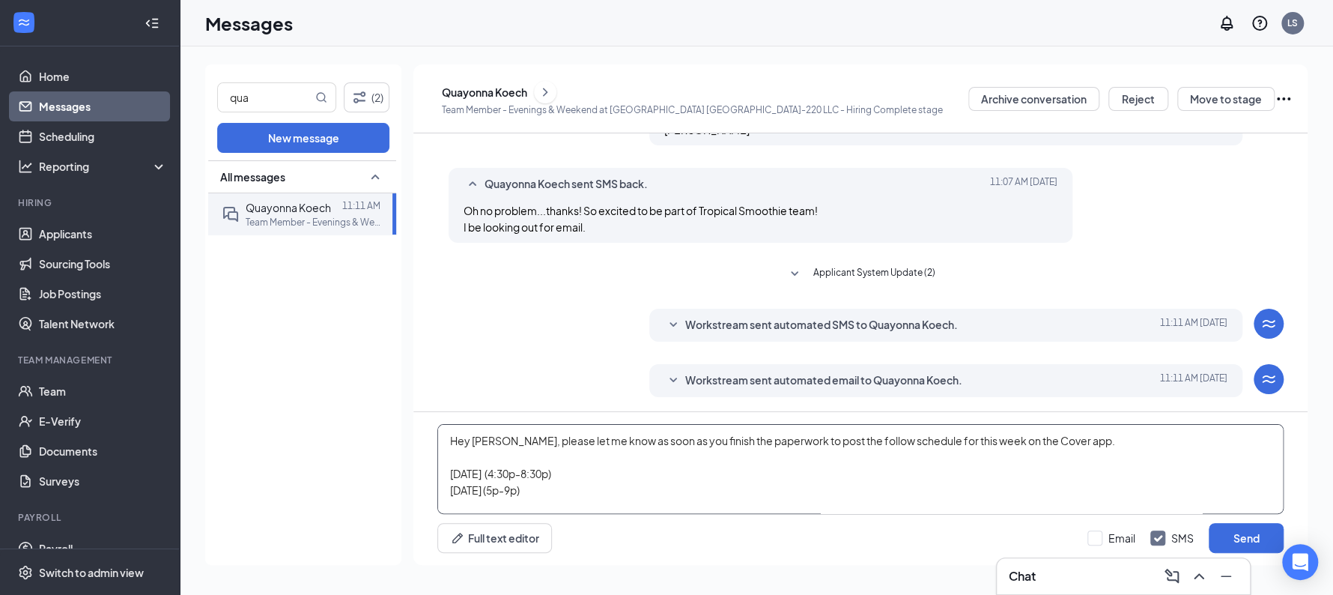
click at [571, 491] on textarea "Hey Quayonna, please let me know as soon as you finish the paperwork to post th…" at bounding box center [860, 469] width 846 height 90
paste textarea "(5p-9:30p)"
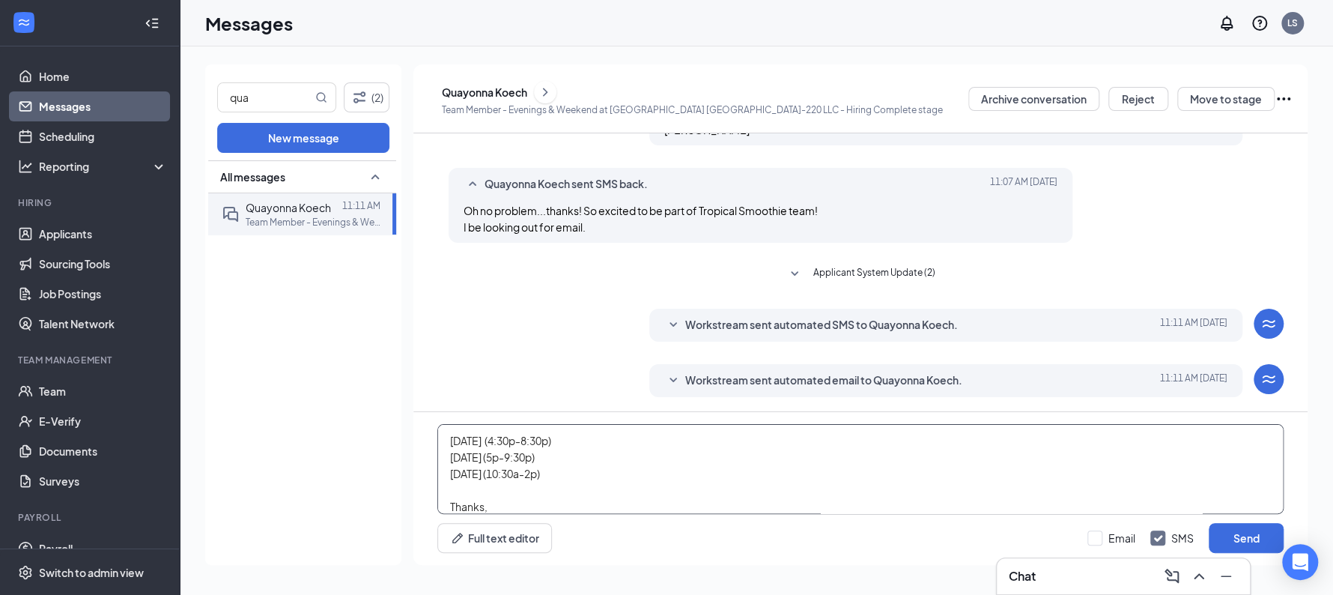
click at [694, 512] on textarea "Hey Quayonna, please let me know as soon as you finish the paperwork to post th…" at bounding box center [860, 469] width 846 height 90
type textarea "Hey Quayonna, please let me know as soon as you finish the paperwork to post th…"
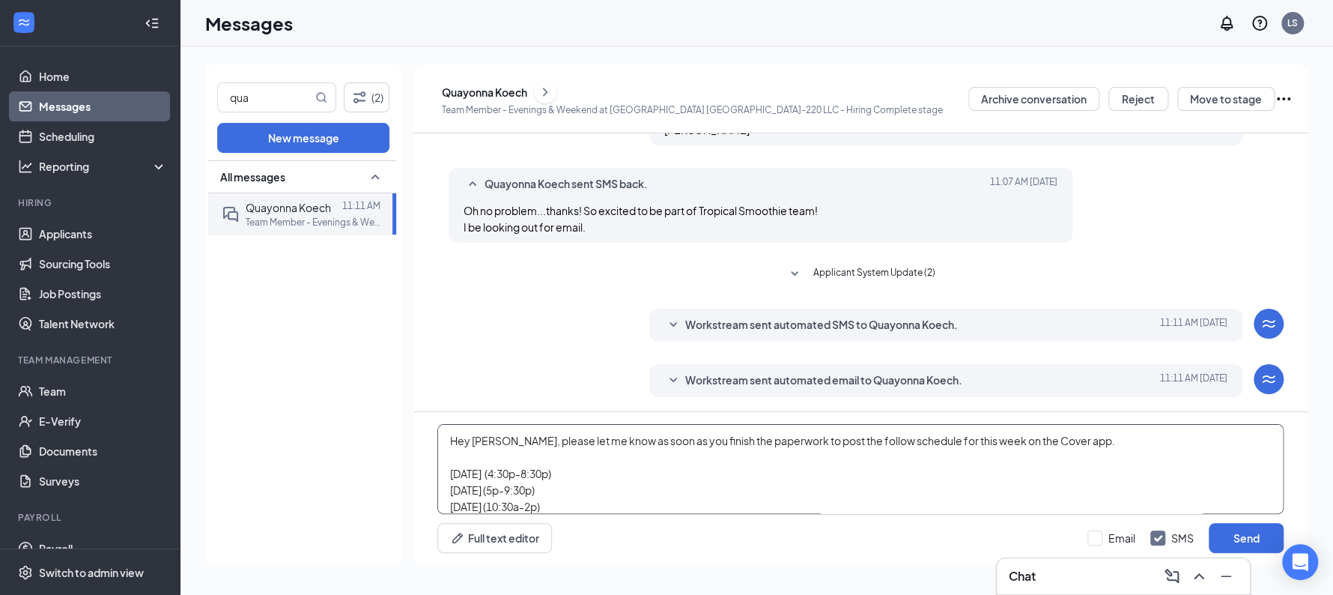
scroll to position [58, 0]
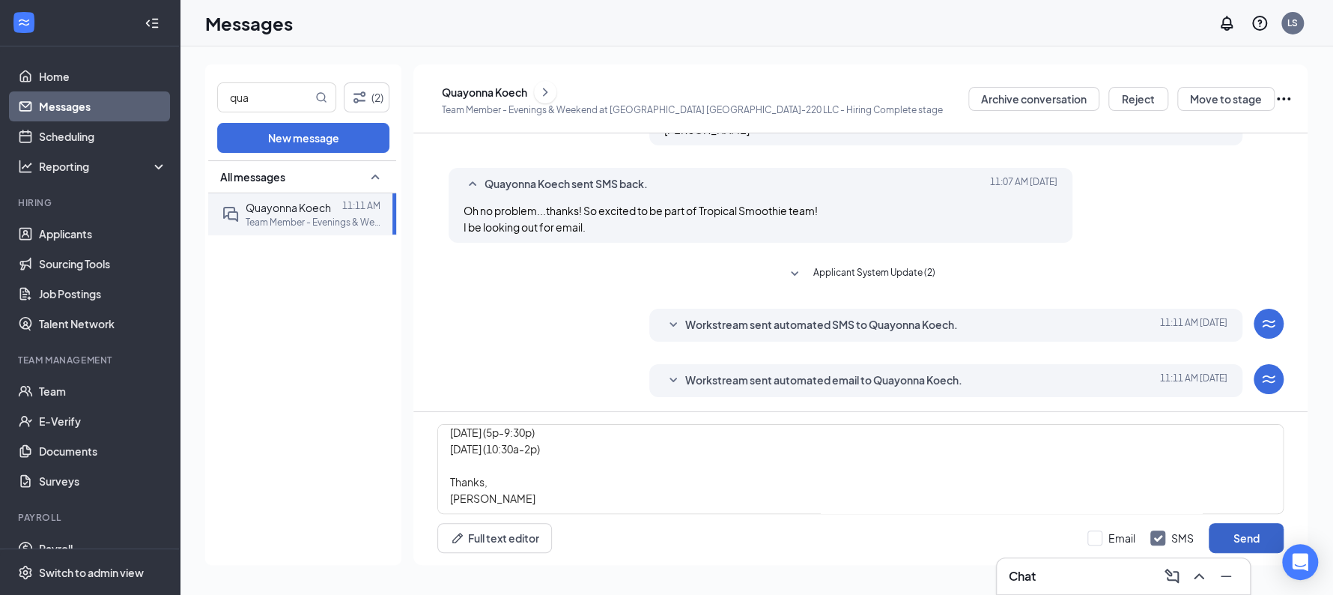
click at [1245, 527] on button "Send" at bounding box center [1246, 538] width 75 height 30
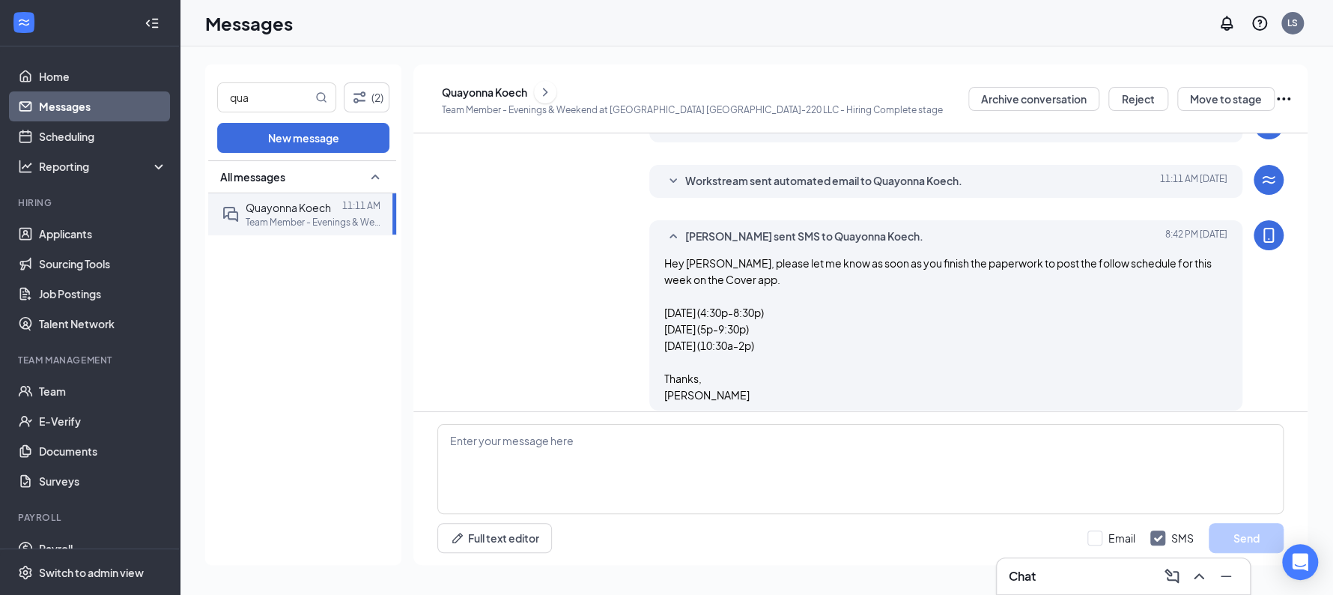
scroll to position [768, 0]
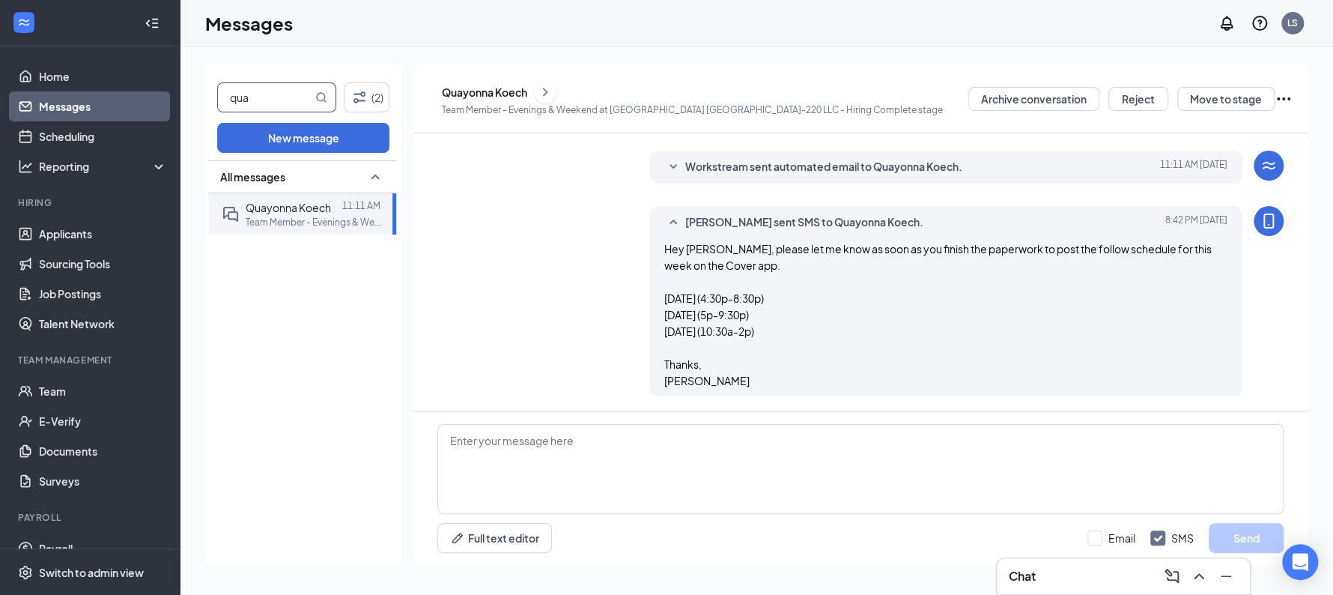
click at [283, 91] on input "qua" at bounding box center [265, 97] width 94 height 28
type input "jordy"
click at [252, 224] on p "Team Member -Evenings and Weekends at [GEOGRAPHIC_DATA] TX-288 LLC" at bounding box center [313, 222] width 135 height 13
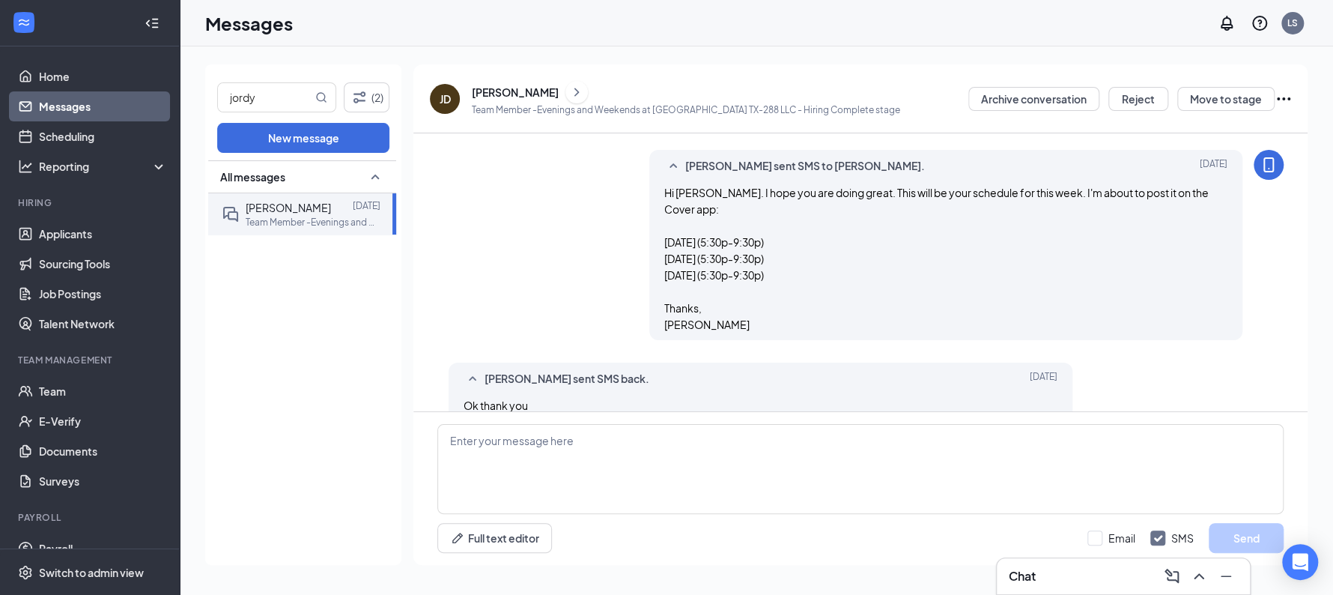
scroll to position [520, 0]
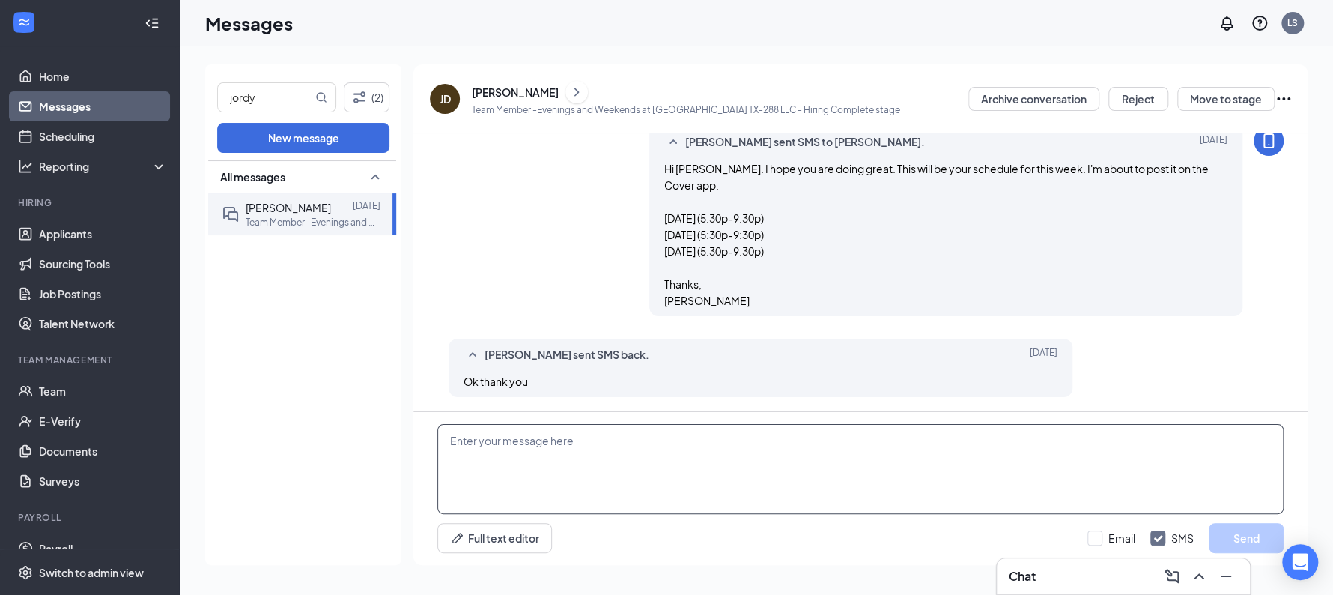
click at [559, 440] on textarea at bounding box center [860, 469] width 846 height 90
click at [264, 94] on input "jordy" at bounding box center [265, 97] width 94 height 28
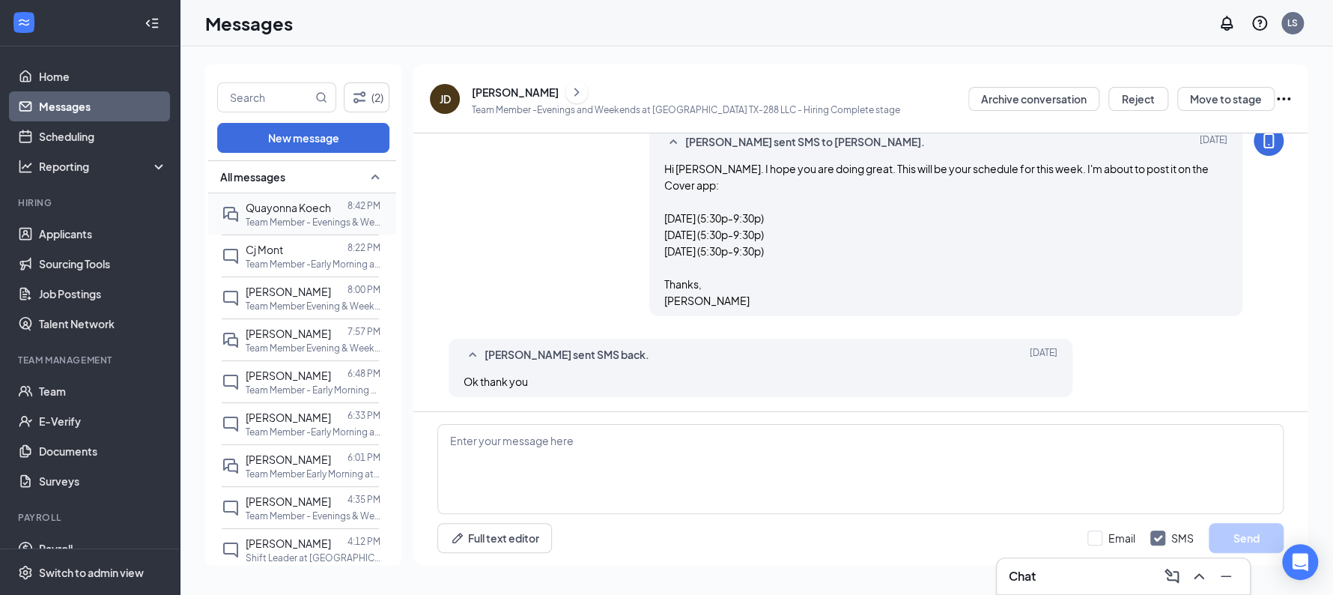
click at [279, 201] on span "Quayonna Koech" at bounding box center [288, 207] width 85 height 13
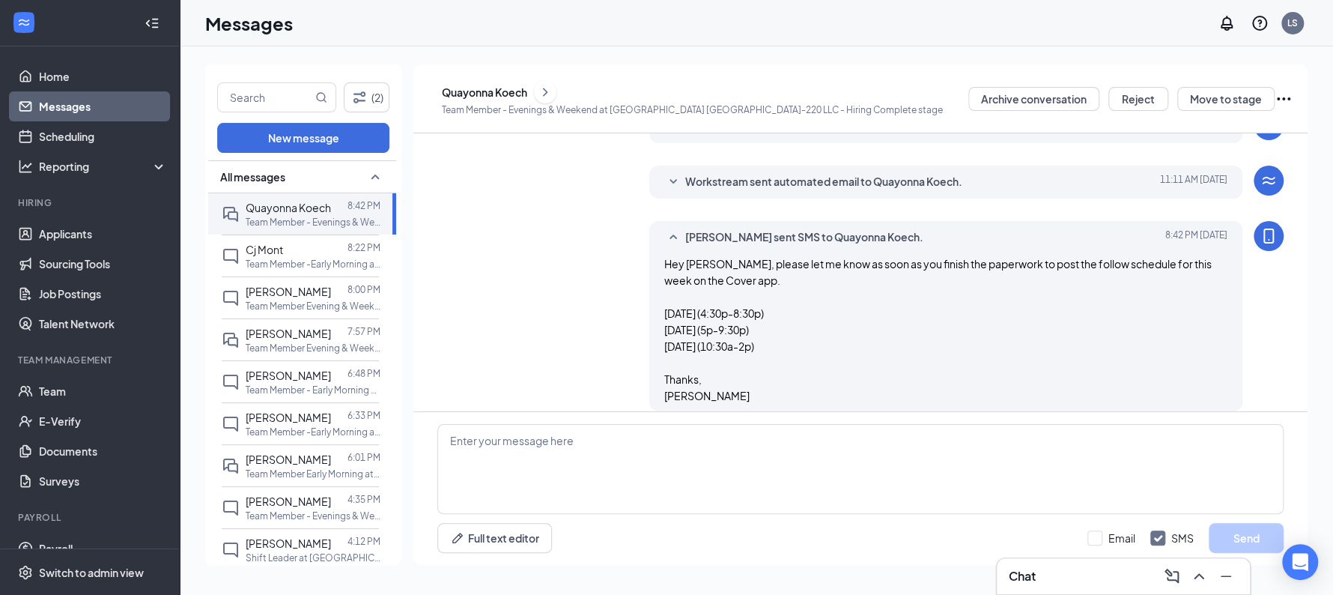
scroll to position [768, 0]
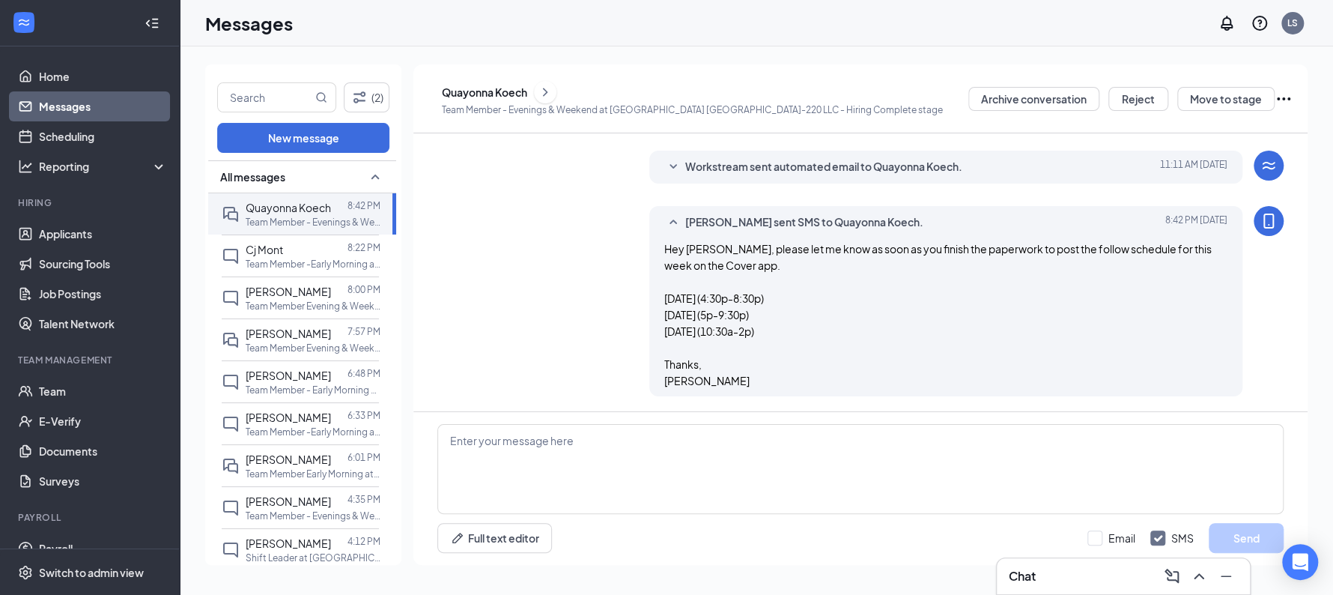
click at [553, 91] on icon "ChevronRight" at bounding box center [545, 92] width 15 height 18
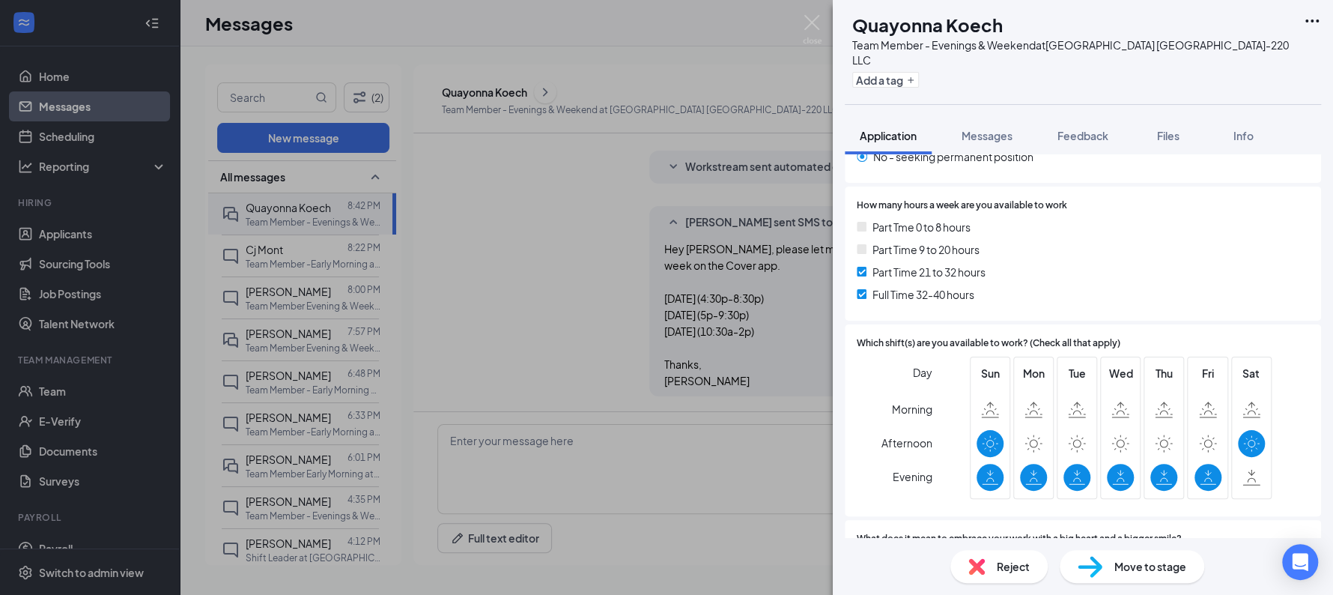
scroll to position [282, 0]
click at [542, 182] on div "QK Quayonna Koech Team Member - Evenings & Weekend at Sunshine Hospitality TX-2…" at bounding box center [666, 297] width 1333 height 595
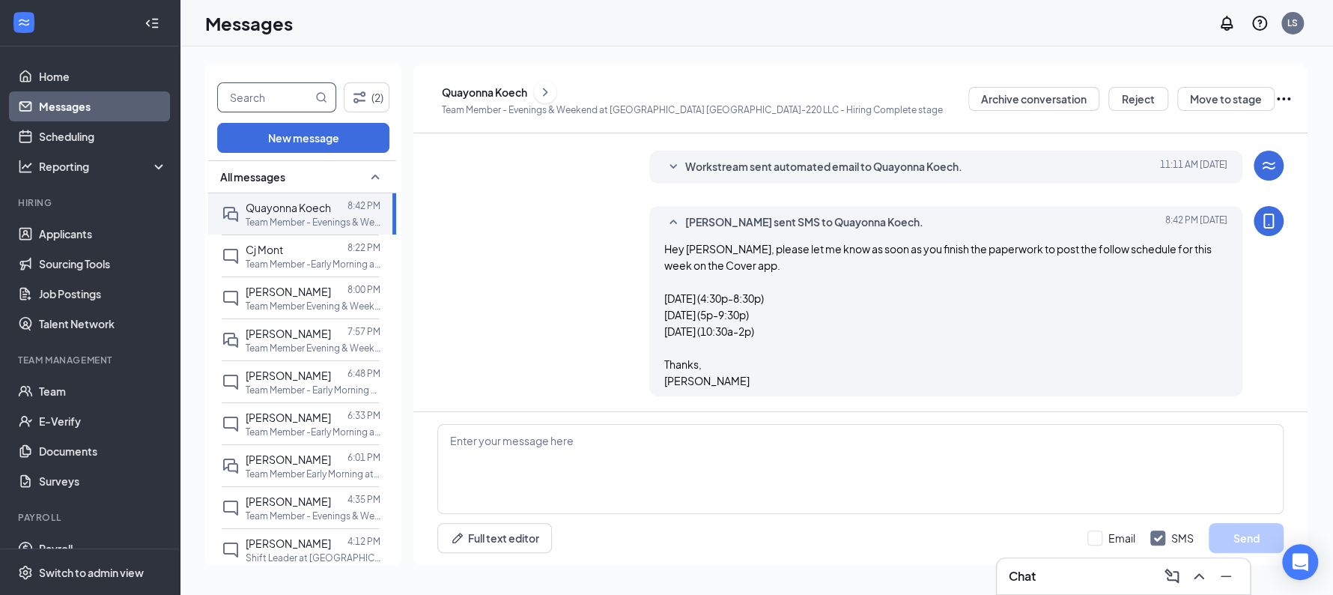
click at [249, 105] on input "text" at bounding box center [265, 97] width 94 height 28
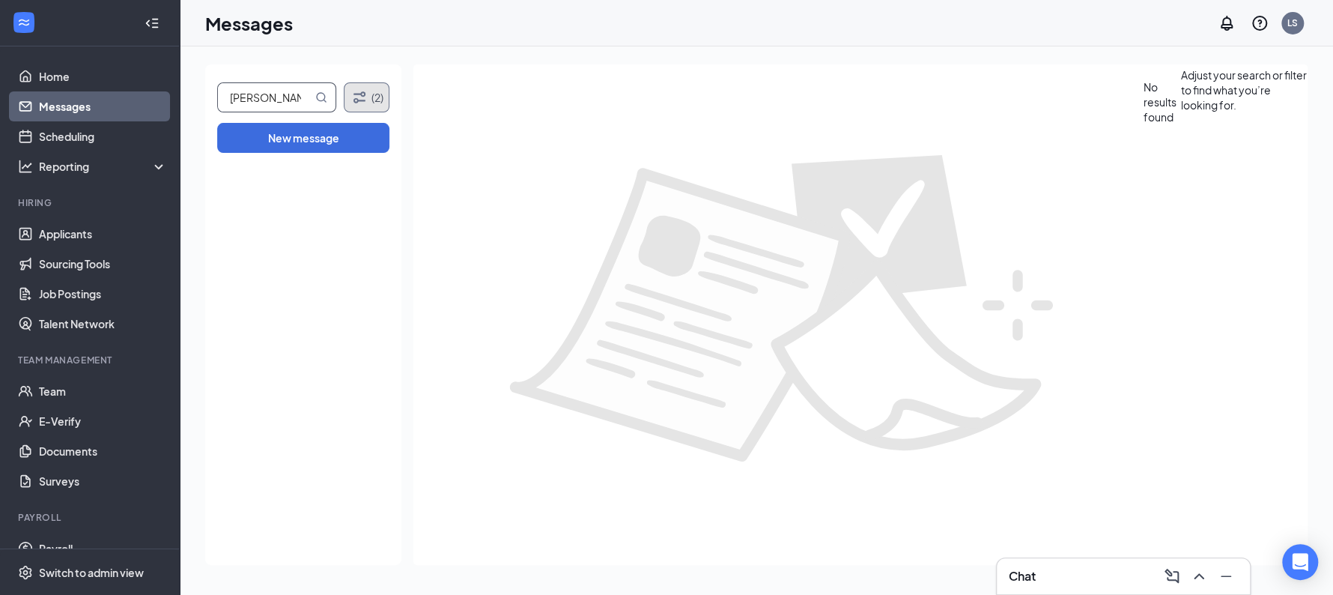
click at [366, 96] on icon "Filter" at bounding box center [360, 97] width 18 height 18
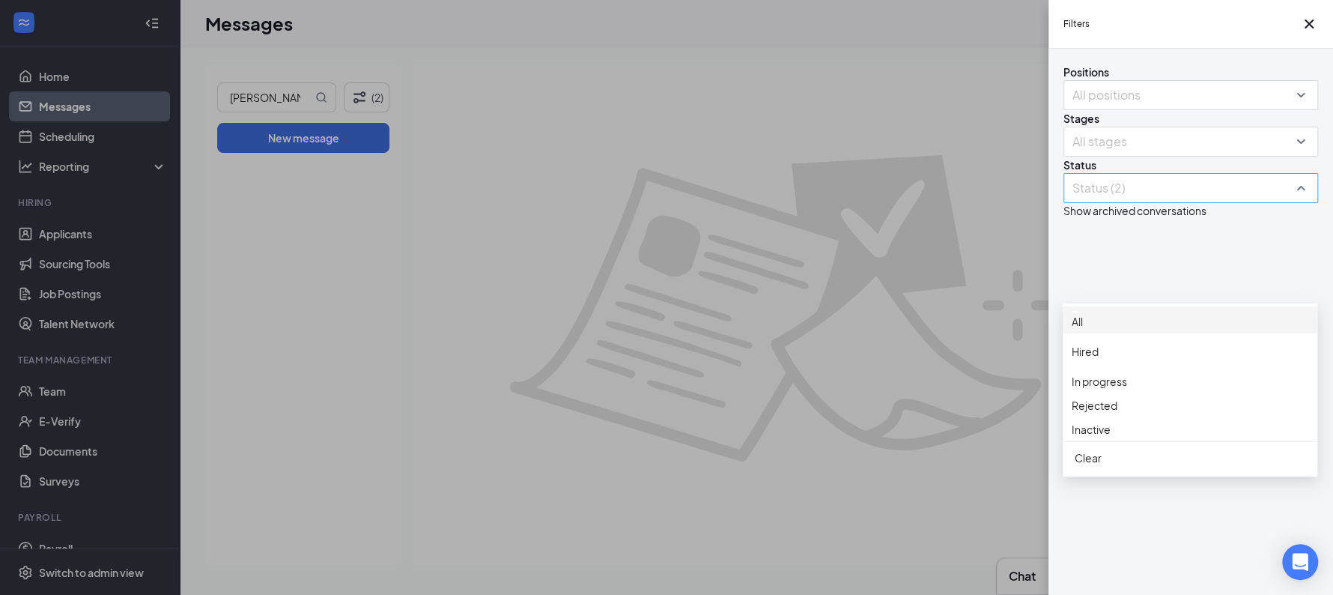
click at [1209, 200] on div at bounding box center [1183, 188] width 232 height 24
click at [1107, 436] on span "Inactive" at bounding box center [1091, 428] width 39 height 13
click at [817, 353] on div "Filters Positions All positions Stages All stages Status Status (3) Show archiv…" at bounding box center [666, 297] width 1333 height 595
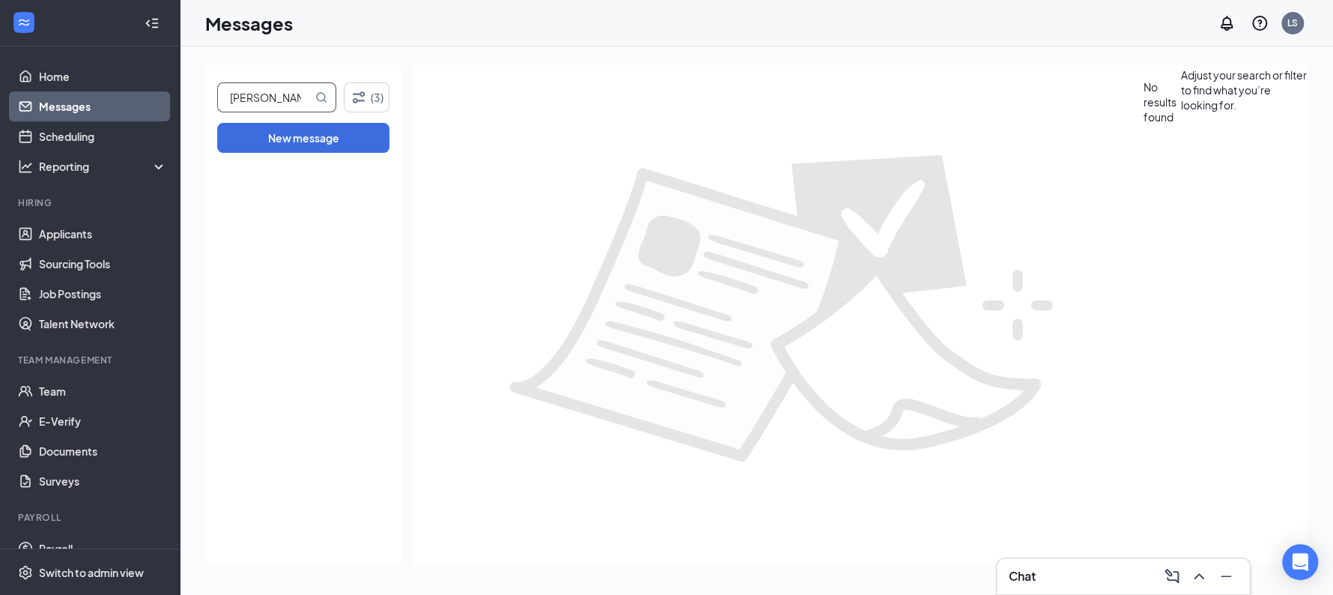
click at [289, 107] on input "mize" at bounding box center [265, 97] width 94 height 28
click at [361, 100] on icon "Filter" at bounding box center [359, 96] width 12 height 11
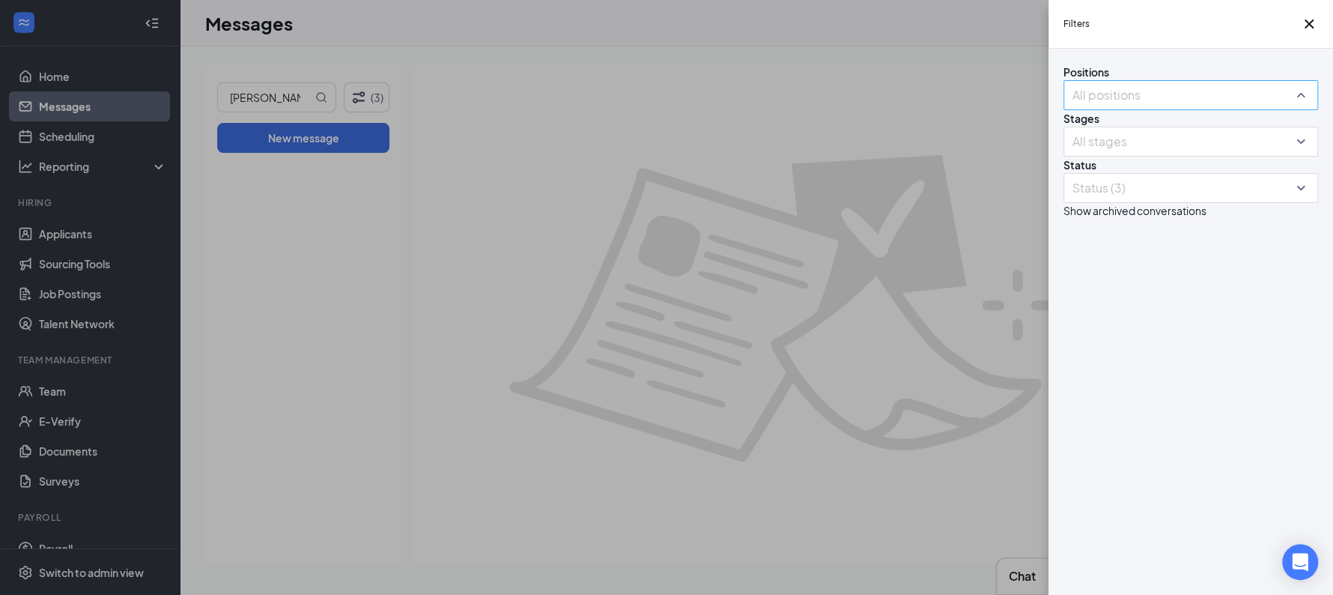
click at [1133, 107] on div at bounding box center [1183, 95] width 232 height 24
click at [1112, 154] on div at bounding box center [1183, 142] width 232 height 24
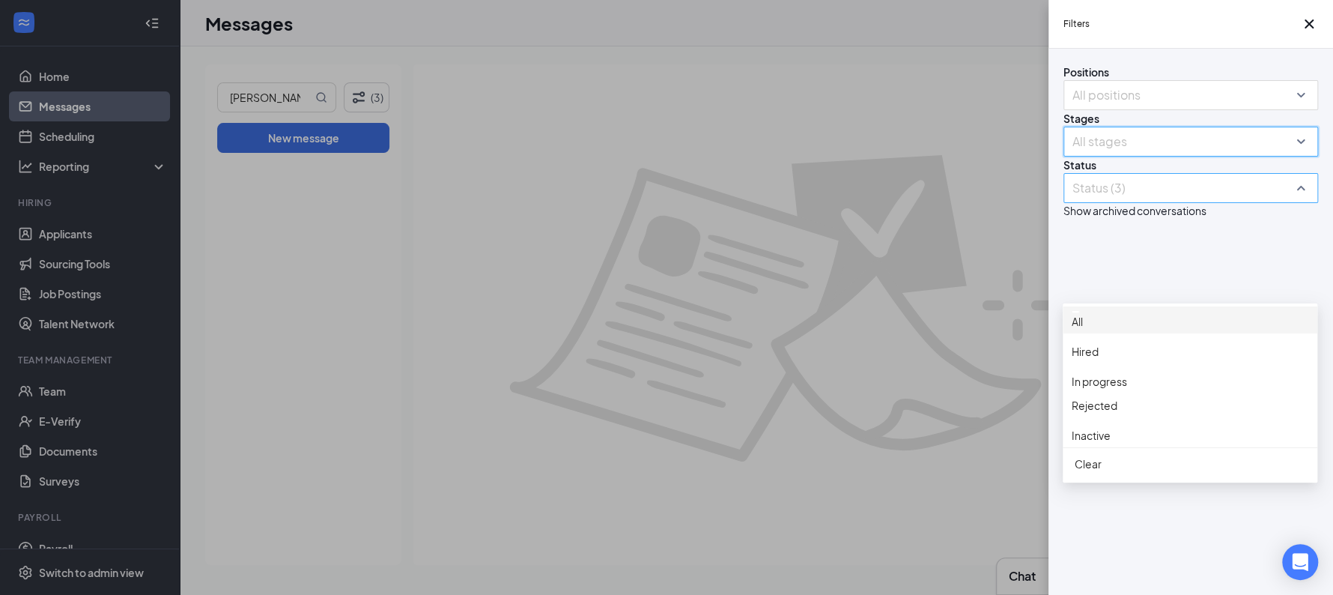
click at [1119, 200] on div at bounding box center [1183, 188] width 232 height 24
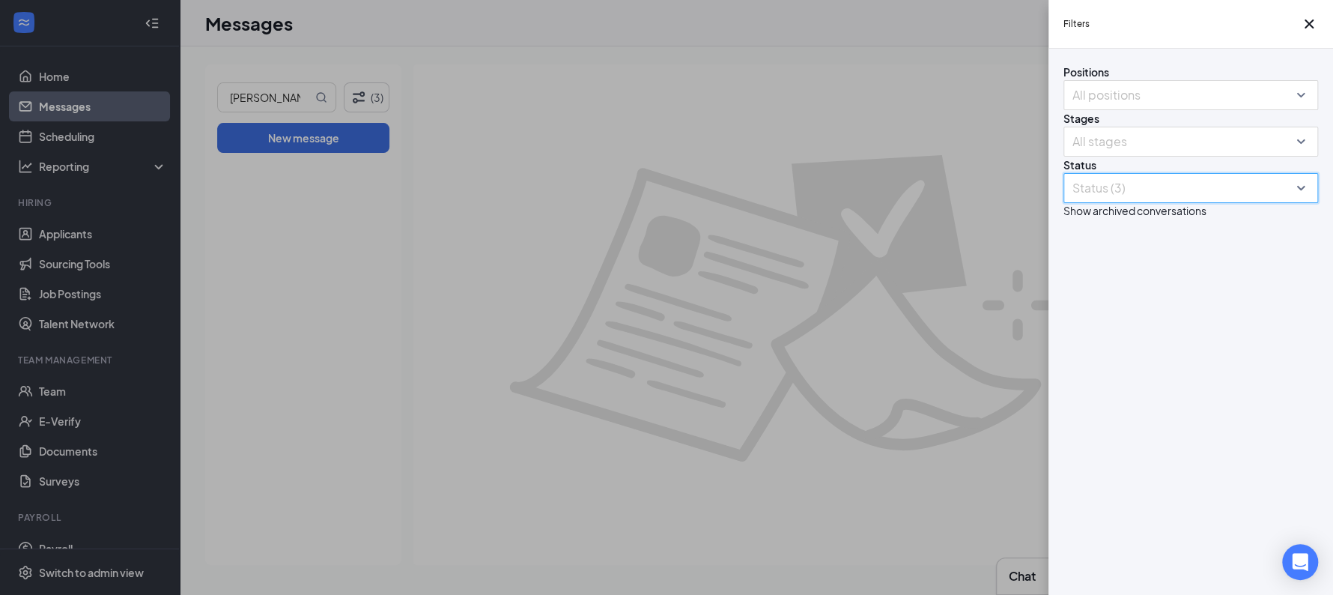
click at [1119, 200] on div at bounding box center [1183, 188] width 232 height 24
click at [1096, 218] on div "Show archived conversations" at bounding box center [1135, 210] width 143 height 15
click at [1064, 218] on button "button" at bounding box center [1064, 210] width 0 height 15
click at [700, 163] on div "Filters Positions All positions Stages All stages Status Status (3) Show archiv…" at bounding box center [666, 297] width 1333 height 595
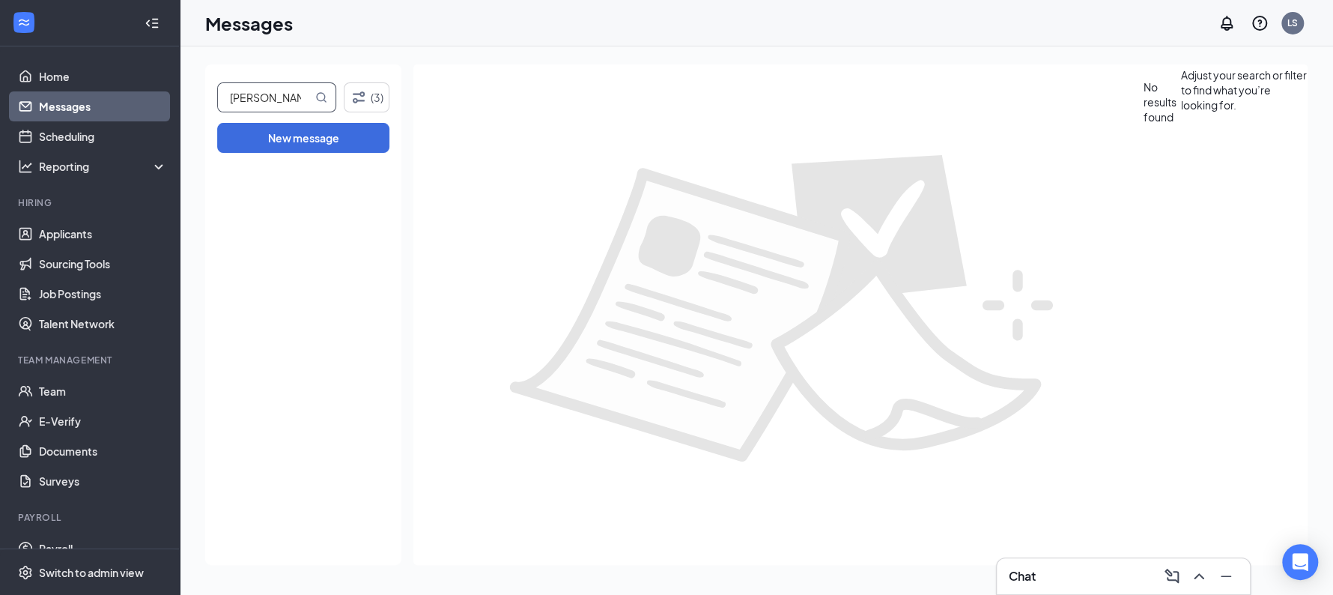
click at [267, 95] on input "mize" at bounding box center [265, 97] width 94 height 28
click at [375, 102] on button "(3)" at bounding box center [367, 97] width 46 height 30
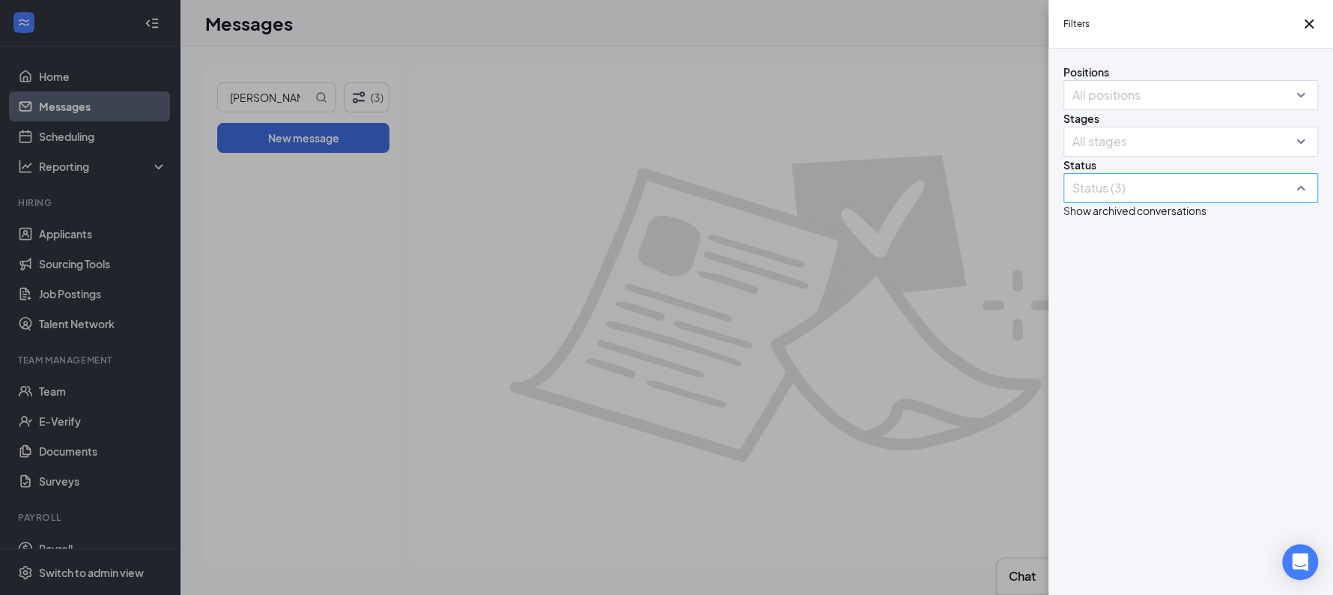
click at [1151, 200] on div at bounding box center [1183, 188] width 232 height 24
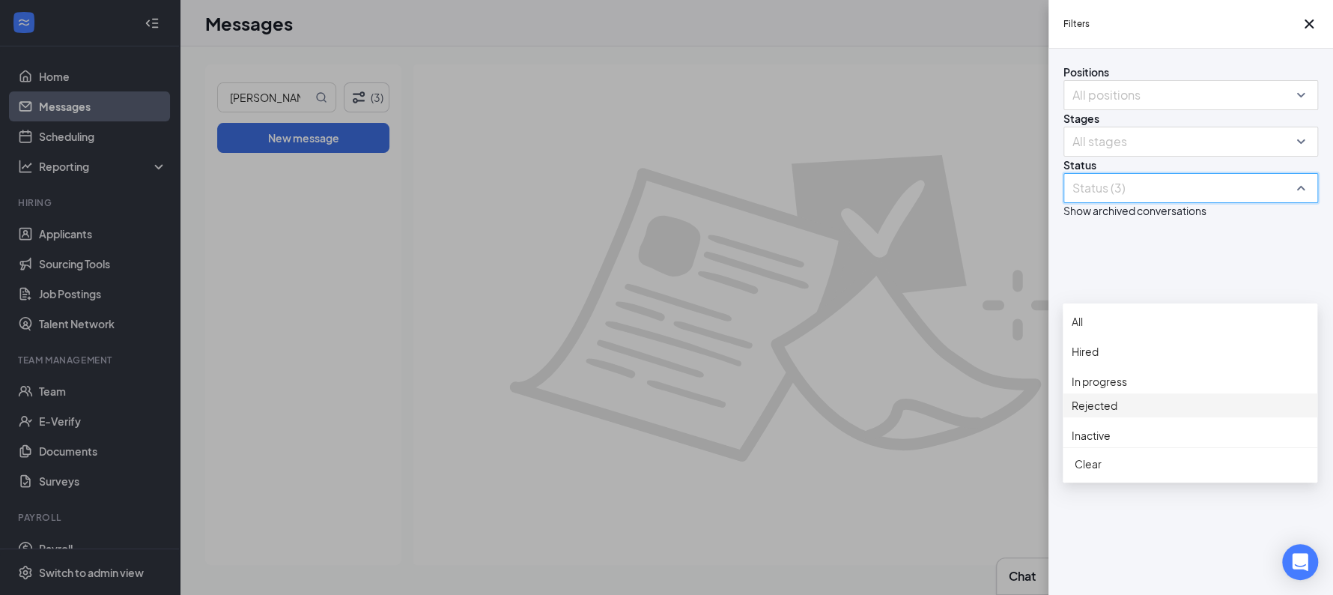
click at [1113, 412] on span "Rejected" at bounding box center [1095, 405] width 46 height 13
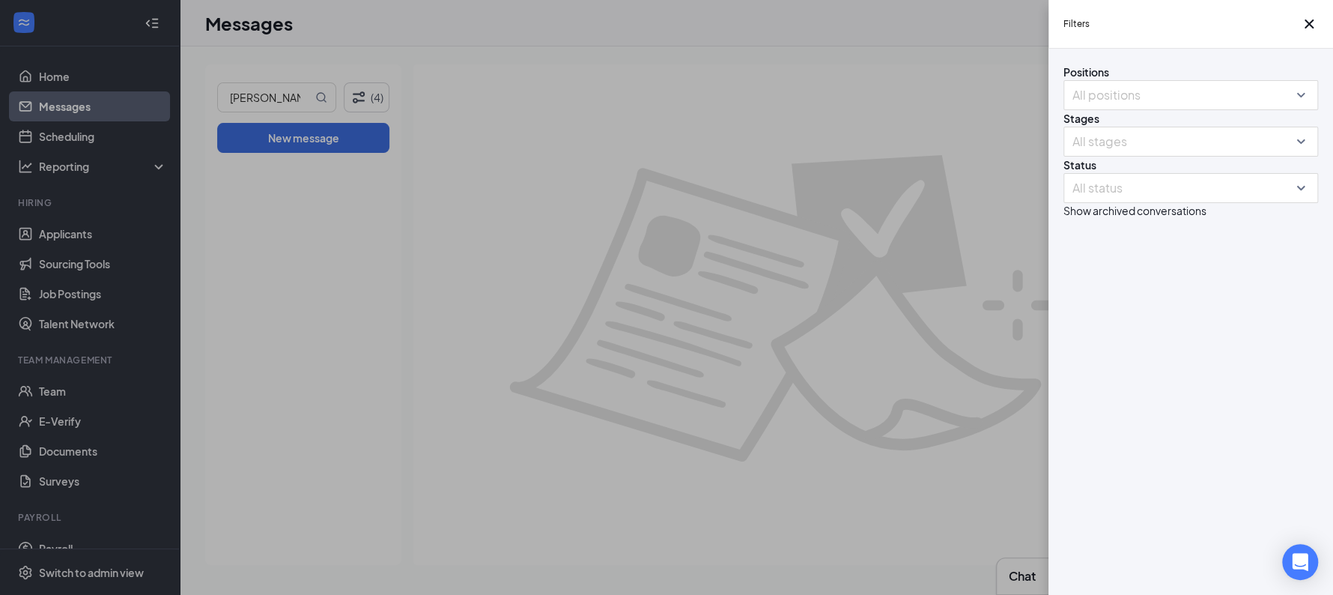
click at [755, 227] on div "Filters Positions All positions Stages All stages Status All status Show archiv…" at bounding box center [666, 297] width 1333 height 595
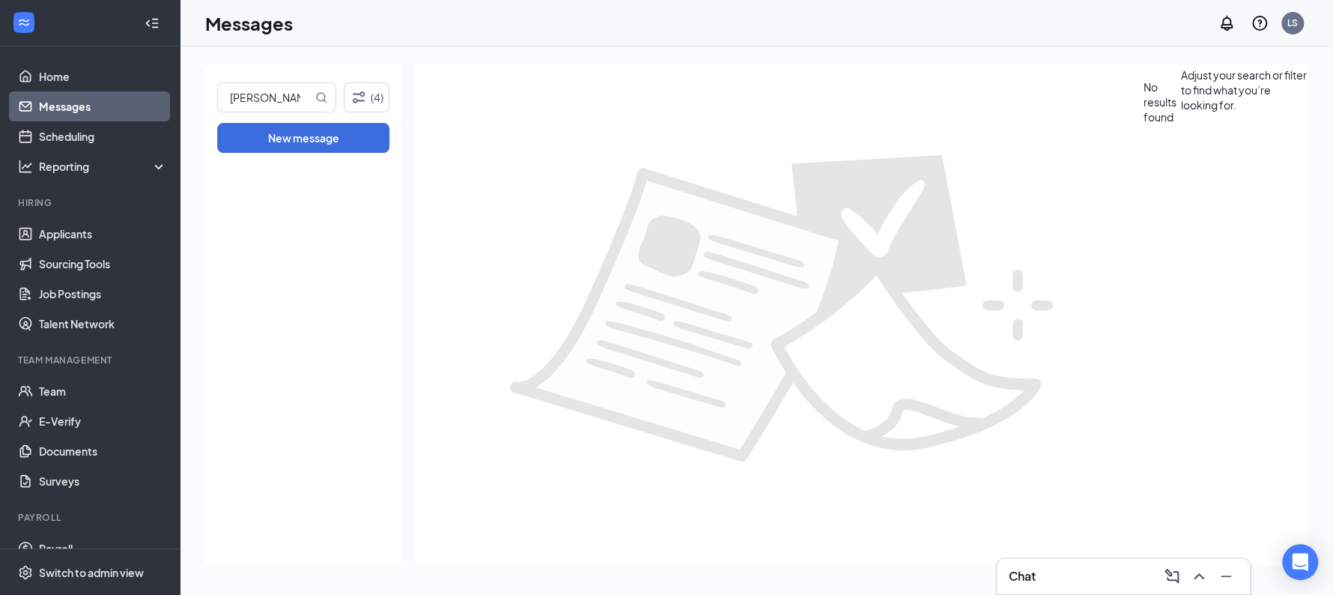
click at [650, 277] on div "No results found Adjust your search or filter to find what you’re looking for." at bounding box center [860, 314] width 894 height 500
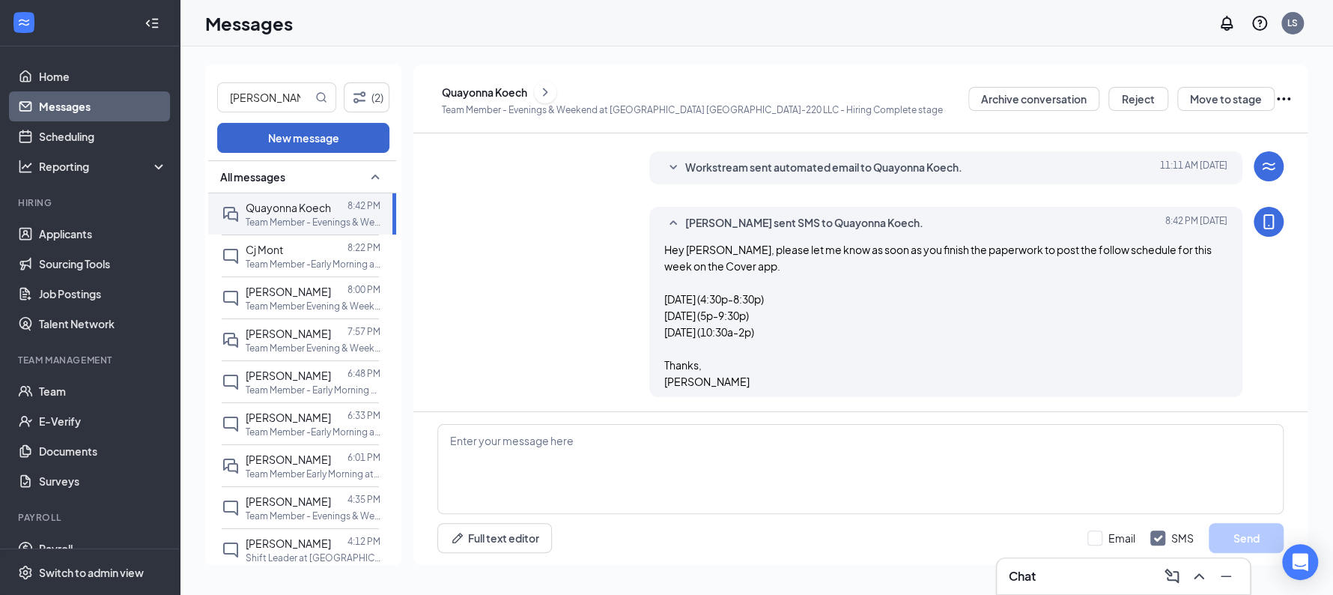
scroll to position [768, 0]
click at [266, 107] on input "mize" at bounding box center [265, 97] width 94 height 28
type input "mad"
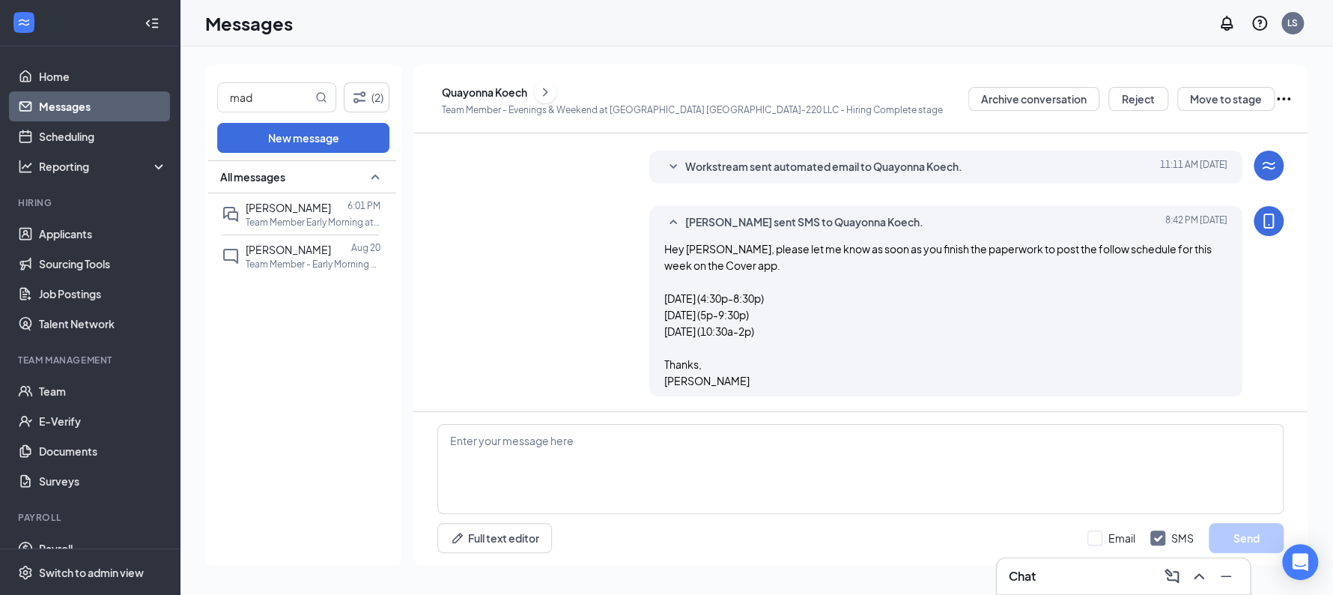
click at [1064, 593] on div "Chat" at bounding box center [1123, 576] width 253 height 36
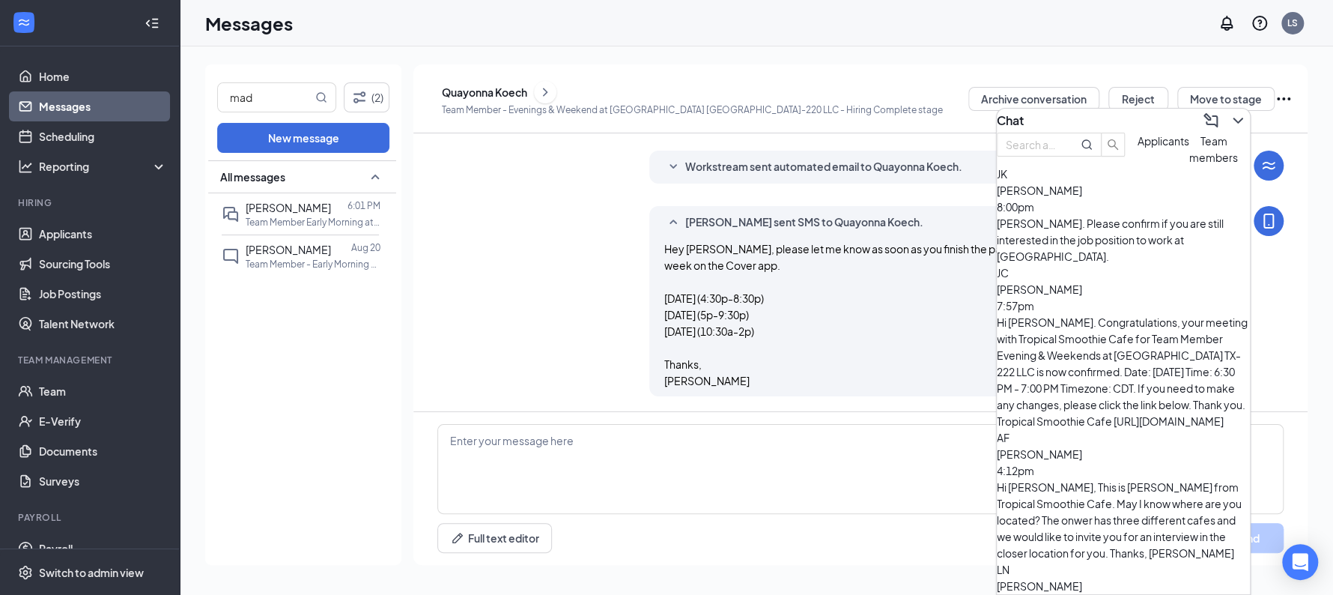
click at [1190, 166] on button "Team members" at bounding box center [1214, 149] width 49 height 33
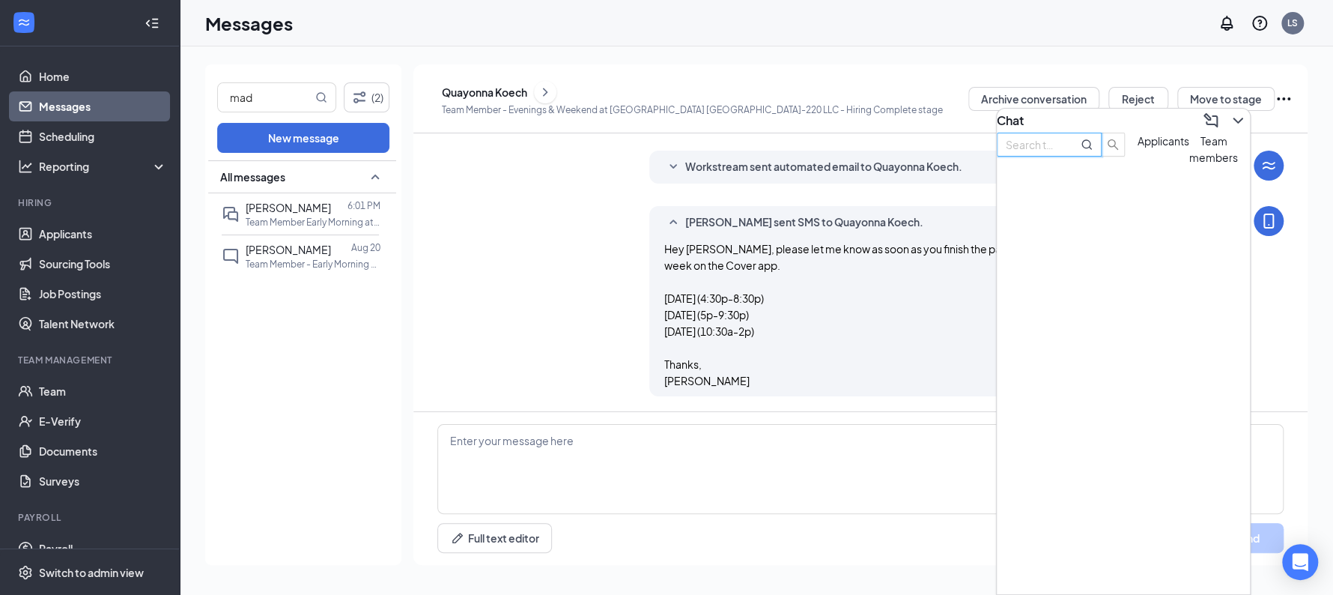
click at [1060, 153] on input "text" at bounding box center [1033, 144] width 54 height 16
type input ","
type input "miz"
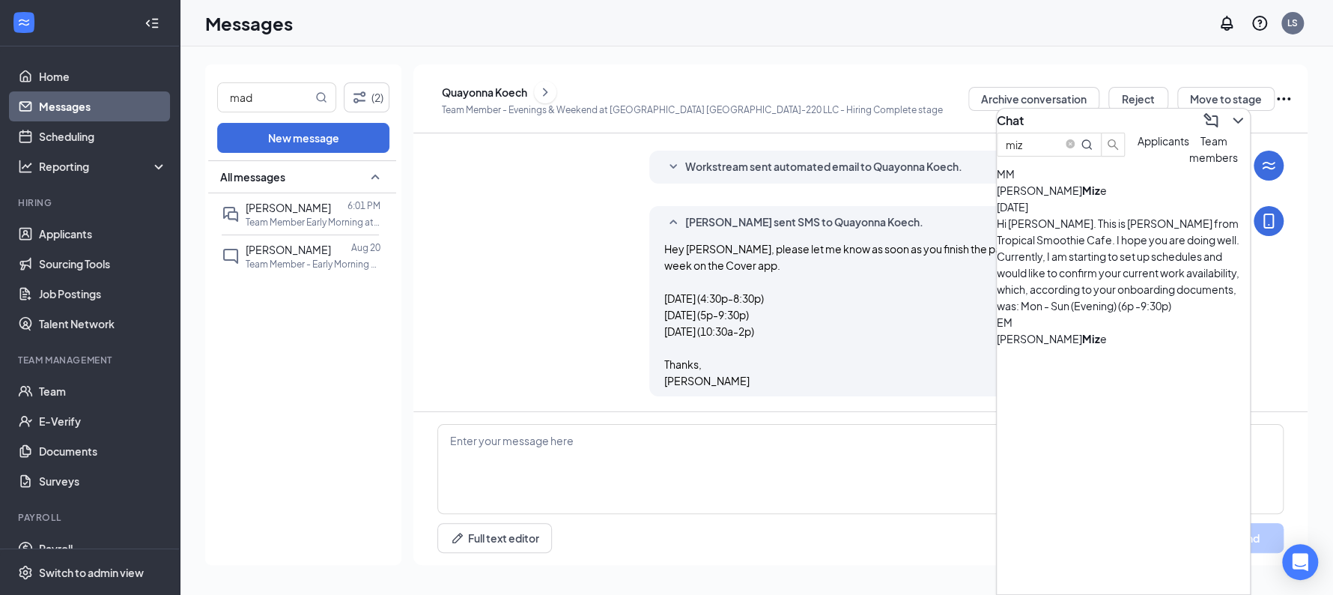
click at [1113, 253] on div "Hi Madelyn. This is Laura from Tropical Smoothie Cafe. I hope you are doing wel…" at bounding box center [1123, 264] width 253 height 99
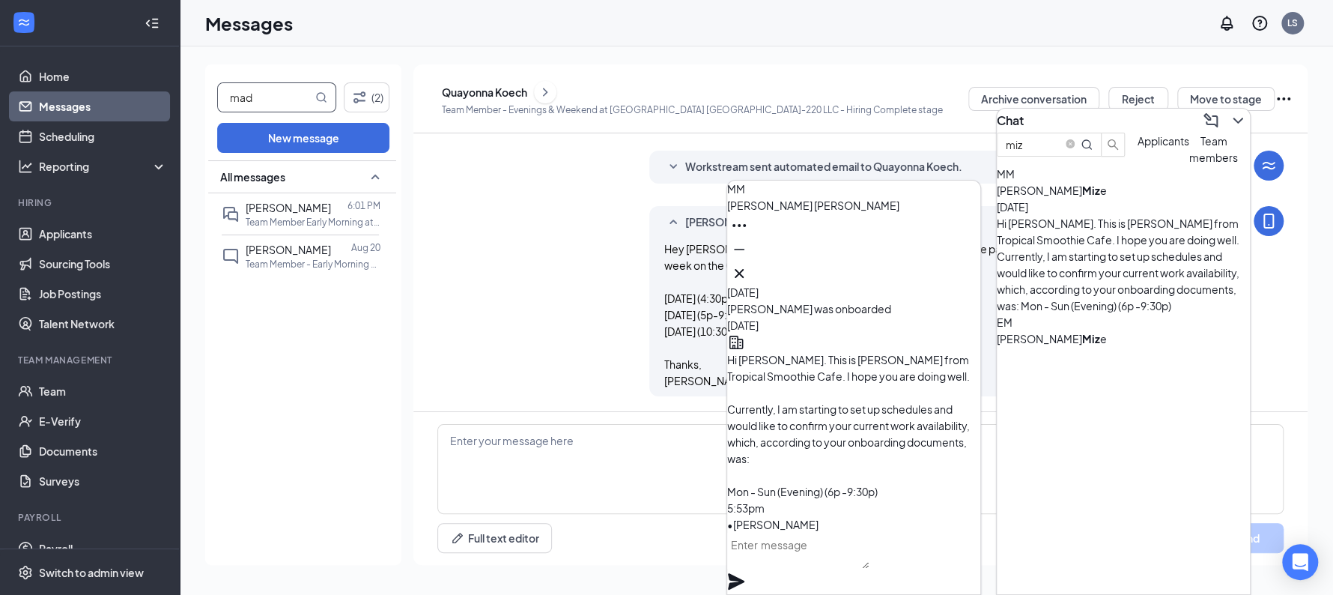
click at [276, 103] on input "mad" at bounding box center [265, 97] width 94 height 28
type input "madel"
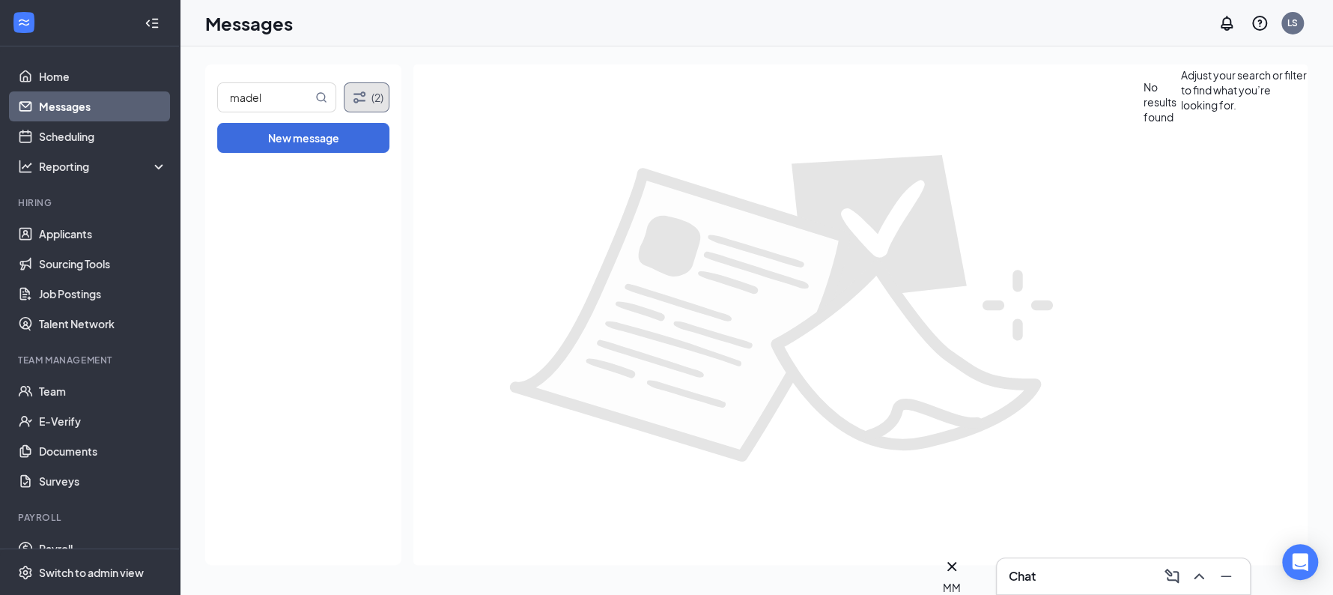
click at [369, 100] on button "(2)" at bounding box center [367, 97] width 46 height 30
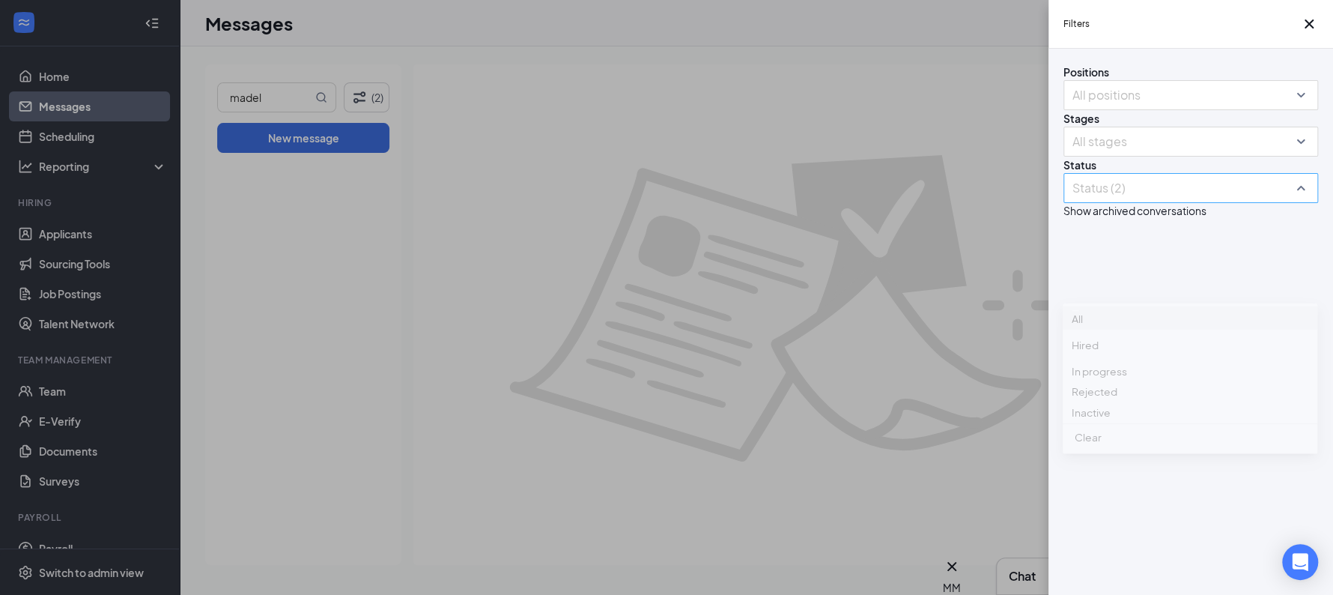
click at [1154, 200] on div at bounding box center [1183, 188] width 232 height 24
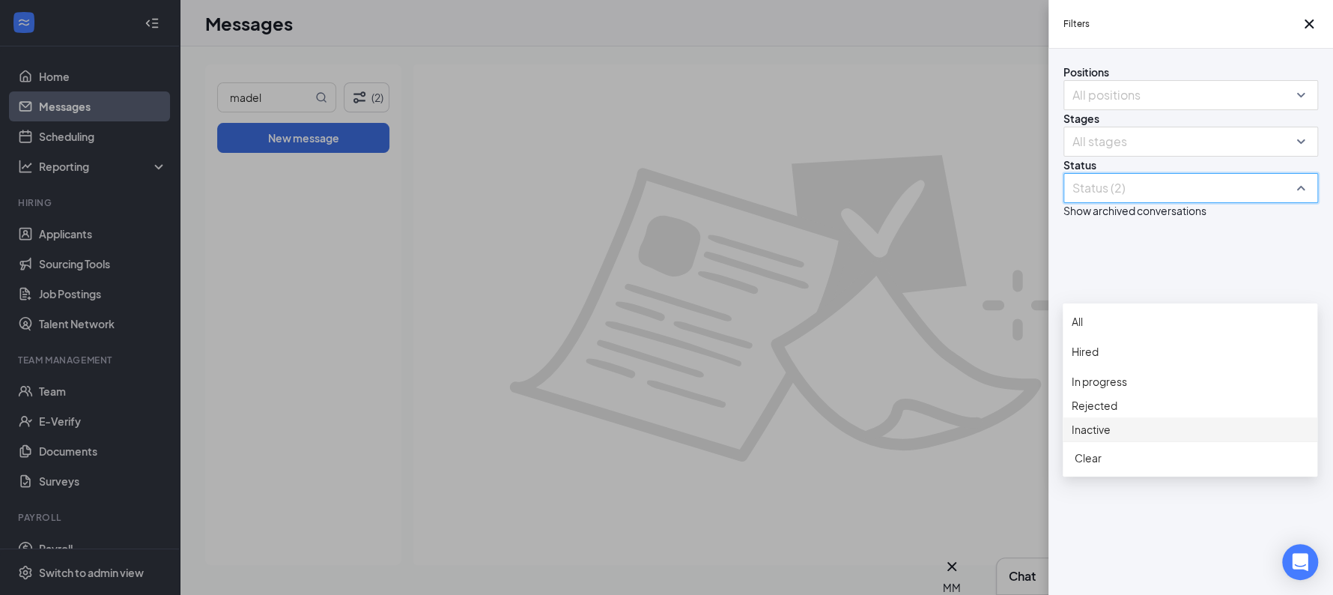
click at [1087, 421] on div at bounding box center [1190, 421] width 237 height 0
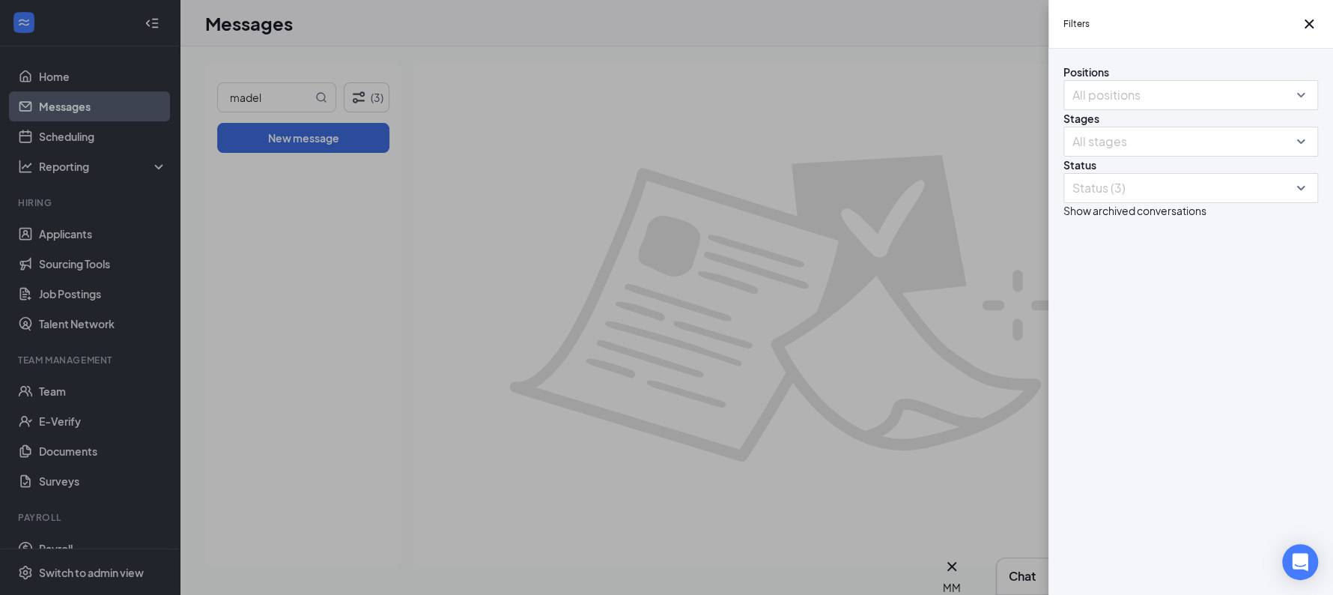
click at [769, 387] on div "Filters Positions All positions Stages All stages Status Status (3) Show archiv…" at bounding box center [666, 297] width 1333 height 595
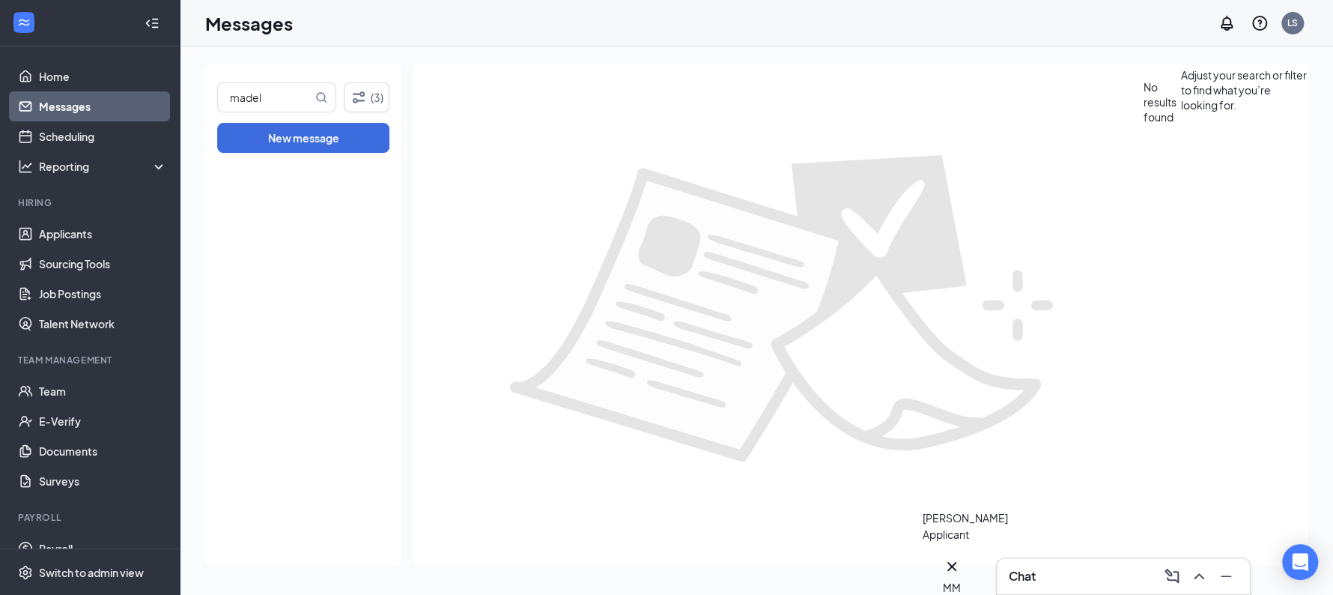
click at [960, 579] on div "MM" at bounding box center [952, 587] width 18 height 16
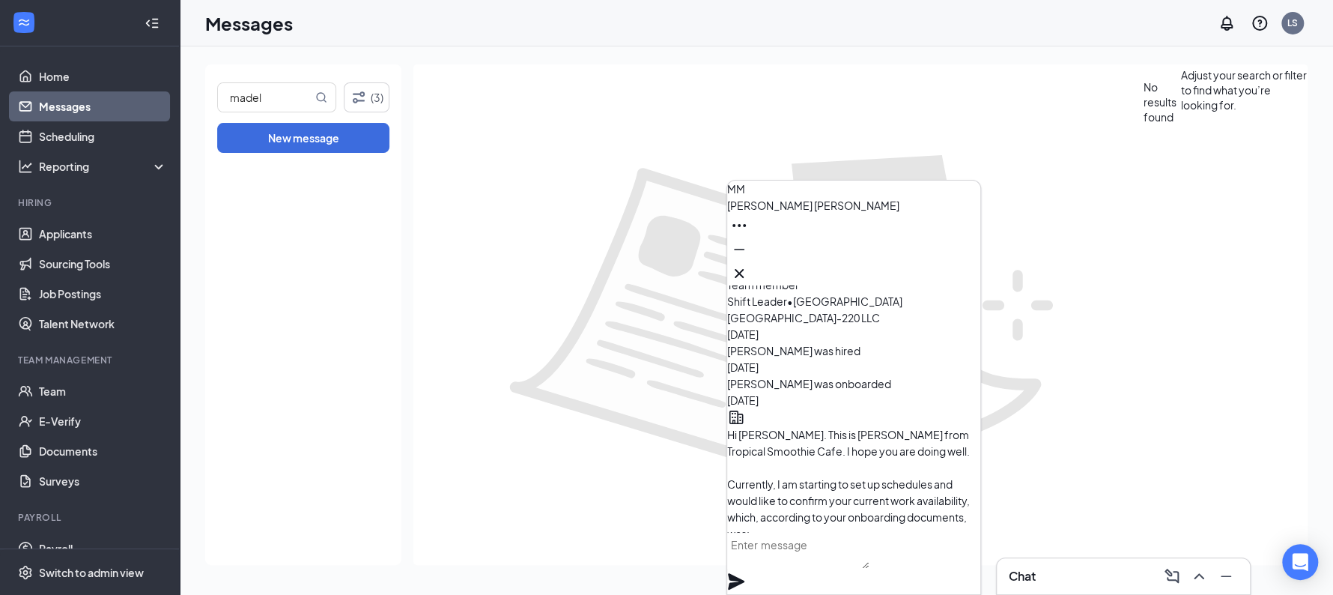
scroll to position [-71, 0]
click at [1124, 587] on div "Chat" at bounding box center [1123, 576] width 229 height 24
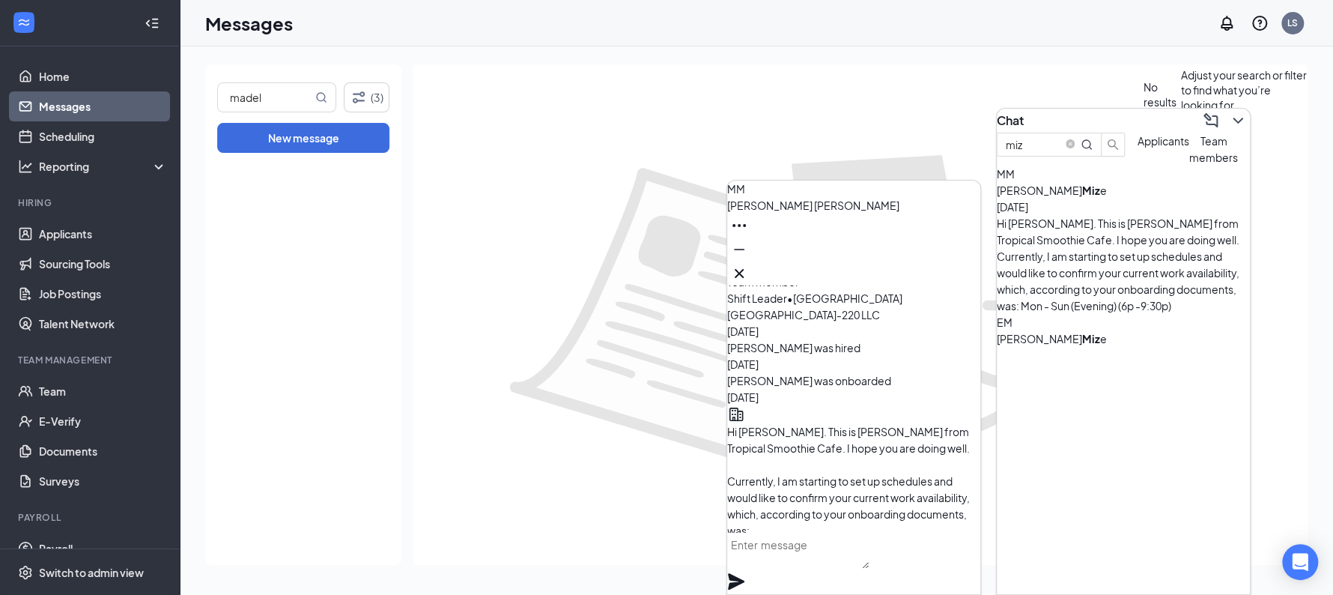
click at [869, 559] on textarea at bounding box center [798, 551] width 142 height 36
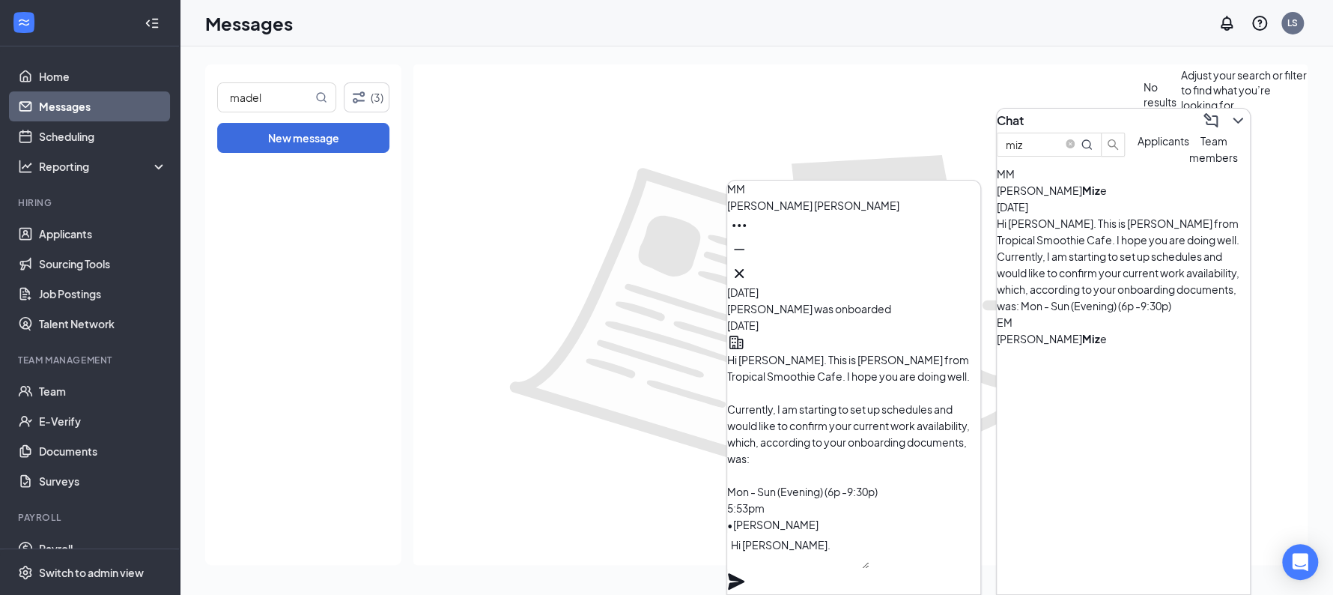
paste textarea "Quayonna Koech 5p - 9:30p 5p - 9:30p 5p - 9:30p 5p - 9:30p 5p - 9:30p 11:30a - …"
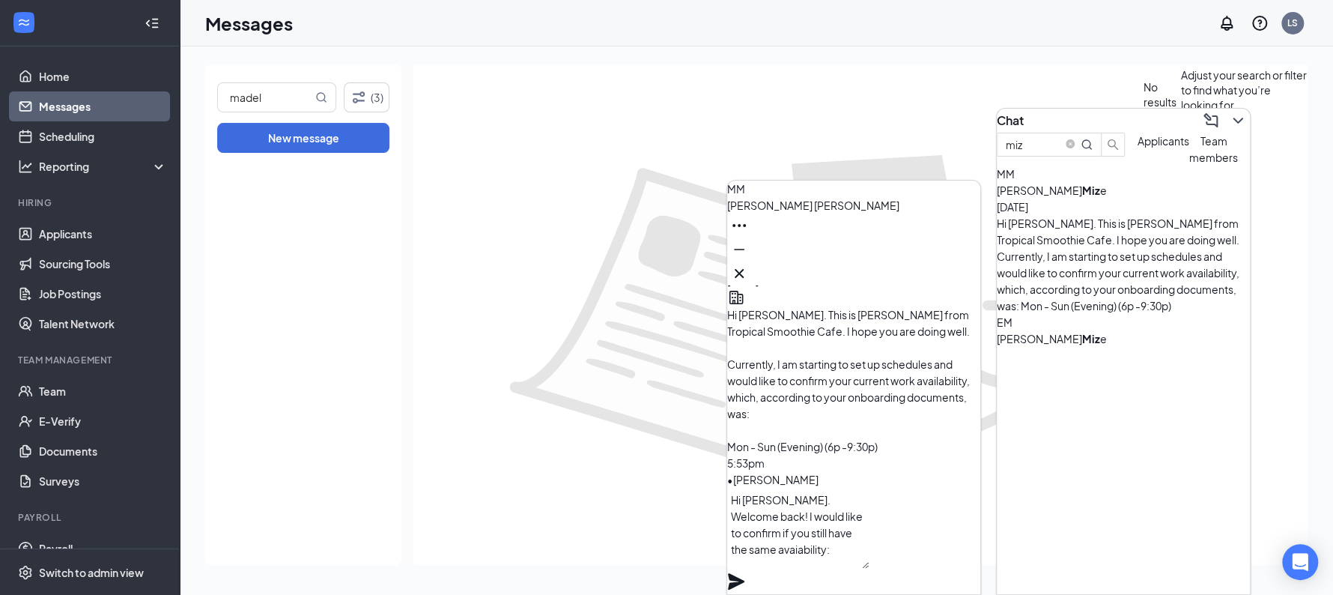
scroll to position [15, 0]
paste textarea "2p - 9:30p"
paste textarea "6:30a - 9:30p"
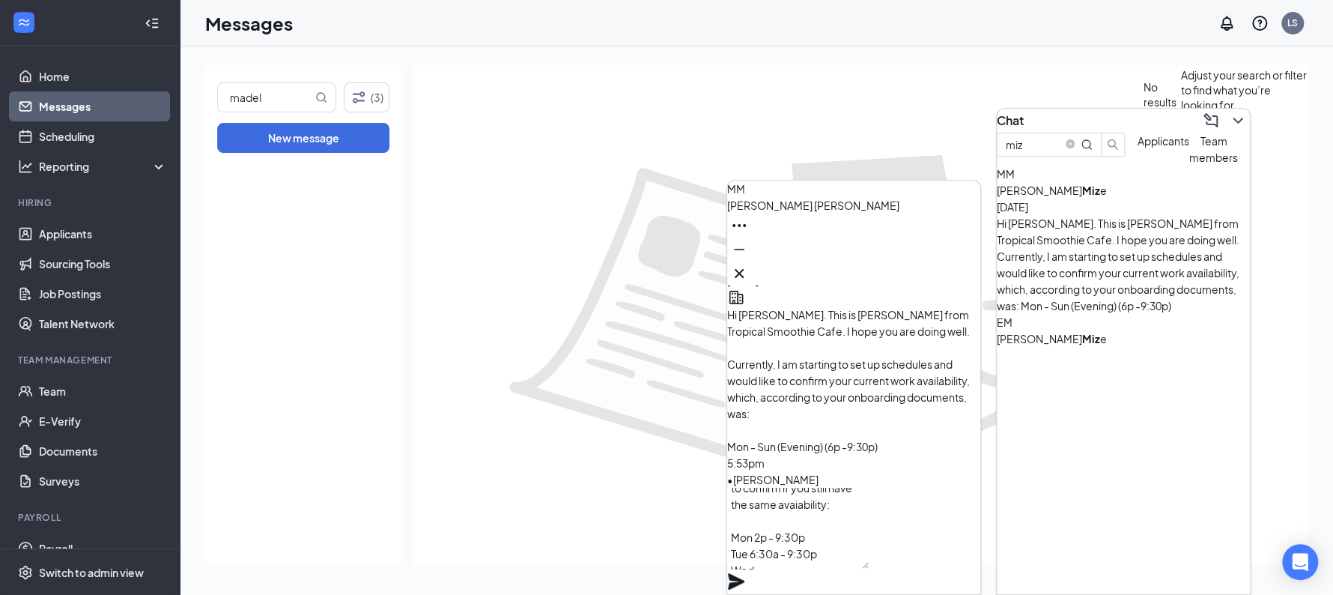
paste textarea "2p - 9:30p"
click at [775, 521] on textarea "Hi Maddie. Welcome back! I would like to confirm if you still have the same ava…" at bounding box center [798, 528] width 142 height 81
paste textarea ")"
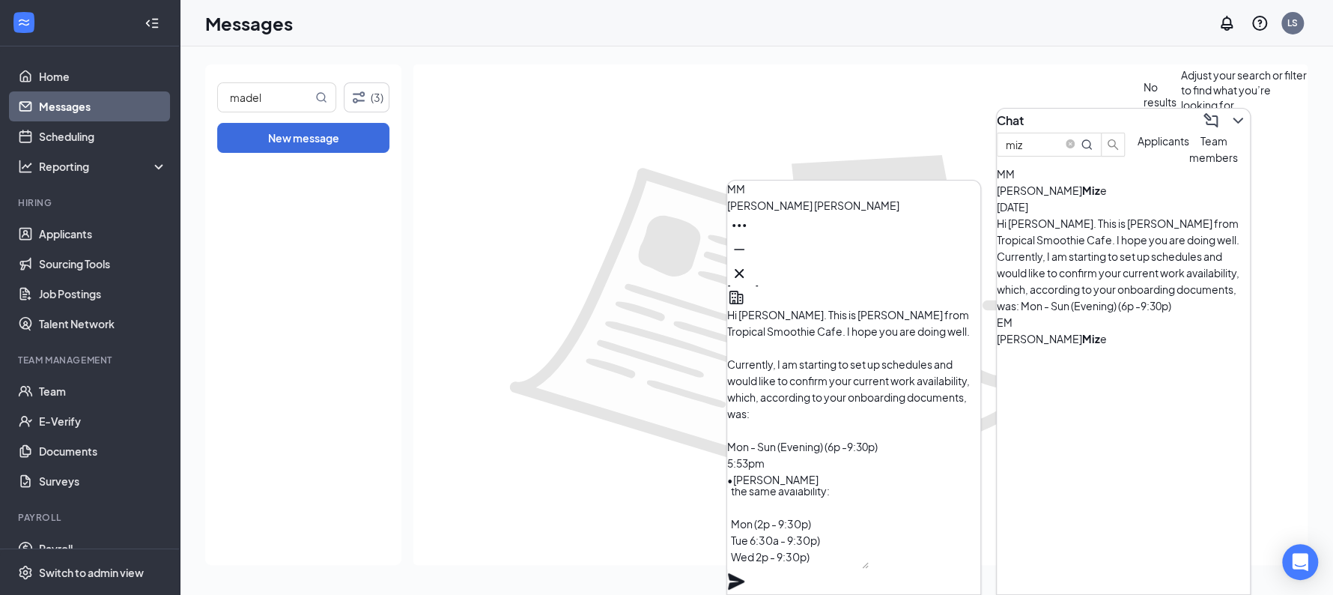
paste textarea ")"
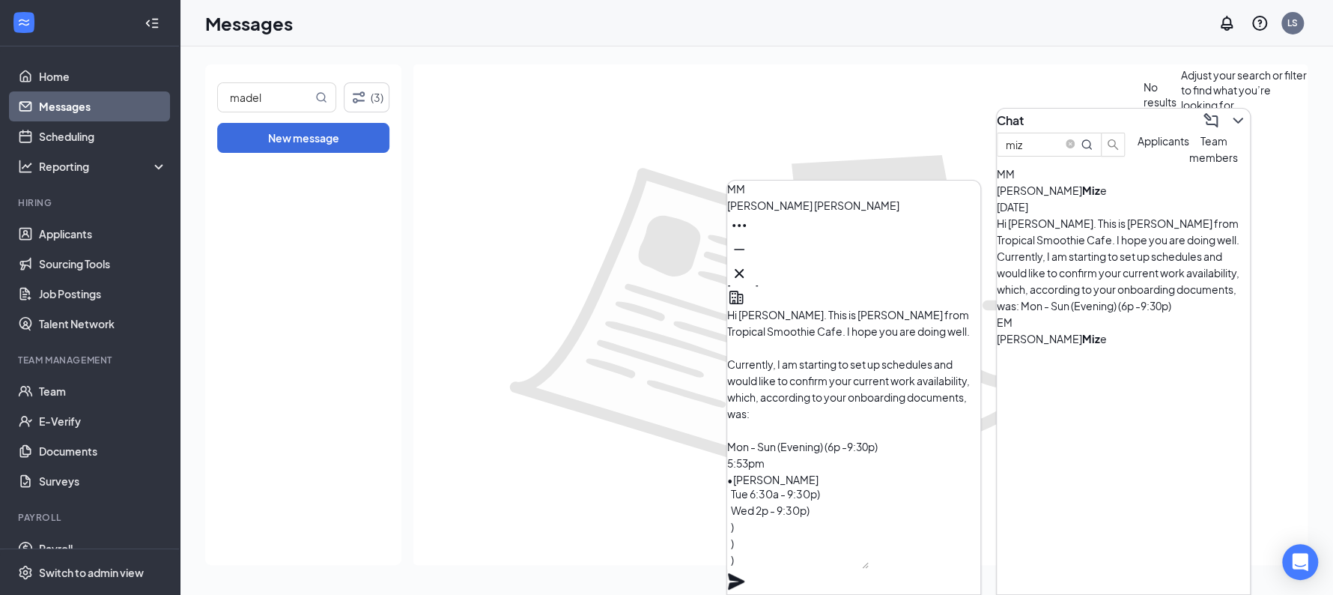
scroll to position [120, 0]
paste textarea ")"
paste textarea "("
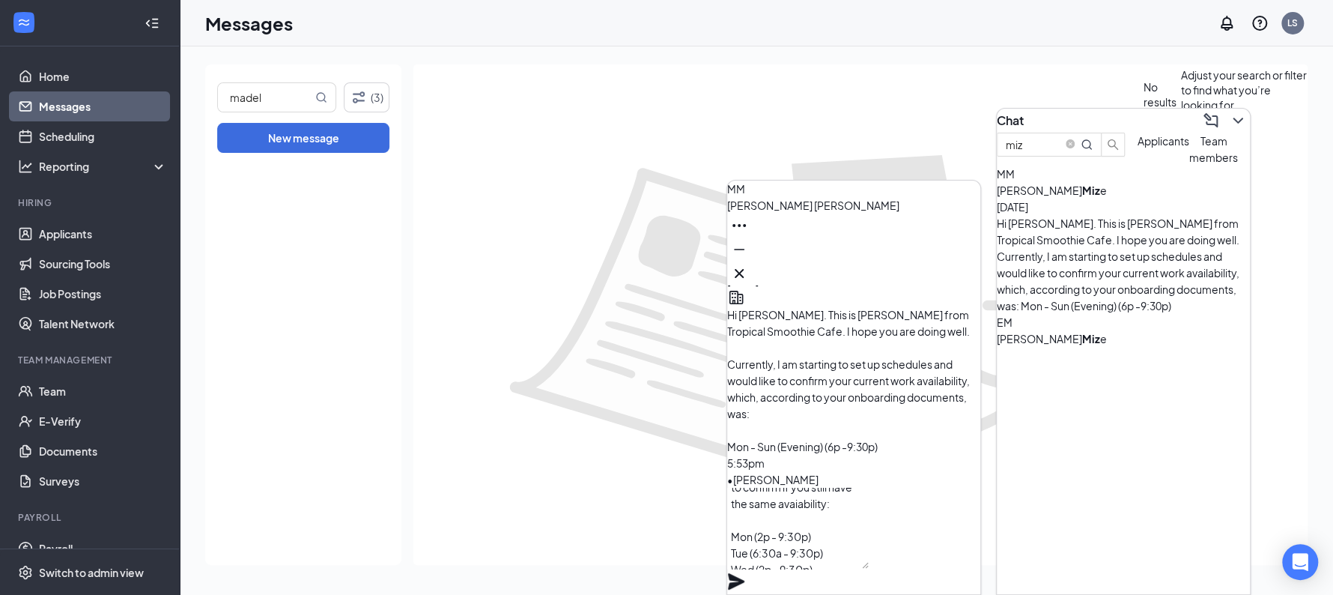
scroll to position [60, 0]
paste textarea "("
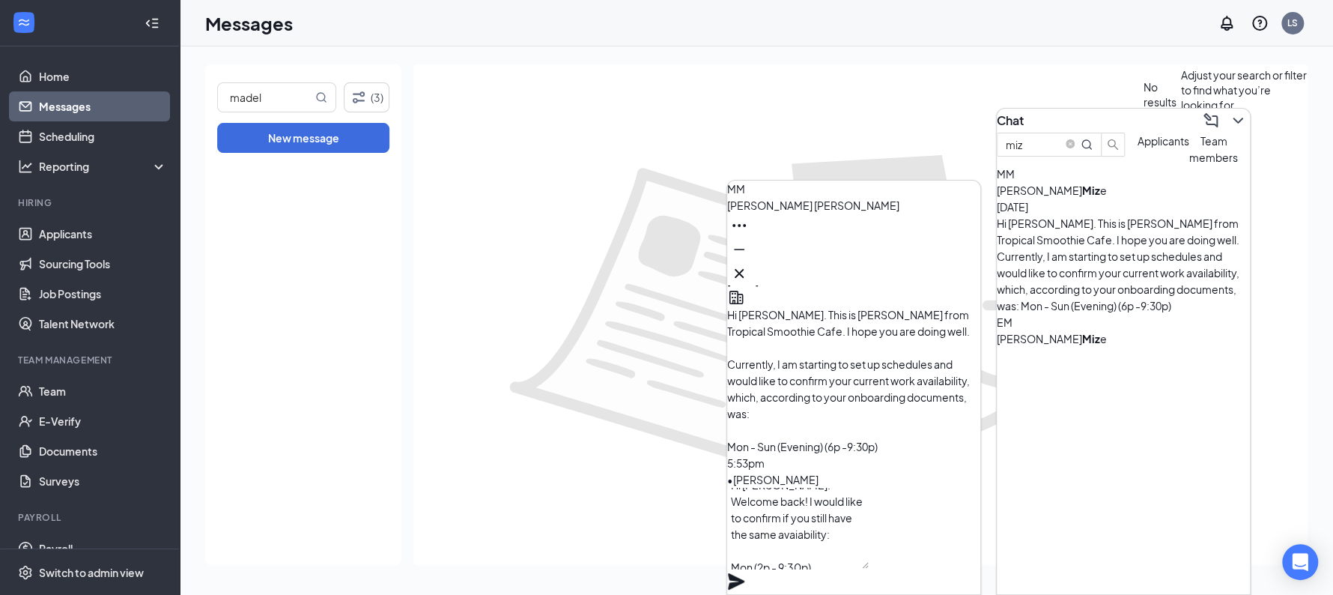
scroll to position [0, 0]
type textarea "Hi Maddie. Welcome back! I would like to confirm if you still have the same ava…"
click at [745, 573] on icon "Plane" at bounding box center [736, 581] width 16 height 16
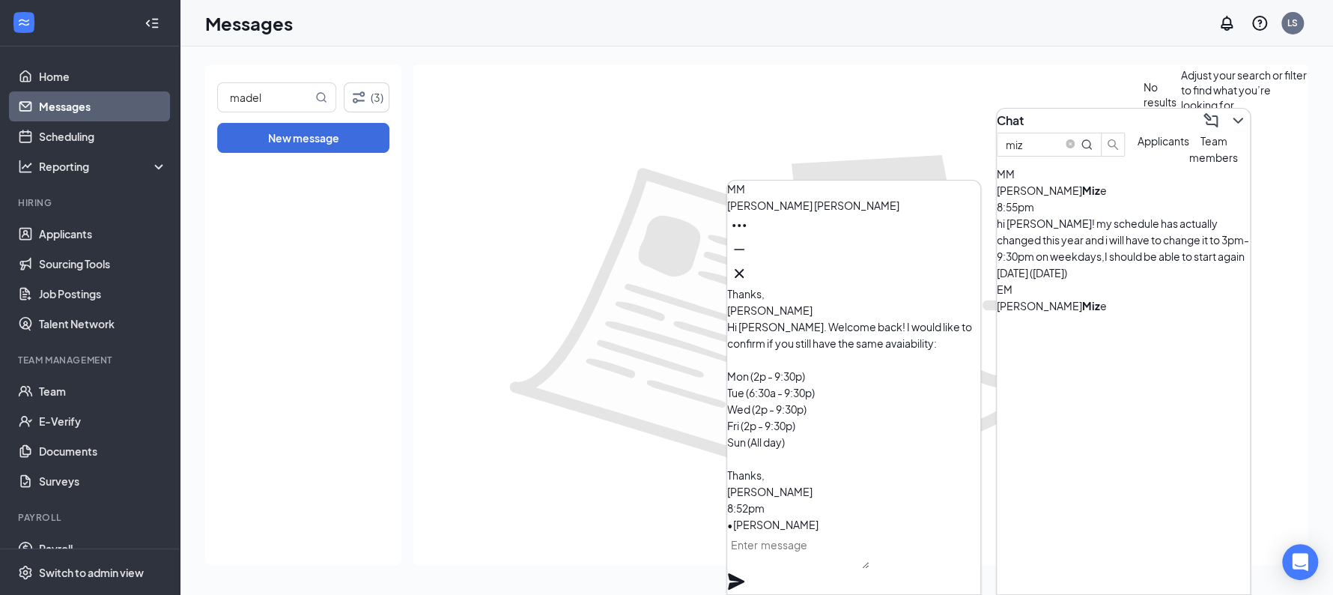
click at [1135, 253] on div "hi laura! my schedule has actually changed this year and i will have to change …" at bounding box center [1123, 248] width 253 height 66
click at [1139, 246] on div "hi laura! my schedule has actually changed this year and i will have to change …" at bounding box center [1123, 248] width 253 height 66
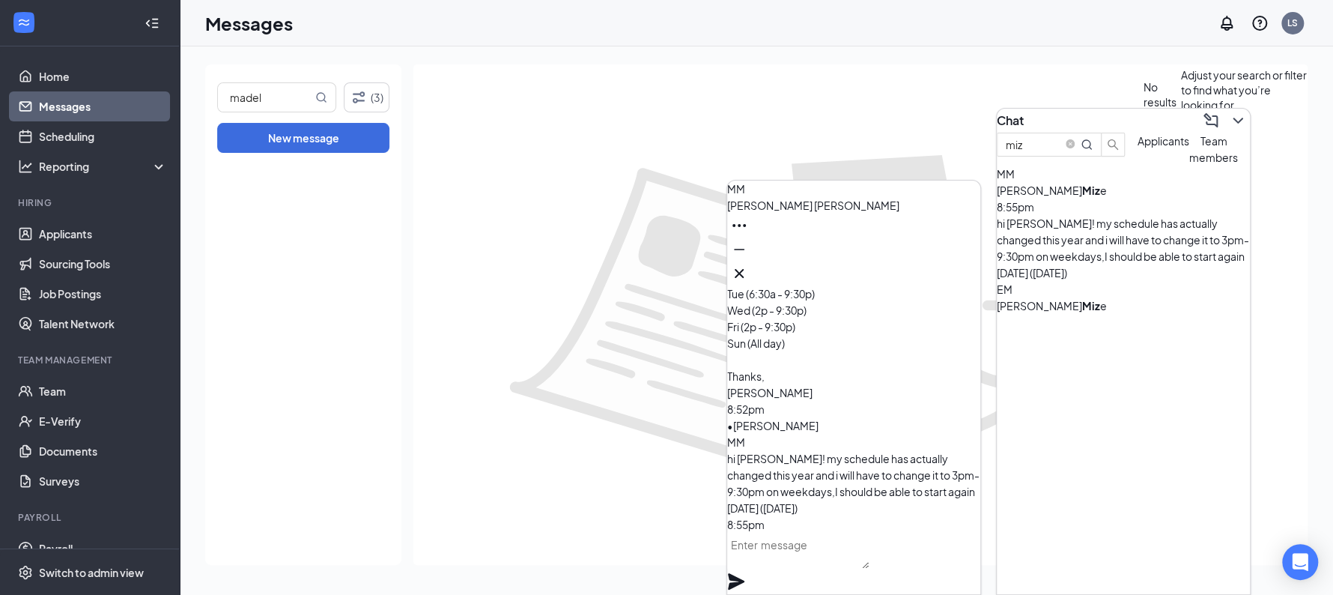
click at [852, 560] on textarea at bounding box center [798, 551] width 142 height 36
type textarea "g"
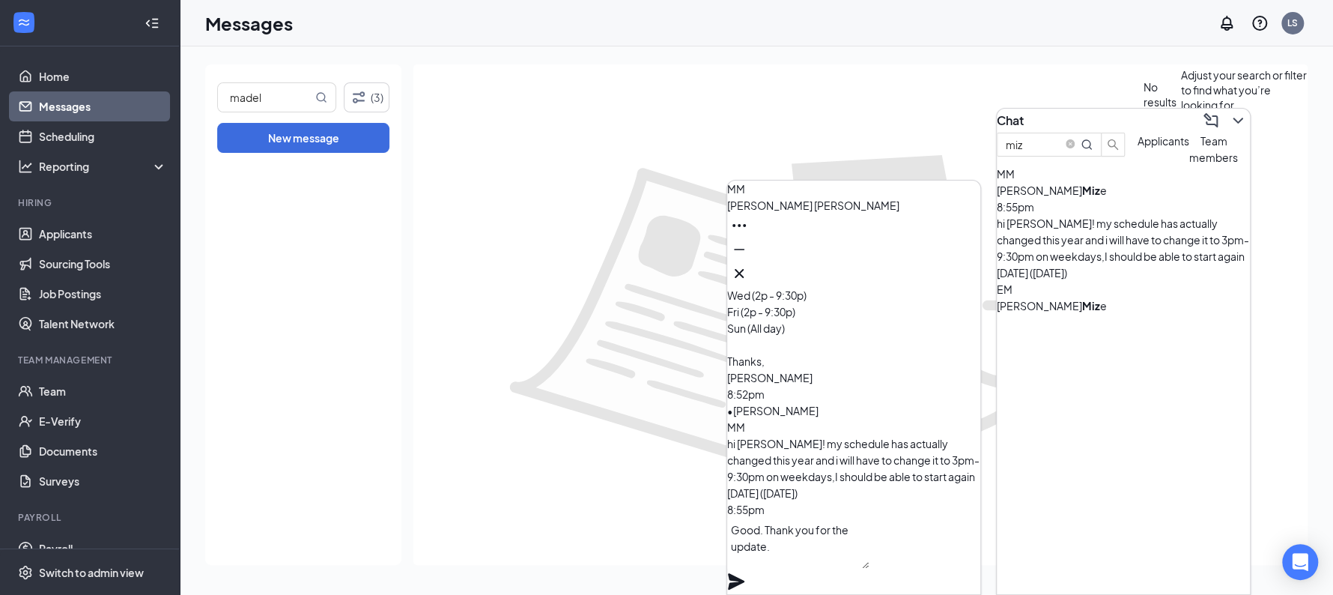
type textarea "Good. Thank you for the update."
click at [727, 572] on button at bounding box center [736, 581] width 18 height 18
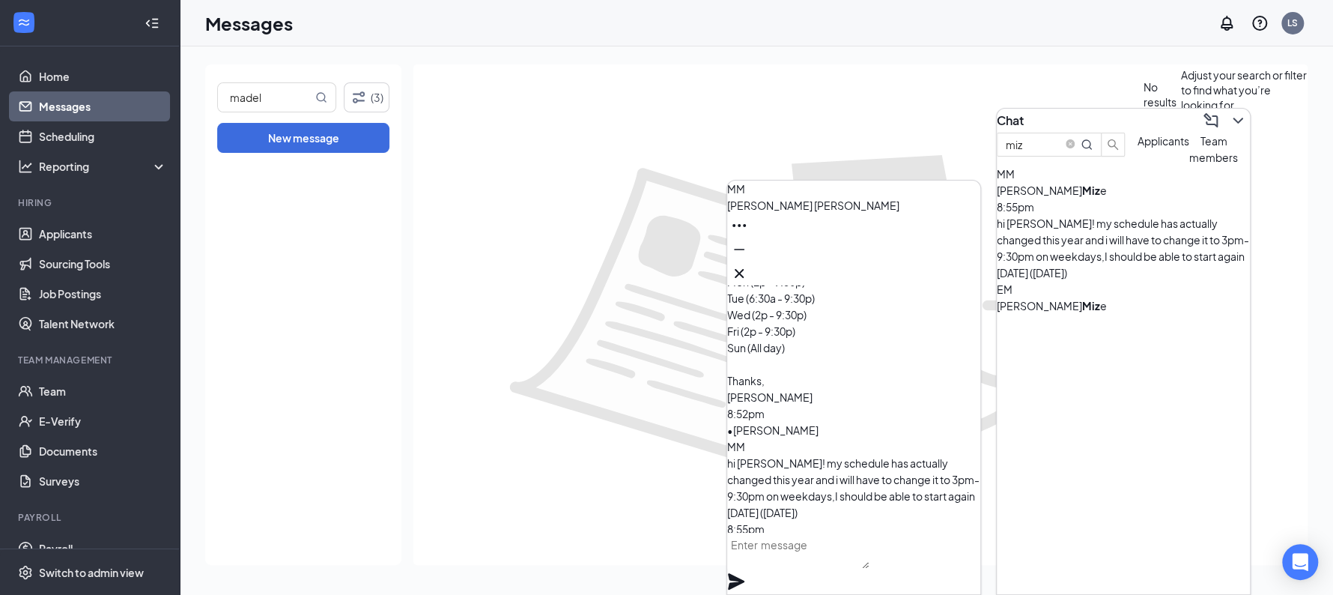
scroll to position [-139, 0]
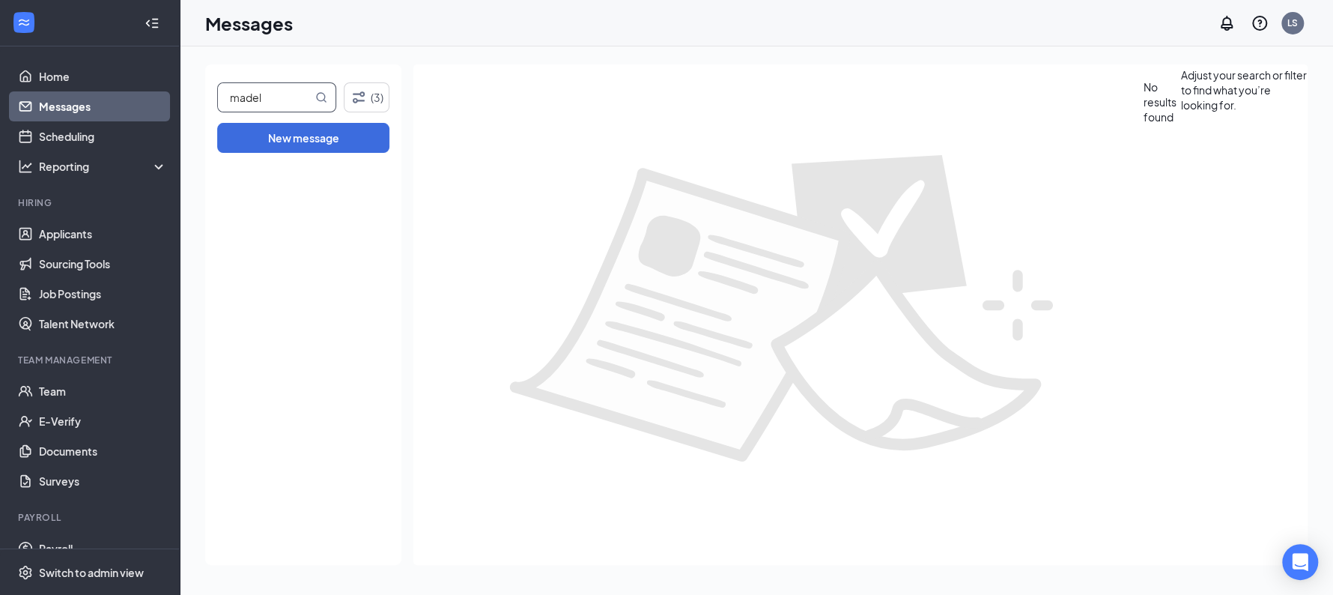
click at [277, 91] on input "madel" at bounding box center [265, 97] width 94 height 28
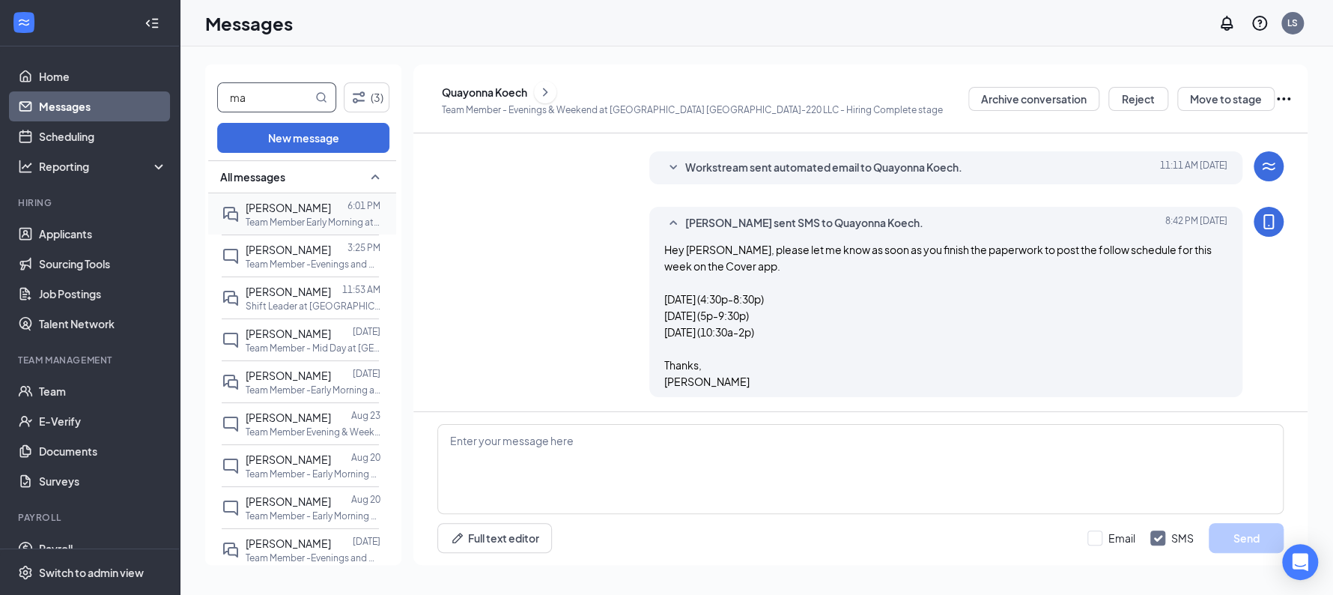
scroll to position [768, 0]
type input "m"
click at [85, 231] on link "Applicants" at bounding box center [103, 234] width 128 height 30
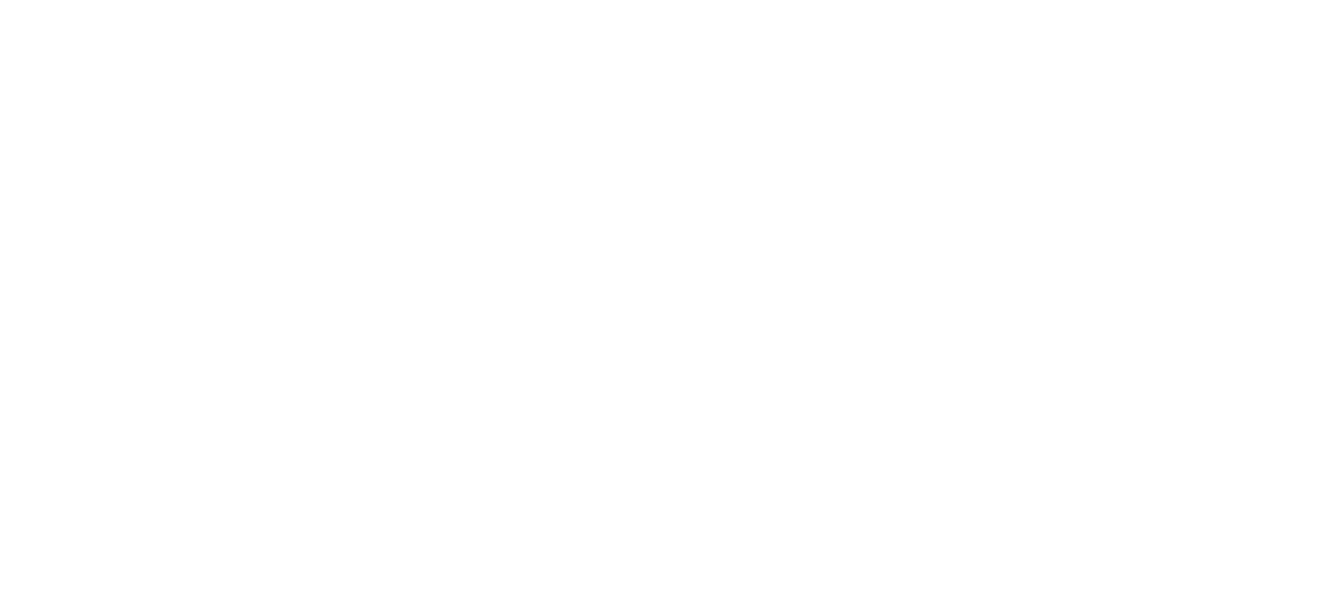
click at [61, 230] on body at bounding box center [666, 297] width 1333 height 595
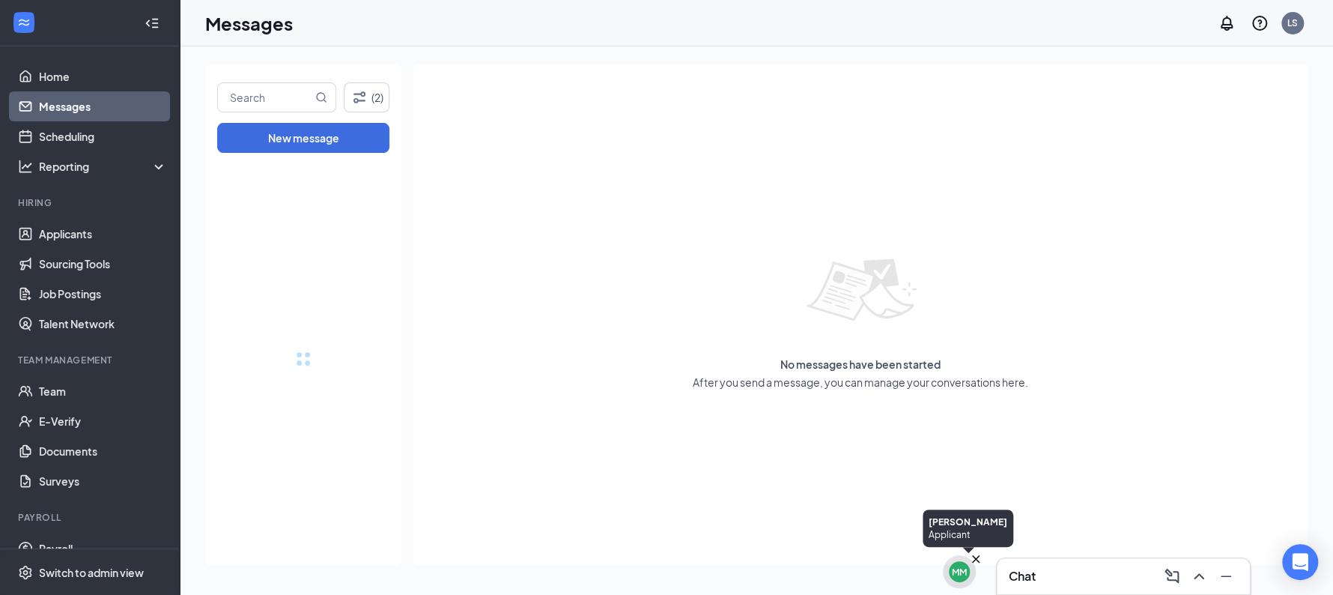
click at [954, 566] on div "MM" at bounding box center [959, 572] width 15 height 13
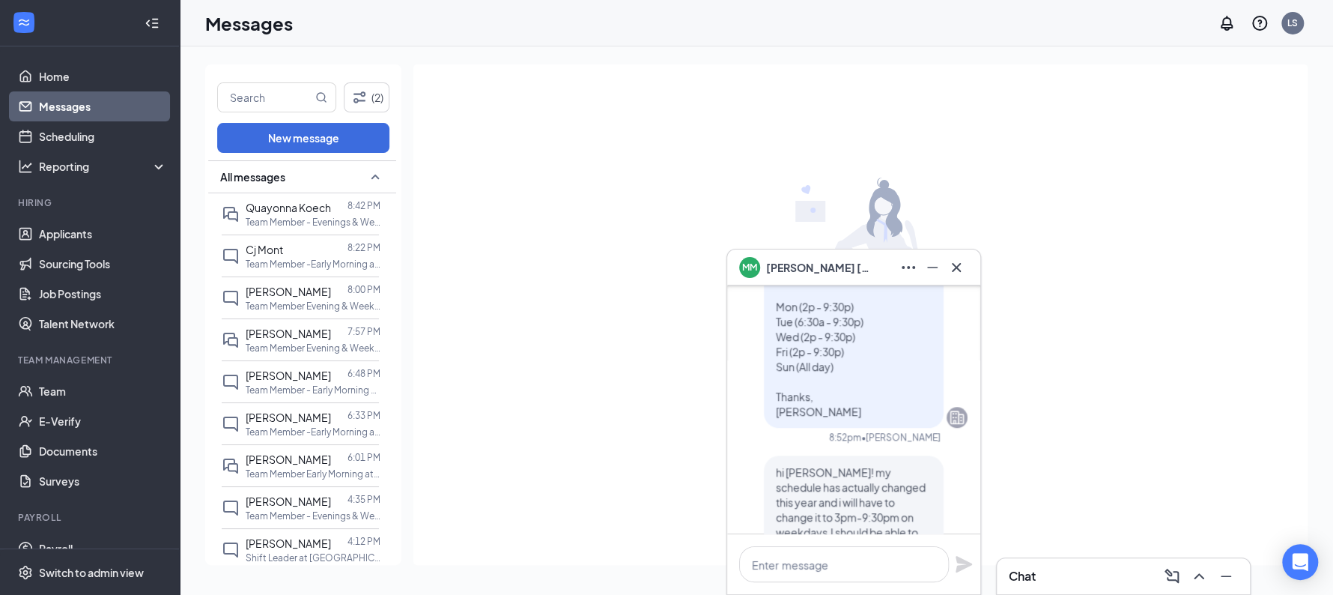
scroll to position [-207, 0]
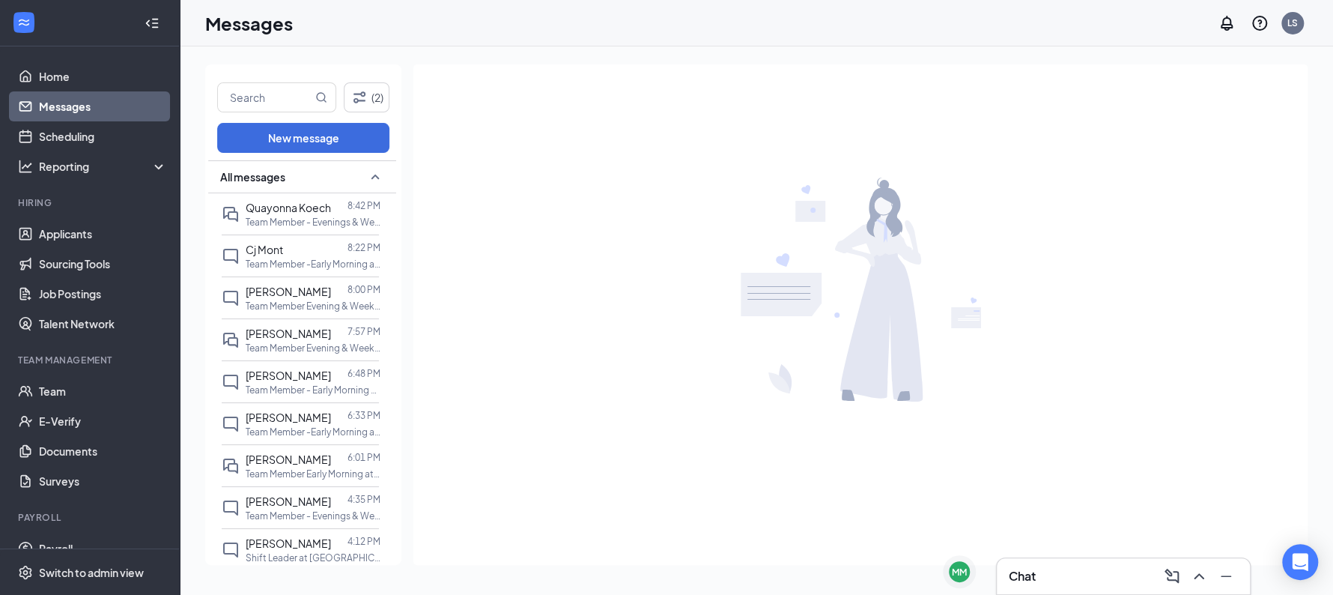
click at [533, 168] on div at bounding box center [860, 289] width 894 height 450
